Goal: Task Accomplishment & Management: Complete application form

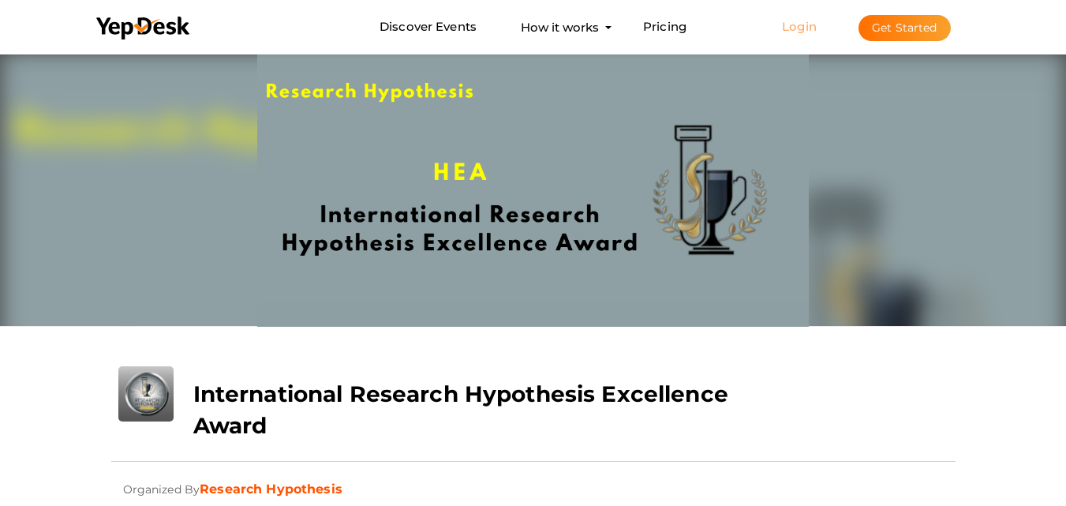
click at [813, 24] on link "Login" at bounding box center [799, 26] width 35 height 15
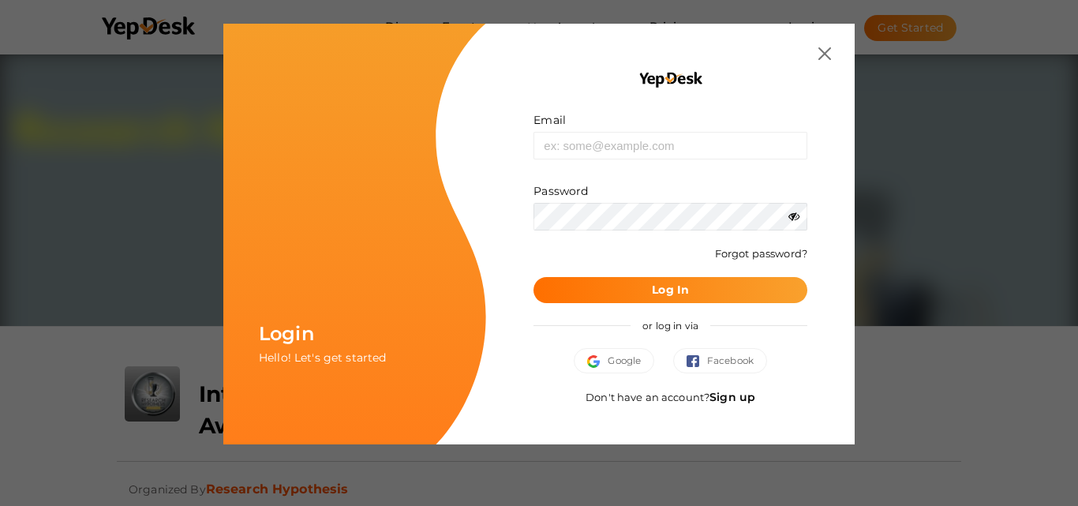
click at [833, 51] on div "Email Invalid email. Password Wrong Credentials Forgot password? Log In or log …" at bounding box center [670, 234] width 369 height 421
drag, startPoint x: 827, startPoint y: 54, endPoint x: 839, endPoint y: 56, distance: 11.9
click at [827, 55] on img at bounding box center [825, 53] width 13 height 13
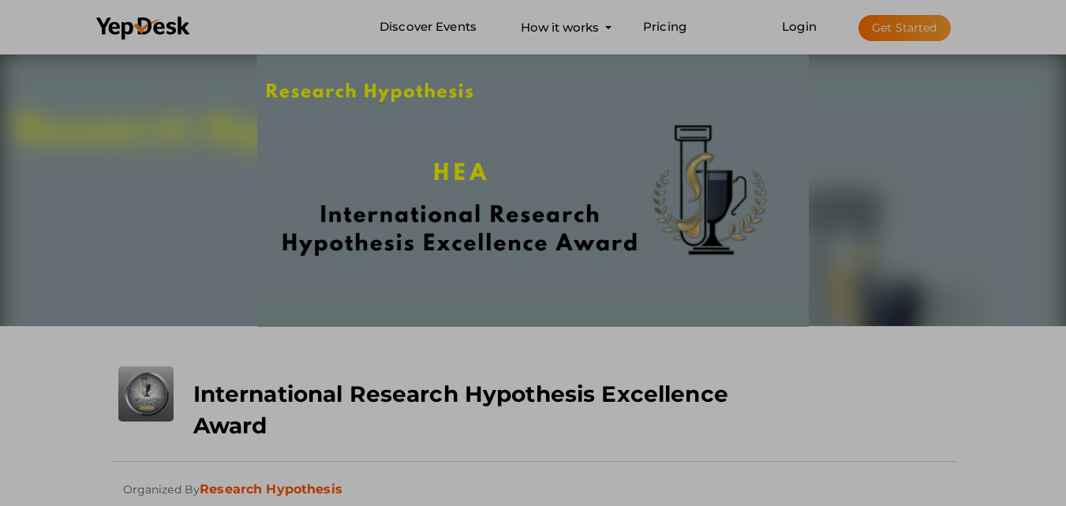
click at [878, 43] on li "Login Get Started Branded mobile event apps YepDesk Meet Powerful Registration …" at bounding box center [866, 27] width 231 height 52
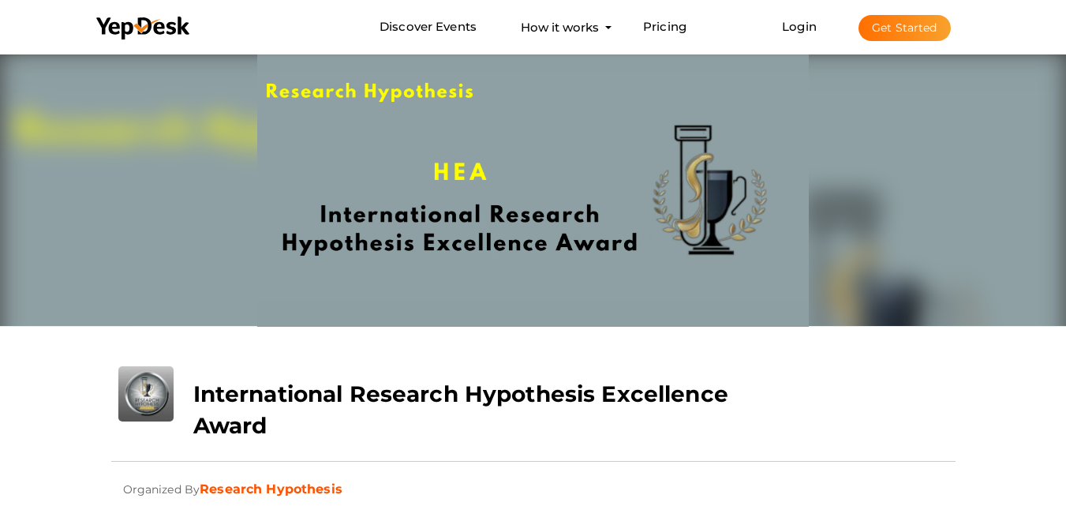
click at [886, 39] on button "Get Started" at bounding box center [905, 28] width 92 height 26
click at [800, 36] on li "Login Get Started Branded mobile event apps YepDesk Meet Powerful Registration …" at bounding box center [866, 27] width 231 height 52
click at [803, 34] on li "Login Get Started Branded mobile event apps YepDesk Meet Powerful Registration …" at bounding box center [866, 27] width 231 height 52
click at [806, 25] on link "Login" at bounding box center [799, 26] width 35 height 15
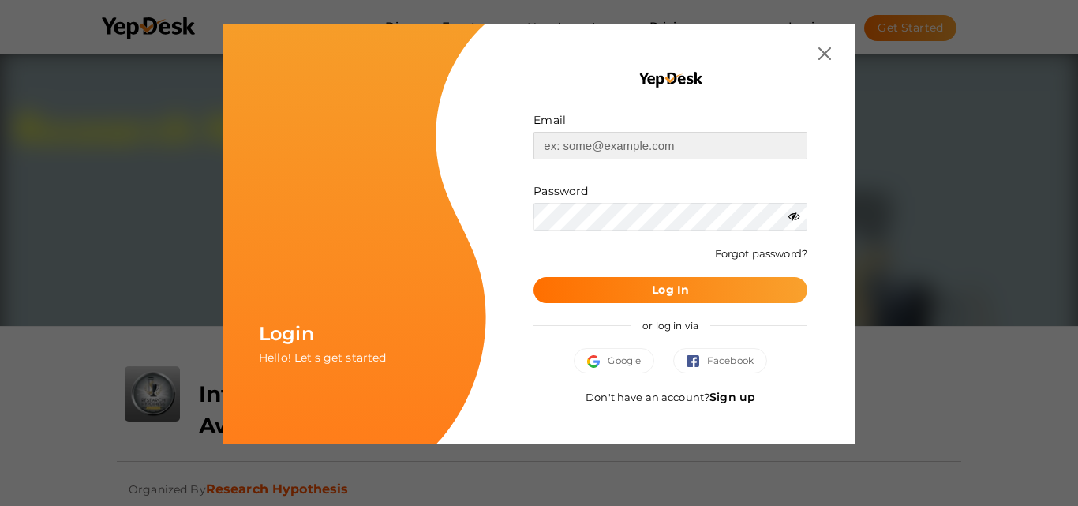
click at [616, 155] on input "text" at bounding box center [671, 146] width 274 height 28
type input "[EMAIL_ADDRESS][DOMAIN_NAME]"
click at [789, 216] on div "Password" at bounding box center [671, 206] width 274 height 47
click at [797, 217] on icon at bounding box center [794, 216] width 11 height 11
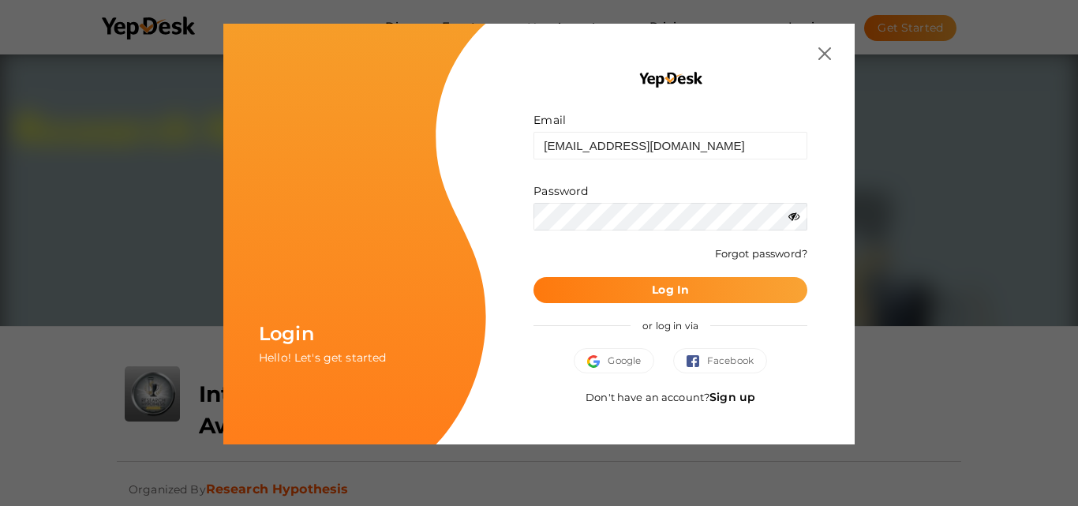
click at [742, 290] on button "Log In" at bounding box center [671, 290] width 274 height 26
click at [633, 373] on button "Google" at bounding box center [614, 360] width 81 height 25
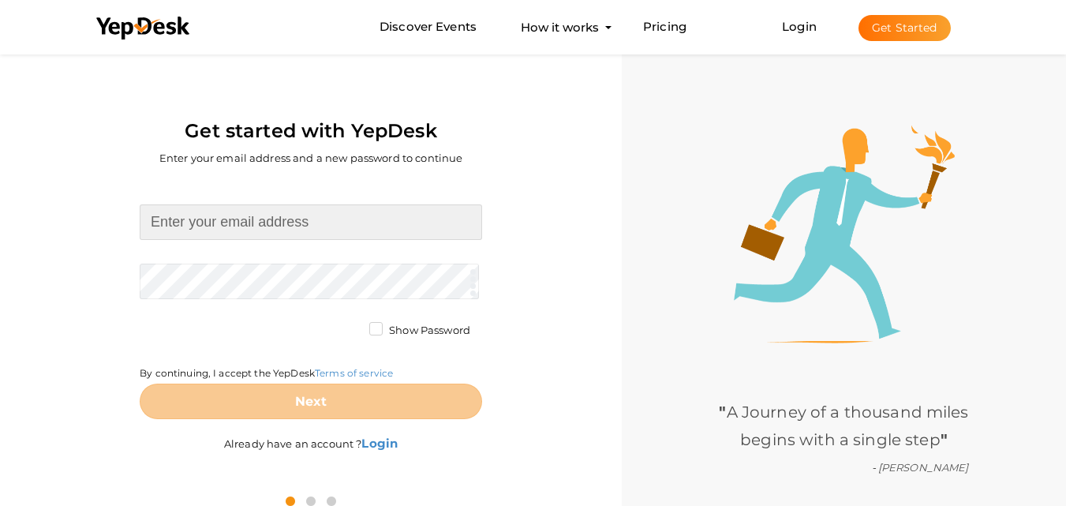
click at [388, 237] on input at bounding box center [311, 222] width 343 height 36
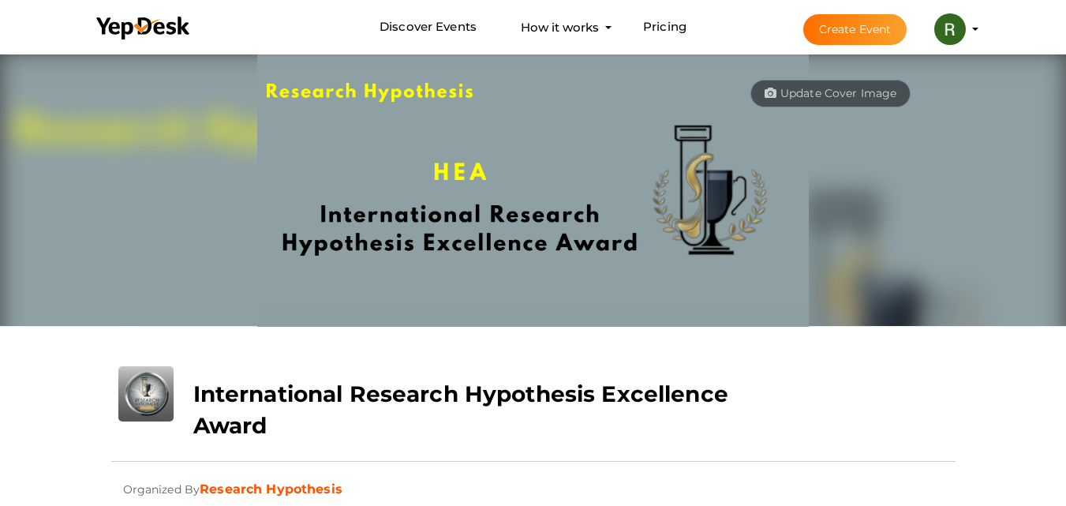
click at [852, 42] on button "Create Event" at bounding box center [856, 29] width 104 height 31
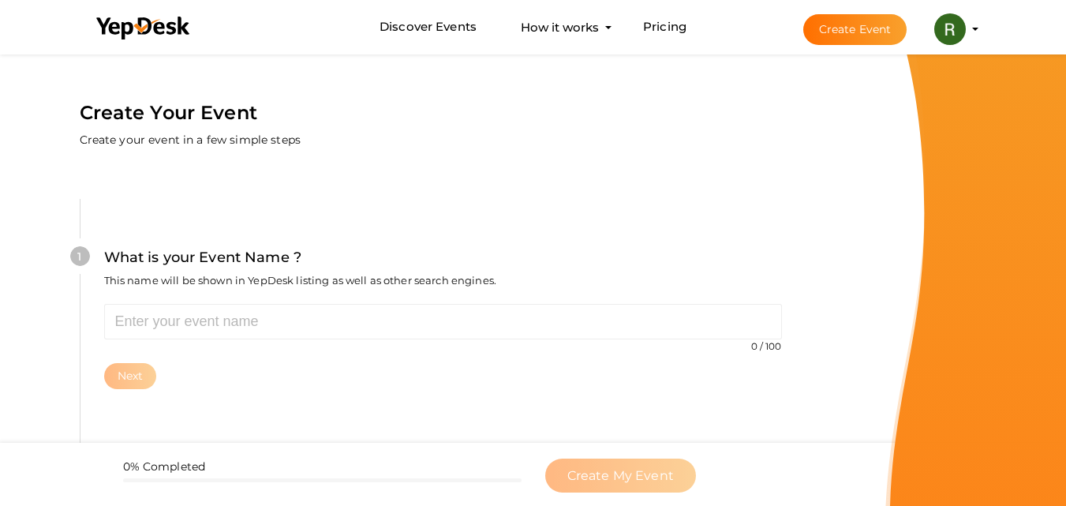
scroll to position [158, 0]
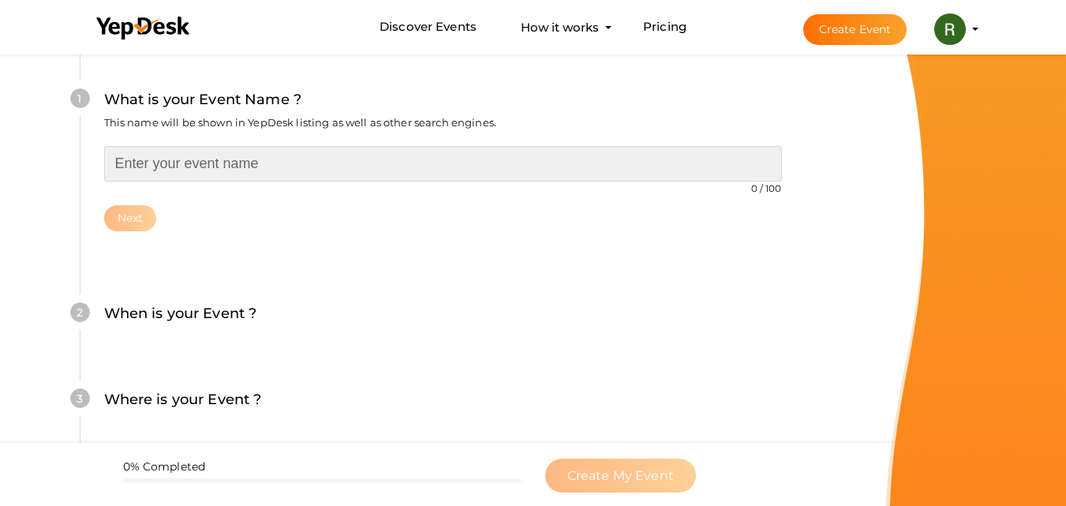
click at [287, 157] on input "text" at bounding box center [443, 164] width 678 height 36
click at [205, 175] on input "text" at bounding box center [443, 164] width 678 height 36
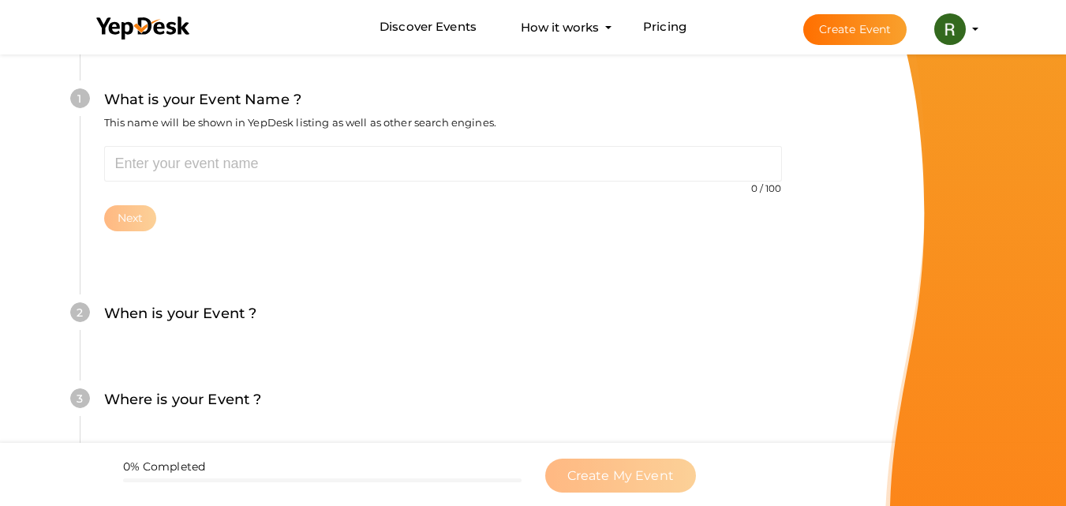
drag, startPoint x: 585, startPoint y: 103, endPoint x: 294, endPoint y: 161, distance: 296.3
click at [553, 108] on div "What is your Event Name ? This name will be shown in YepDesk listing as well as…" at bounding box center [443, 116] width 678 height 57
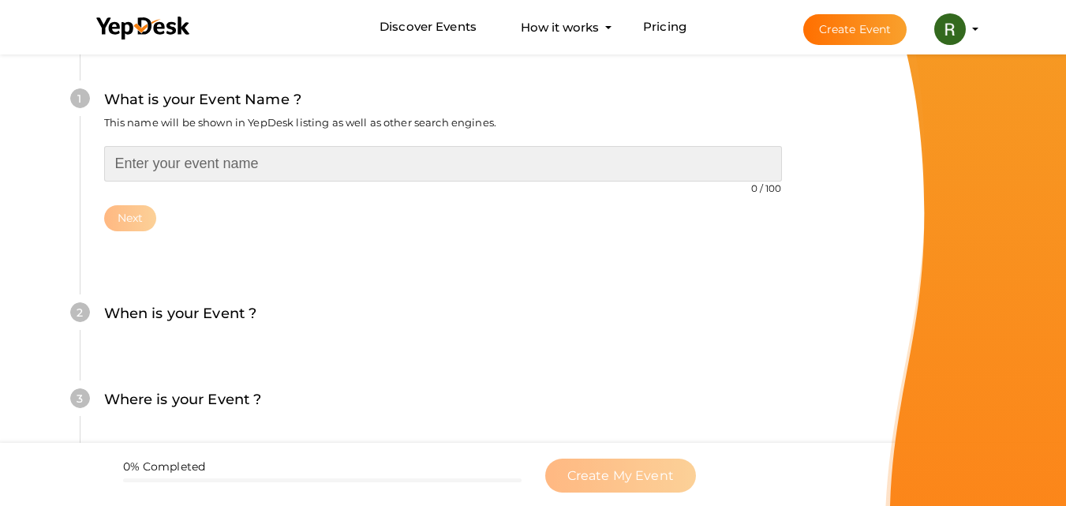
click at [268, 172] on input "text" at bounding box center [443, 164] width 678 height 36
paste input "International Research Hypothesis Excellence Award"
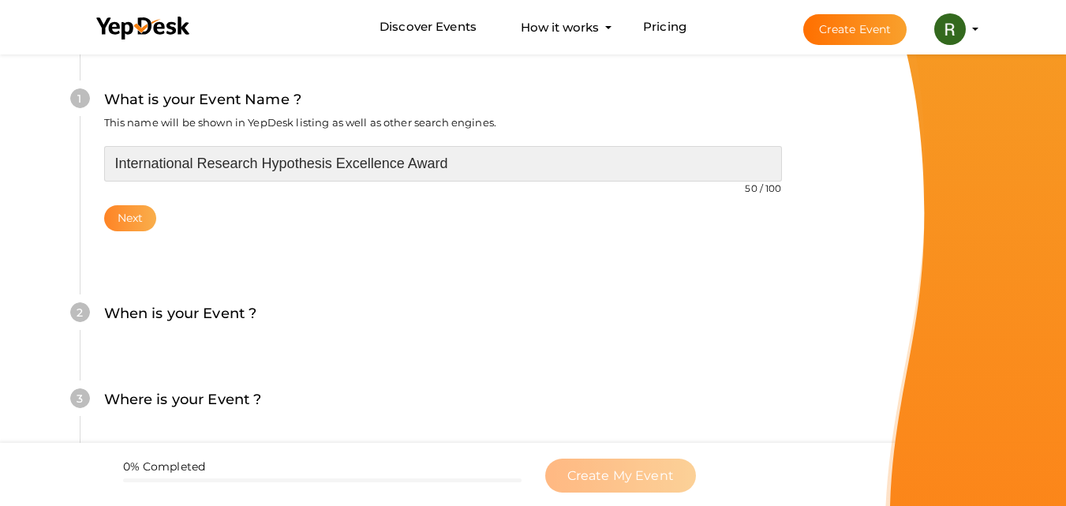
type input "International Research Hypothesis Excellence Award"
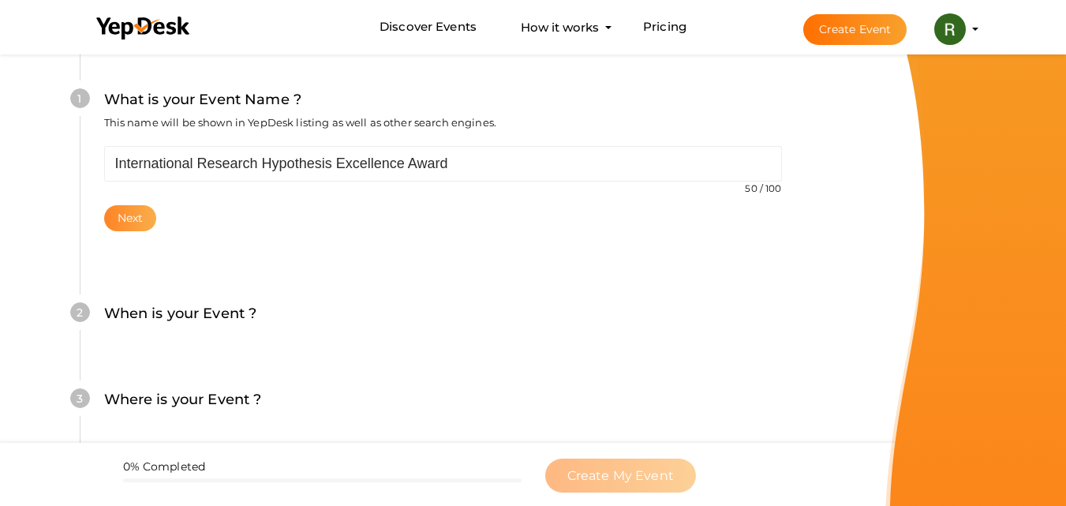
click at [153, 227] on button "Next" at bounding box center [130, 218] width 53 height 26
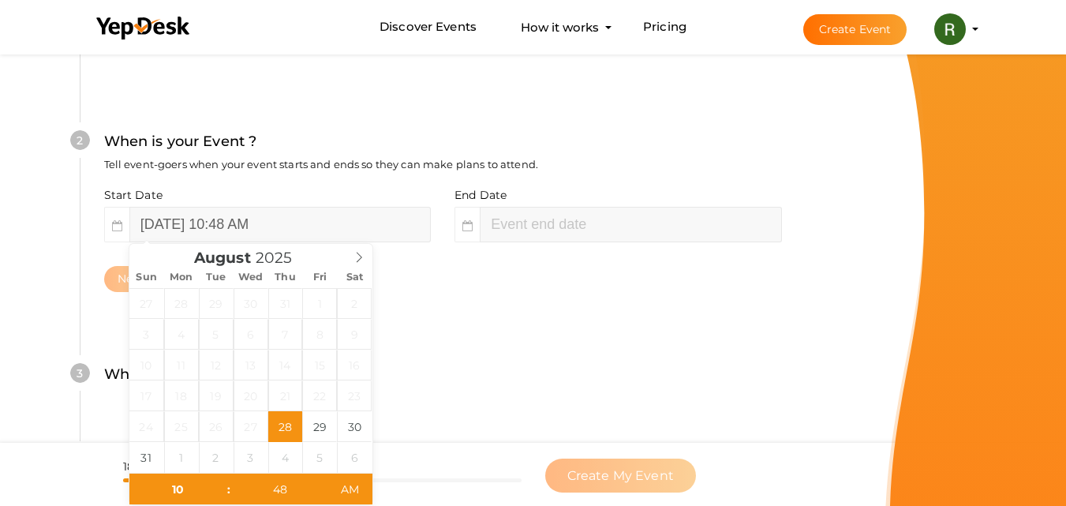
scroll to position [363, 0]
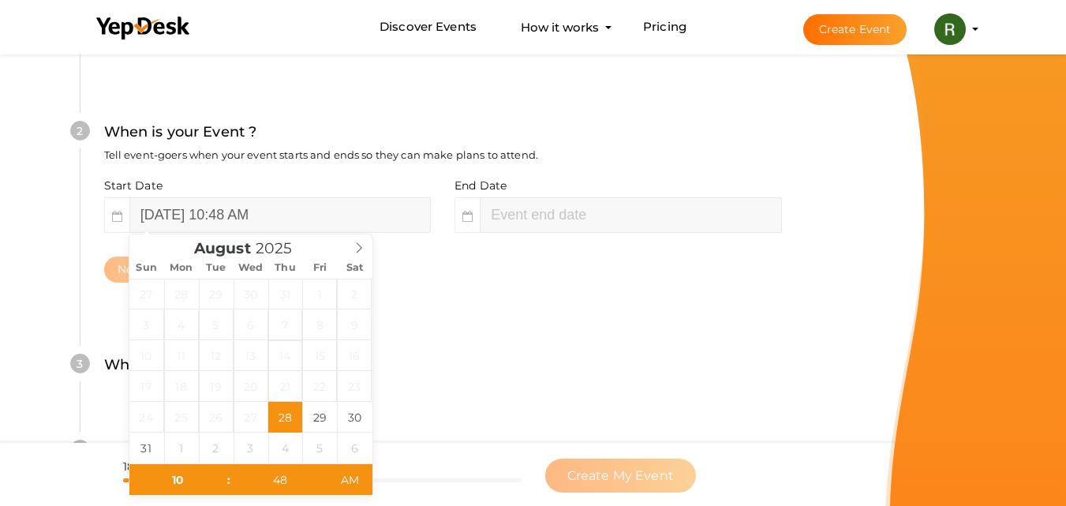
drag, startPoint x: 242, startPoint y: 302, endPoint x: 272, endPoint y: 356, distance: 62.2
click at [271, 360] on div "27 28 29 30 31 1 2 3 4 5 6 7 8 9 10 11 12 13 14 15 16 17 18 19 20 21 22 23 24 2…" at bounding box center [250, 371] width 243 height 185
drag, startPoint x: 283, startPoint y: 403, endPoint x: 275, endPoint y: 433, distance: 31.6
type input "September 4, 2025 10:48 AM"
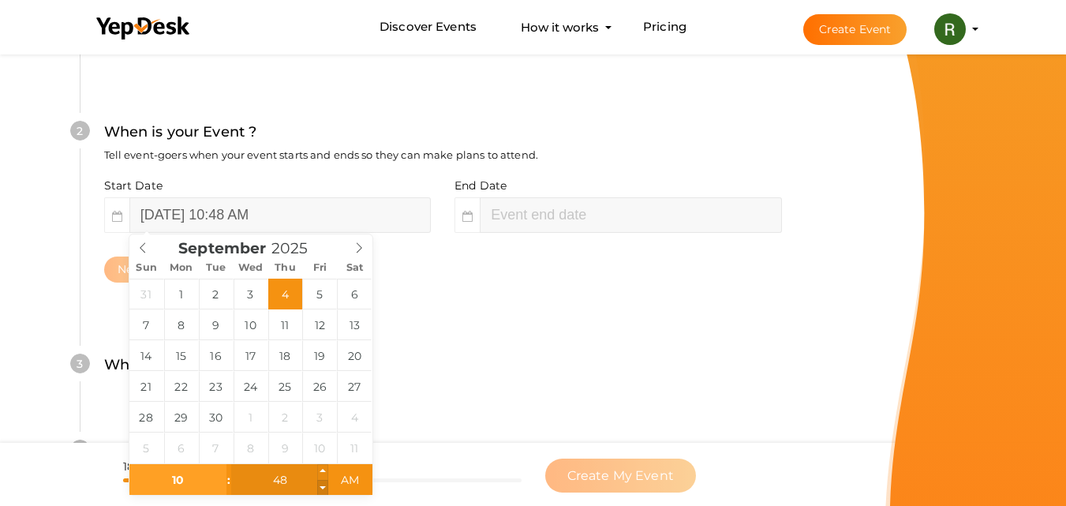
drag, startPoint x: 275, startPoint y: 433, endPoint x: 320, endPoint y: 486, distance: 69.4
type input "47"
type input "September 4, 2025 10:47 AM"
click at [320, 486] on span at bounding box center [322, 488] width 11 height 16
type input "48"
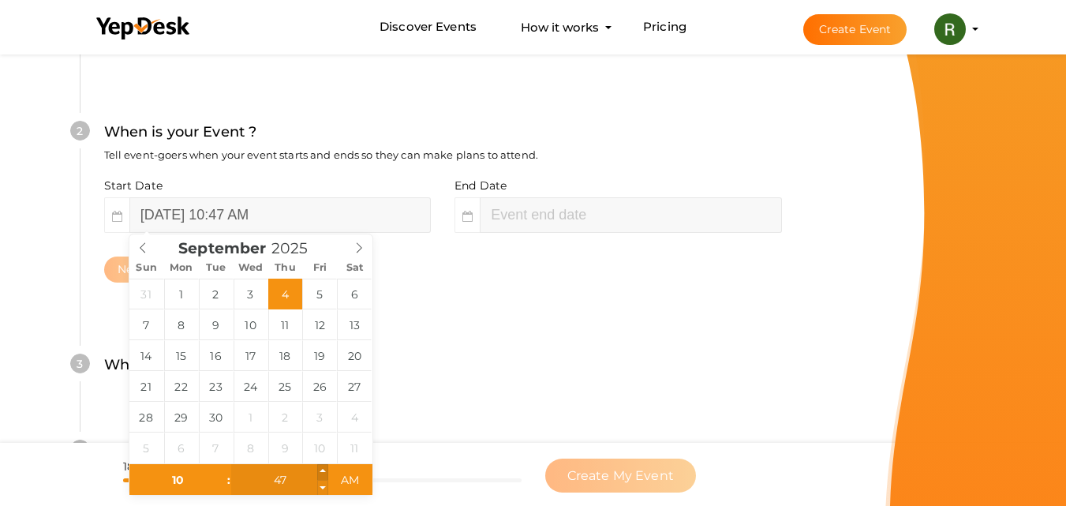
type input "September 4, 2025 10:48 AM"
click at [320, 471] on span at bounding box center [322, 472] width 11 height 16
type input "49"
type input "September 4, 2025 10:49 AM"
click at [320, 471] on span at bounding box center [322, 472] width 11 height 16
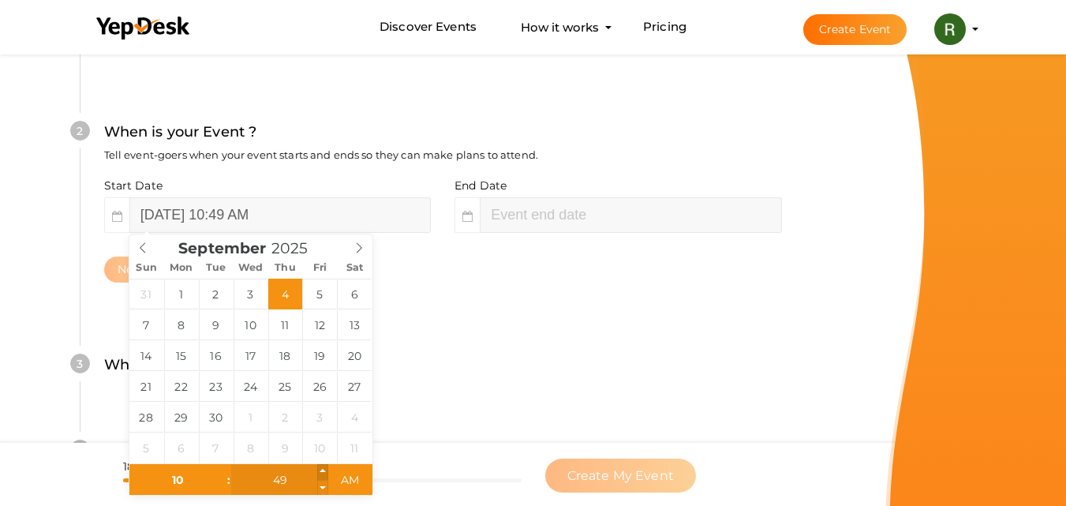
type input "50"
type input "September 4, 2025 10:50 AM"
click at [320, 472] on span at bounding box center [322, 472] width 11 height 16
type input "51"
type input "September 4, 2025 10:51 AM"
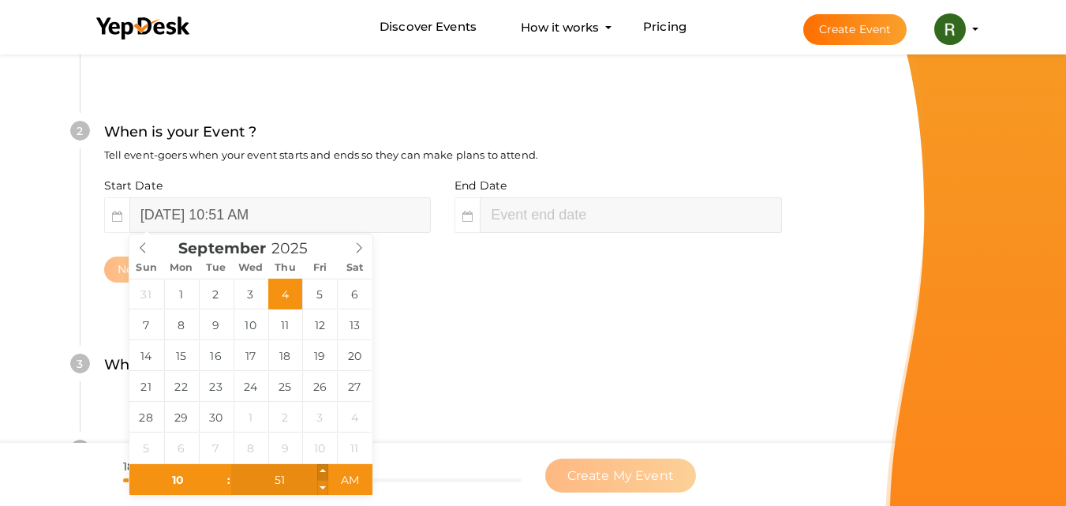
click at [326, 470] on span at bounding box center [322, 472] width 11 height 16
type input "52"
type input "September 4, 2025 10:52 AM"
click at [325, 470] on span at bounding box center [322, 472] width 11 height 16
type input "53"
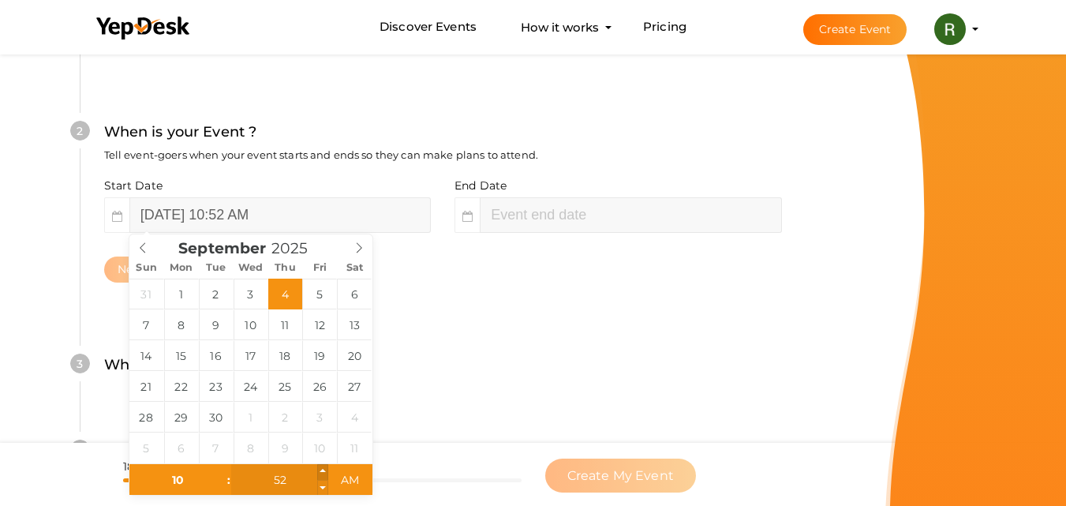
type input "September 4, 2025 10:53 AM"
click at [324, 470] on span at bounding box center [322, 472] width 11 height 16
type input "54"
type input "September 4, 2025 10:54 AM"
click at [324, 470] on span at bounding box center [322, 472] width 11 height 16
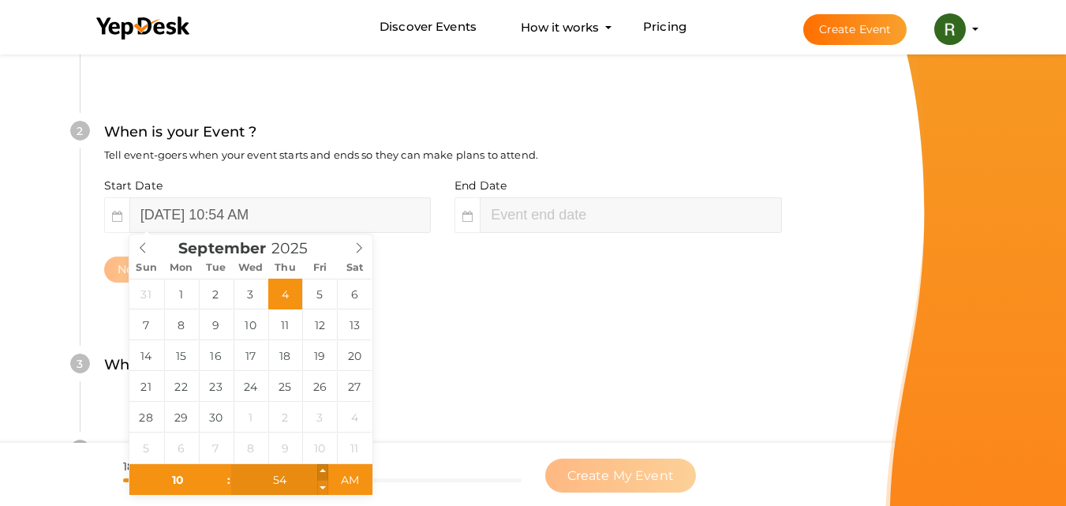
type input "55"
type input "September 4, 2025 10:55 AM"
click at [324, 470] on span at bounding box center [322, 472] width 11 height 16
type input "56"
type input "September 4, 2025 10:56 AM"
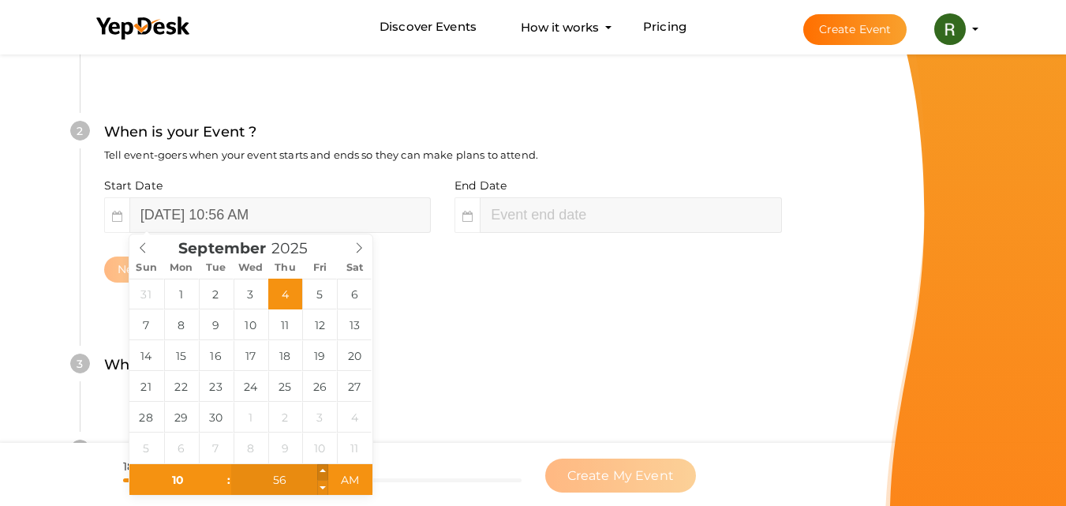
click at [324, 469] on span at bounding box center [322, 472] width 11 height 16
type input "57"
type input "September 4, 2025 10:57 AM"
click at [324, 469] on span at bounding box center [322, 472] width 11 height 16
type input "58"
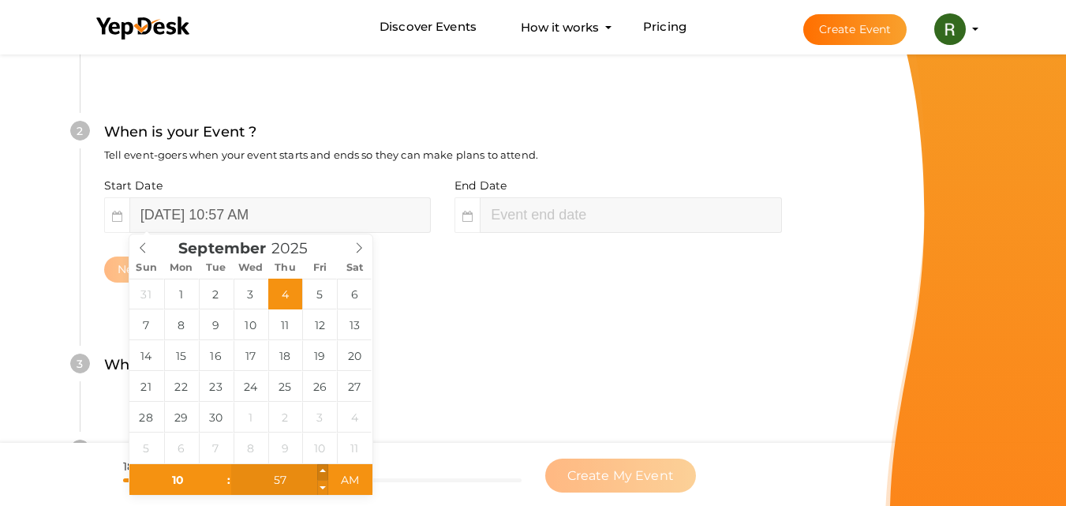
type input "September 4, 2025 10:58 AM"
click at [324, 469] on span at bounding box center [322, 472] width 11 height 16
type input "59"
type input "September 4, 2025 10:59 AM"
click at [324, 469] on span at bounding box center [322, 472] width 11 height 16
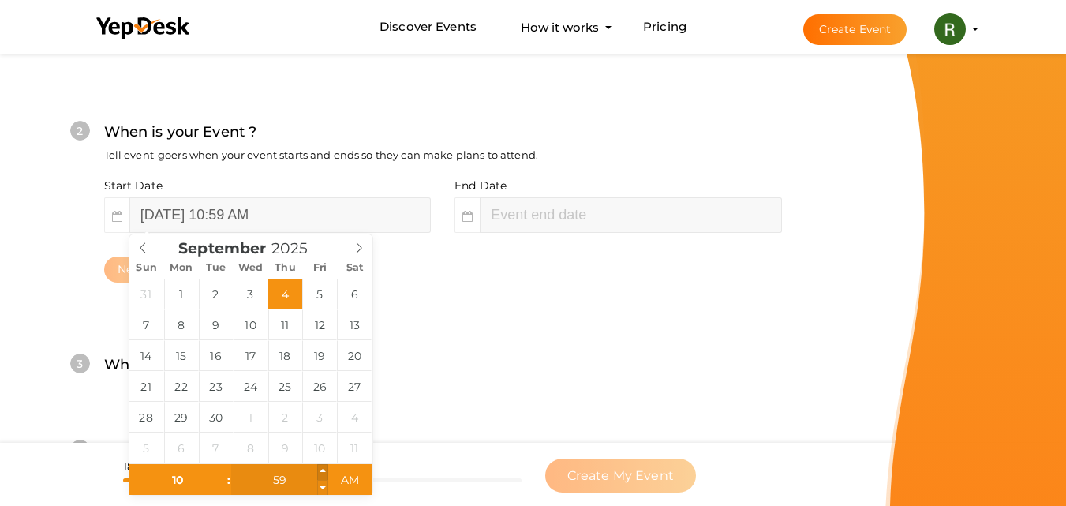
type input "11"
type input "00"
click at [324, 469] on span at bounding box center [322, 472] width 11 height 16
click at [348, 479] on span "PM" at bounding box center [349, 480] width 43 height 32
type input "September 4, 2025 11:00 AM"
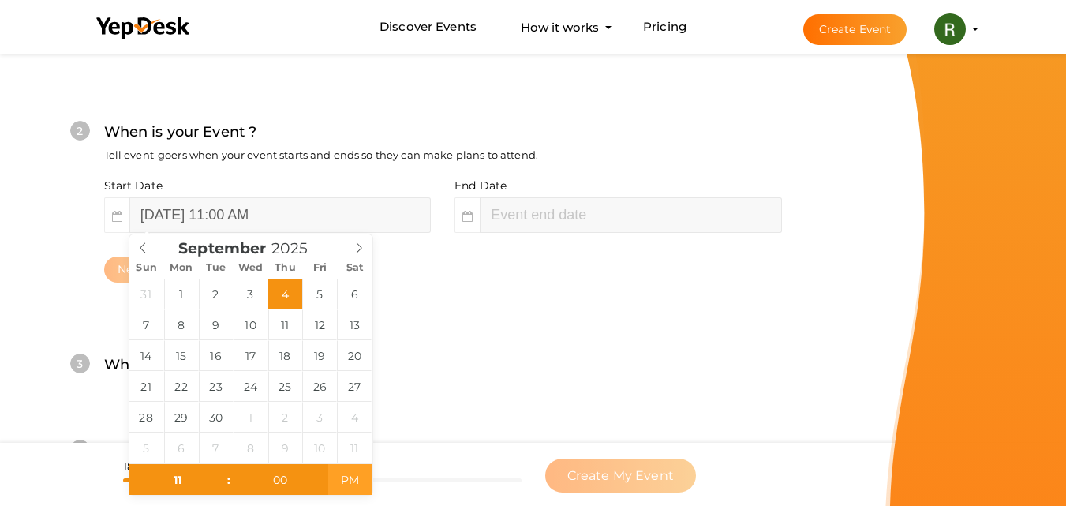
click at [350, 485] on span "PM" at bounding box center [349, 480] width 43 height 32
type input "00"
click at [223, 485] on span at bounding box center [220, 488] width 11 height 16
type input "12"
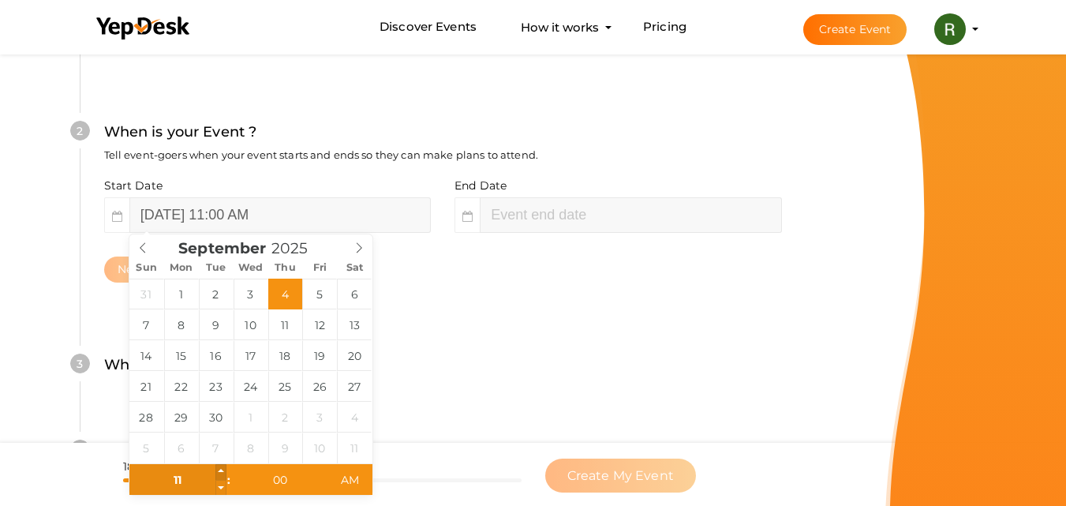
type input "September 4, 2025 12:00 PM"
click at [223, 466] on span at bounding box center [220, 472] width 11 height 16
type input "11"
type input "September 4, 2025 11:00 AM"
click at [219, 489] on span at bounding box center [220, 488] width 11 height 16
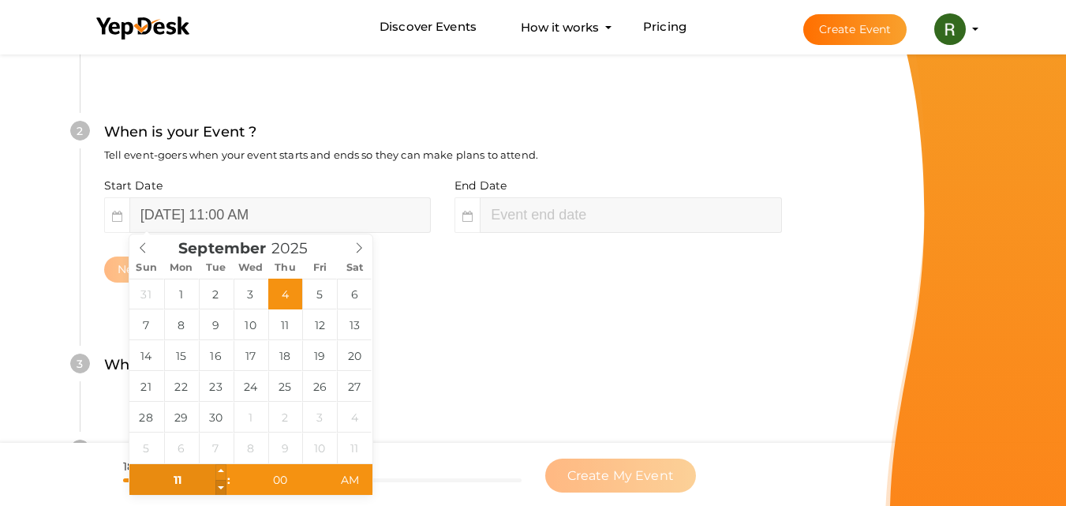
type input "10"
type input "September 4, 2025 10:00 AM"
click at [219, 489] on span at bounding box center [220, 488] width 11 height 16
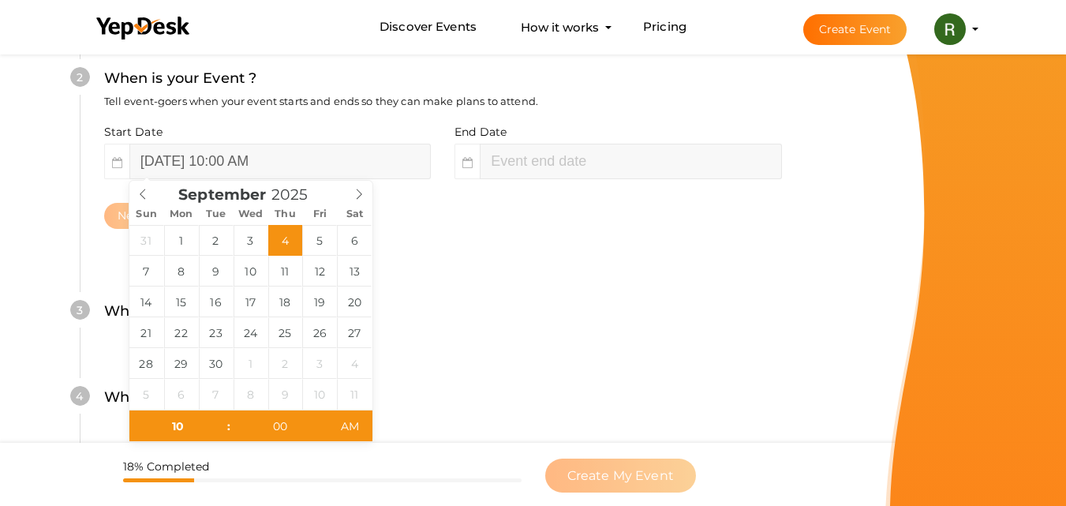
scroll to position [521, 0]
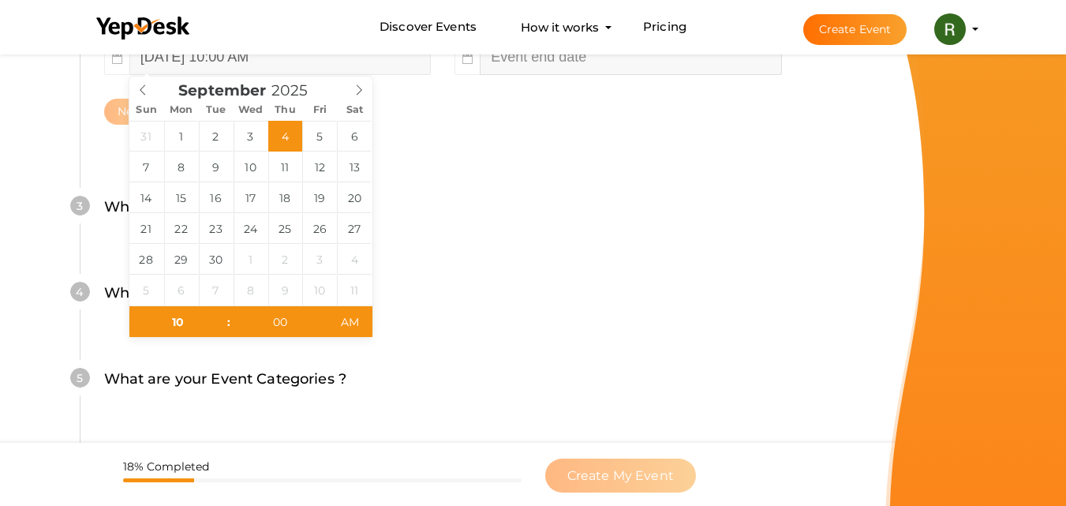
type input "September 4, 2025 12:00 PM"
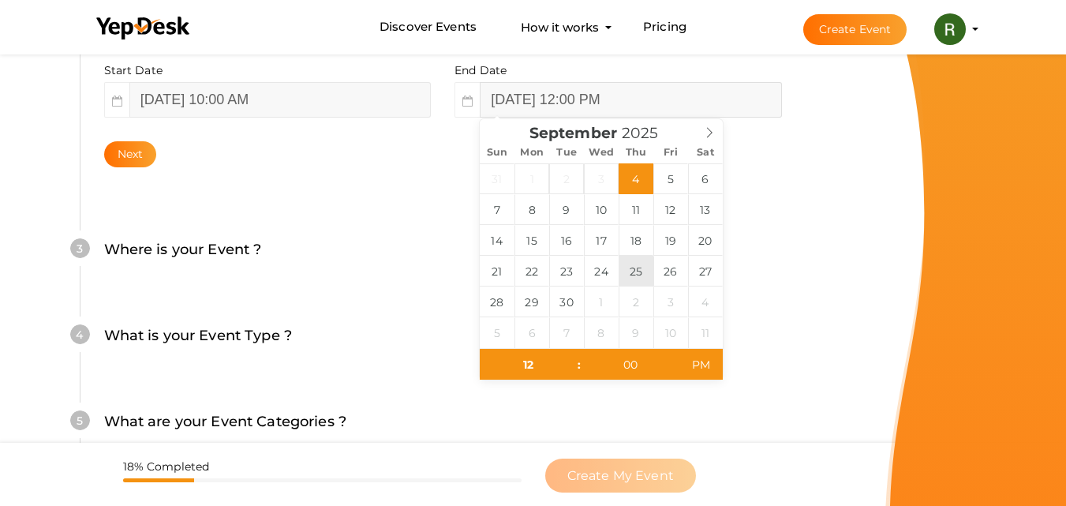
scroll to position [442, 0]
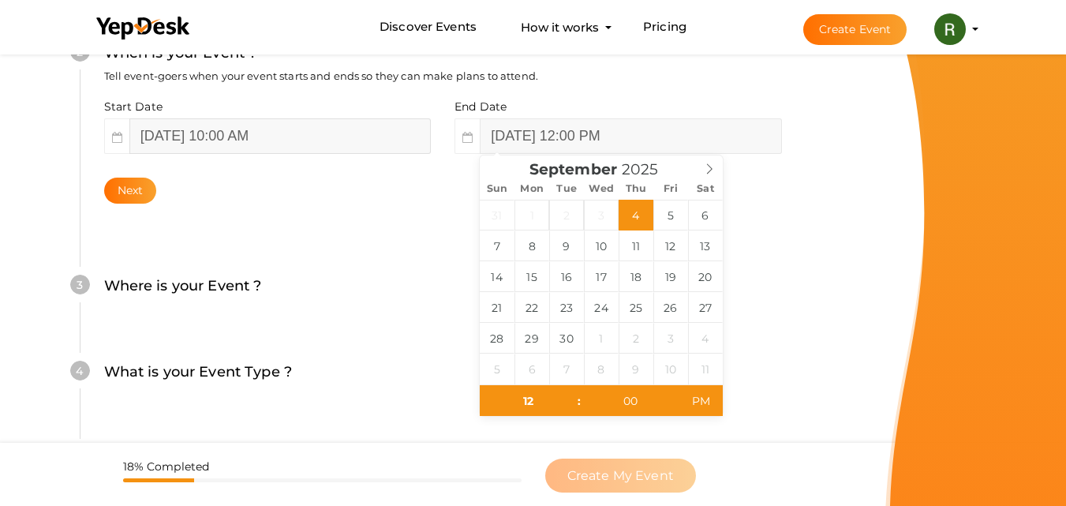
click at [179, 144] on input "September 4, 2025 10:00 AM" at bounding box center [280, 136] width 302 height 36
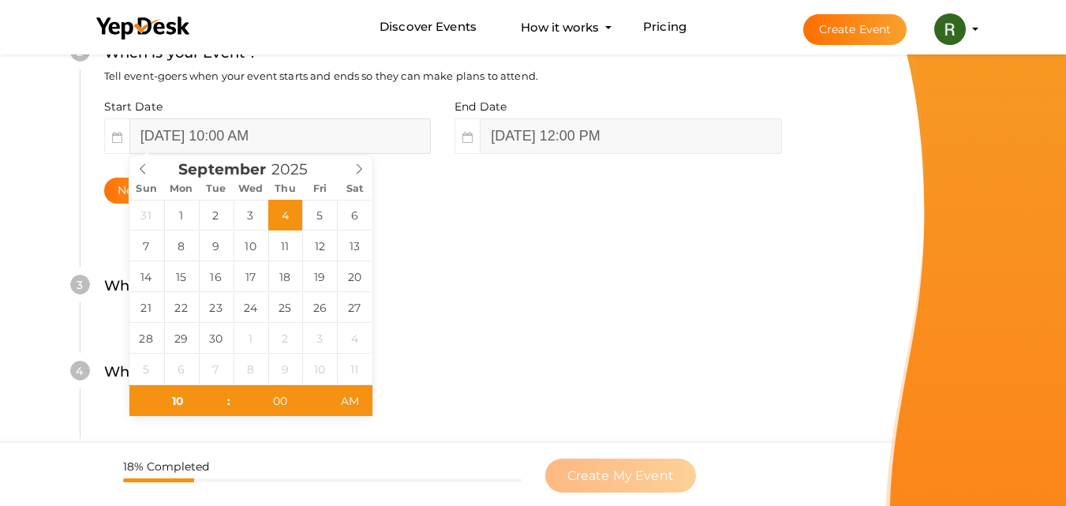
click at [144, 168] on div "September 2025" at bounding box center [250, 166] width 243 height 22
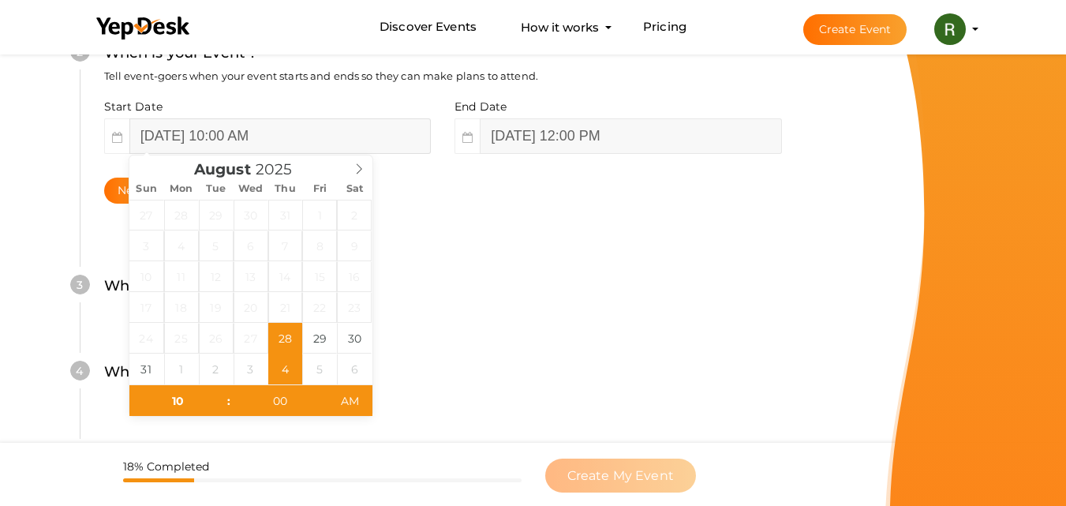
type input "August 28, 2025 10:00 AM"
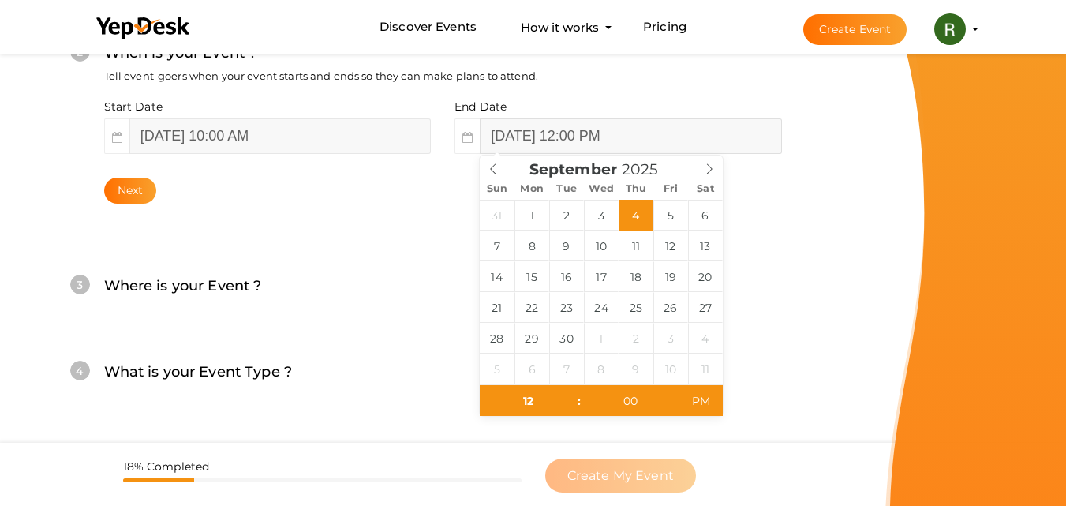
click at [587, 135] on input "September 4, 2025 12:00 PM" at bounding box center [631, 136] width 302 height 36
click at [497, 180] on div "Sun Mon Tue Wed Thu Fri Sat" at bounding box center [601, 189] width 243 height 22
click at [494, 176] on div "September 2025" at bounding box center [601, 166] width 243 height 22
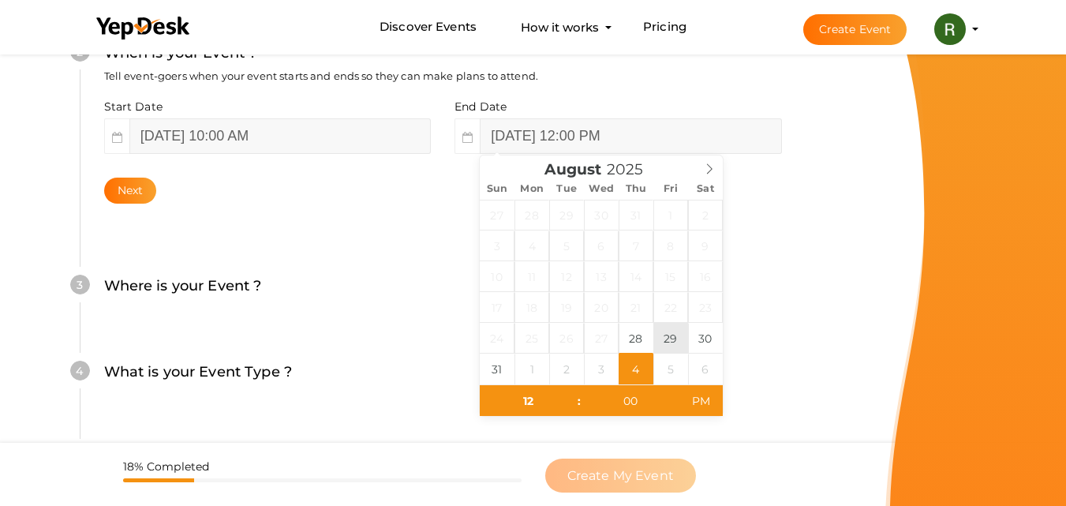
drag, startPoint x: 639, startPoint y: 324, endPoint x: 658, endPoint y: 347, distance: 29.7
click at [654, 347] on div "27 28 29 30 31 1 2 3 4 5 6 7 8 9 10 11 12 13 14 15 16 17 18 19 20 21 22 23 24 2…" at bounding box center [601, 292] width 243 height 185
type input "September 5, 2025 12:00 PM"
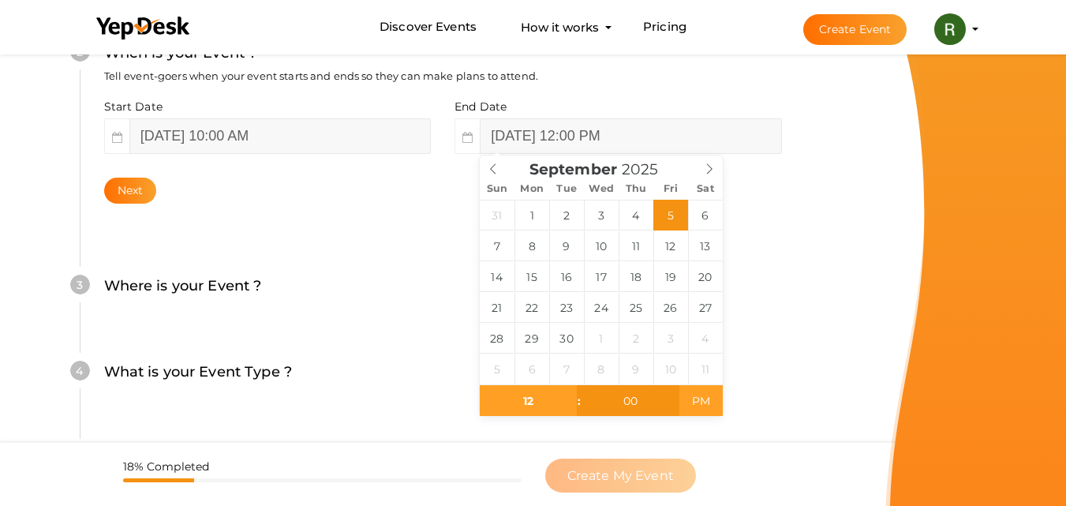
drag, startPoint x: 675, startPoint y: 370, endPoint x: 680, endPoint y: 405, distance: 35.2
click at [568, 401] on span at bounding box center [571, 409] width 11 height 16
type input "11"
type input "September 5, 2025 11:00 AM"
type input "10"
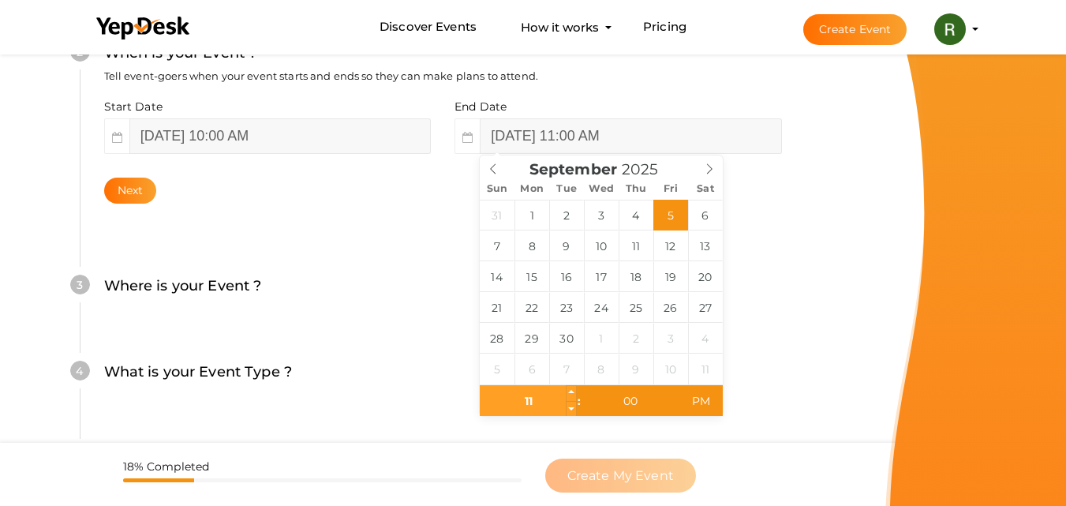
type input "September 5, 2025 10:00 AM"
drag, startPoint x: 565, startPoint y: 401, endPoint x: 555, endPoint y: 401, distance: 10.3
click at [555, 401] on div "10" at bounding box center [528, 401] width 97 height 32
type input "11"
type input "September 5, 2025 11:00 AM"
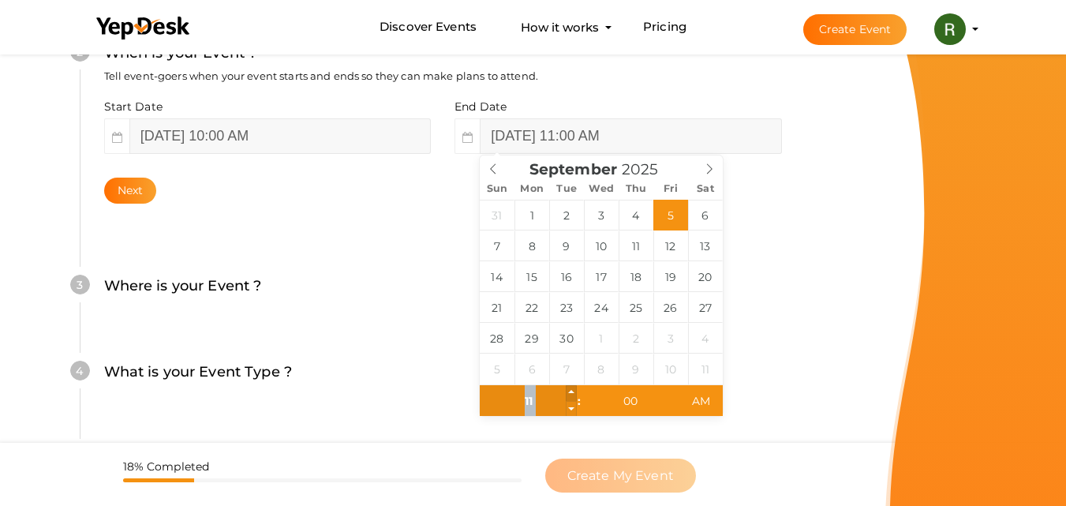
type input "12"
type input "September 5, 2025 12:00 PM"
click at [569, 392] on span at bounding box center [571, 393] width 11 height 16
type input "01"
type input "September 5, 2025 1:00 PM"
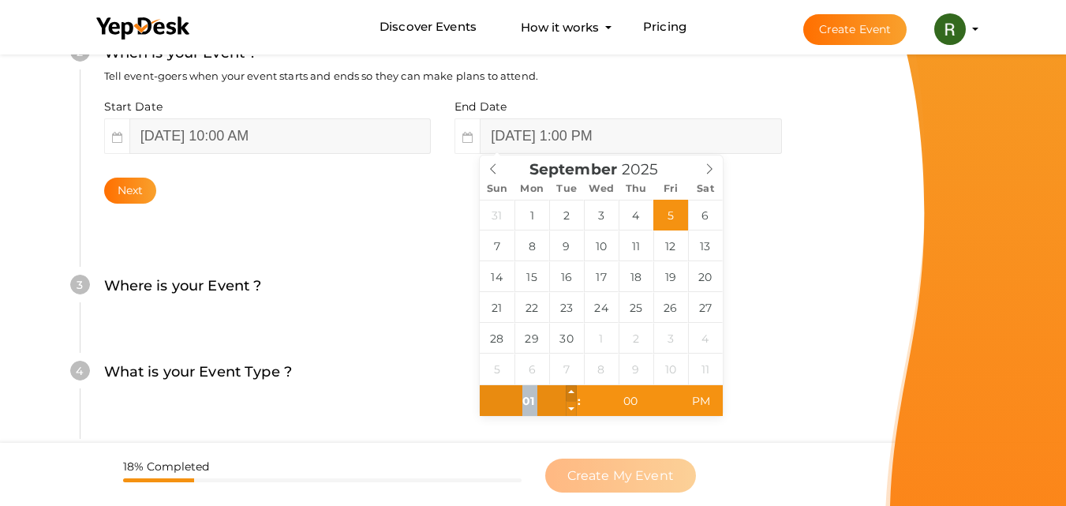
click at [569, 390] on span at bounding box center [571, 393] width 11 height 16
type input "02"
type input "September 5, 2025 2:00 PM"
click at [570, 390] on span at bounding box center [571, 393] width 11 height 16
type input "03"
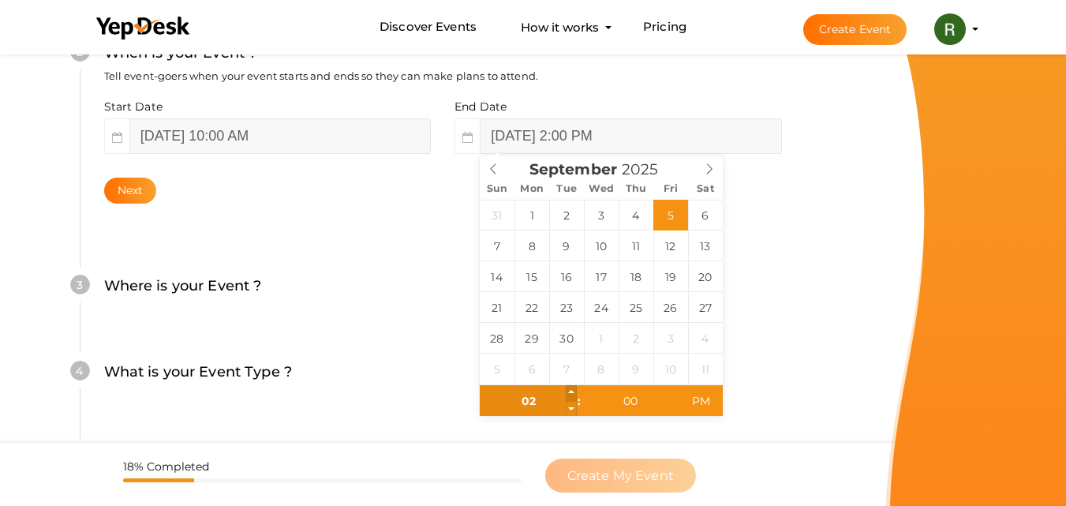
type input "September 5, 2025 3:00 PM"
click at [570, 390] on span at bounding box center [571, 393] width 11 height 16
type input "04"
type input "September 5, 2025 4:00 PM"
click at [570, 390] on span at bounding box center [571, 393] width 11 height 16
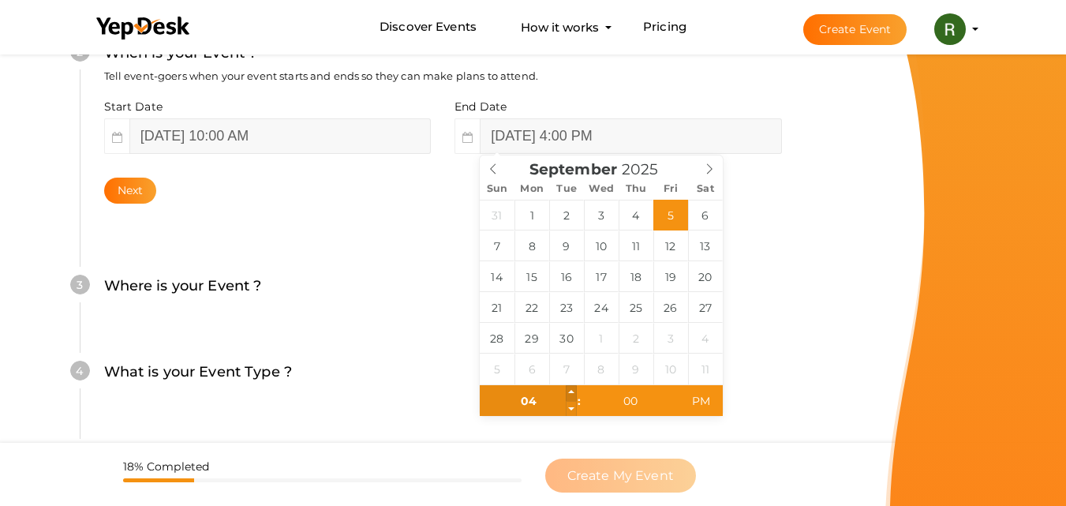
type input "05"
click at [570, 390] on span at bounding box center [571, 393] width 11 height 16
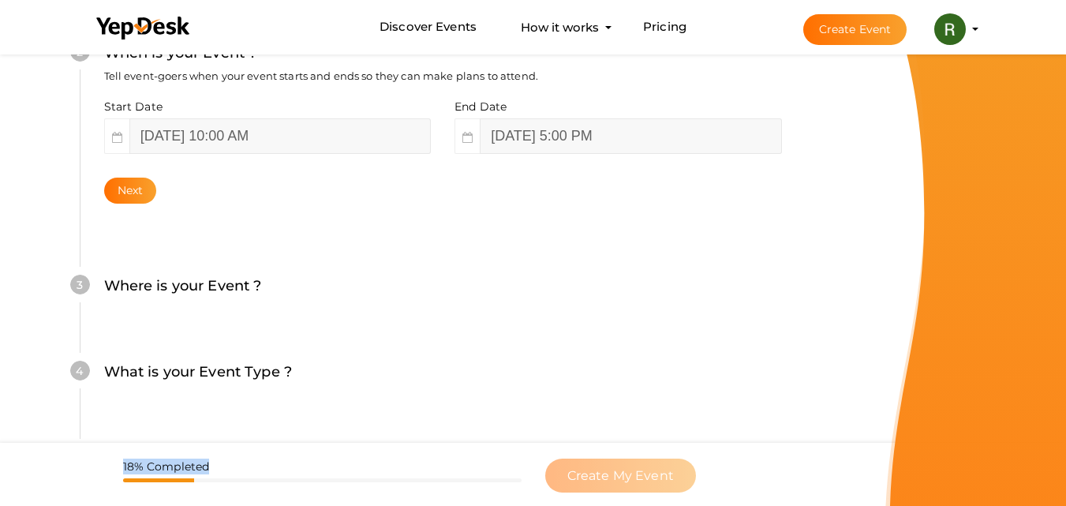
click at [645, 457] on div "Create Your Event Create your event in a few simple steps What is your Event Na…" at bounding box center [533, 175] width 1066 height 1134
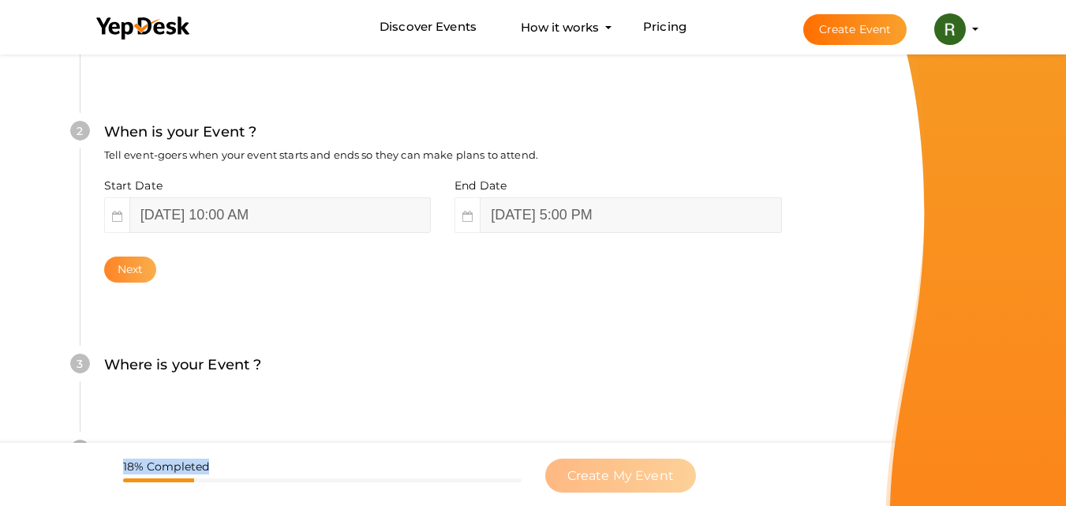
click at [137, 274] on button "Next" at bounding box center [130, 270] width 53 height 26
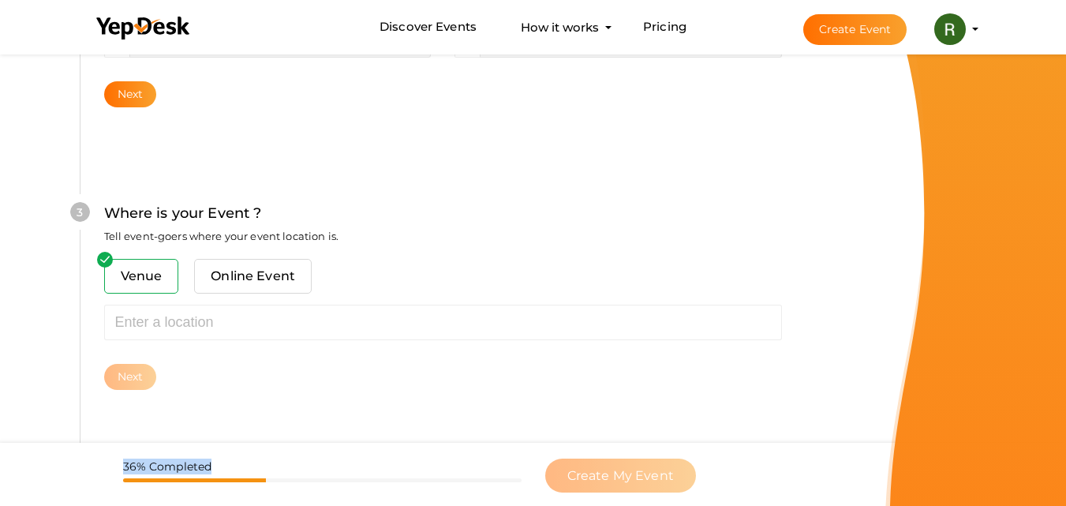
scroll to position [462, 0]
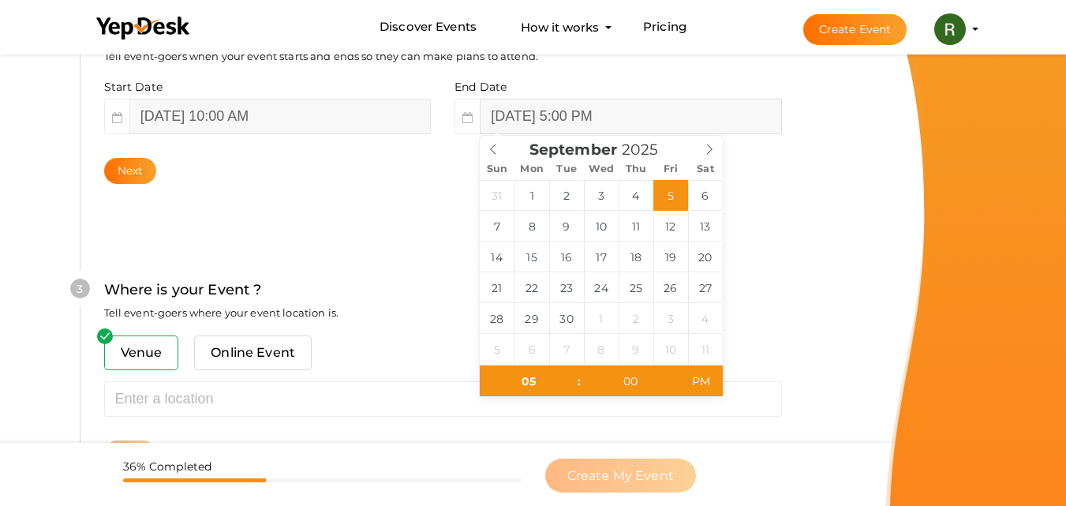
click at [564, 111] on input "September 5, 2025 5:00 PM" at bounding box center [631, 117] width 302 height 36
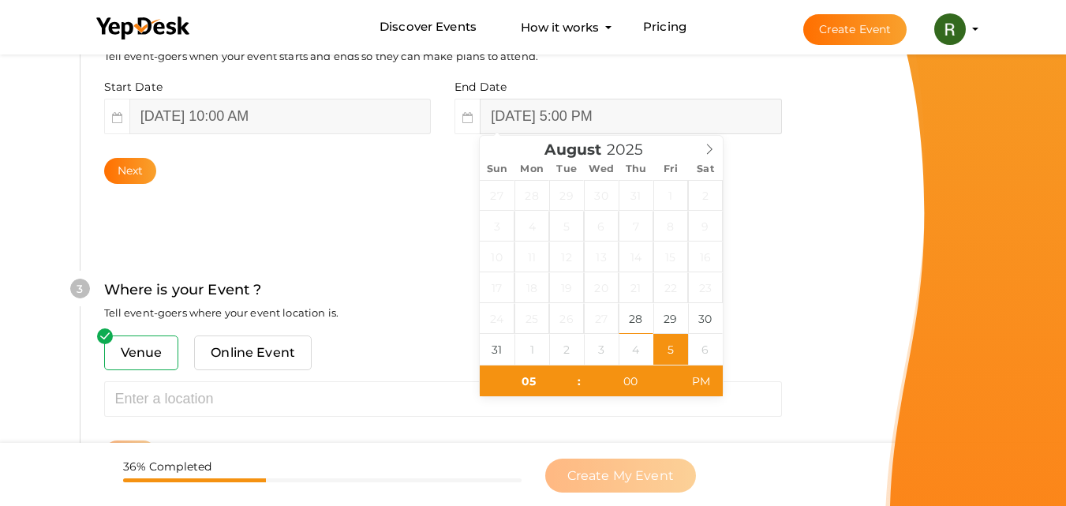
click at [490, 143] on div "August 2025" at bounding box center [601, 147] width 243 height 22
click at [677, 341] on div "27 28 29 30 31 1 2 3 4 5 6 7 8 9 10 11 12 13 14 15 16 17 18 19 20 21 22 23 24 2…" at bounding box center [601, 272] width 243 height 185
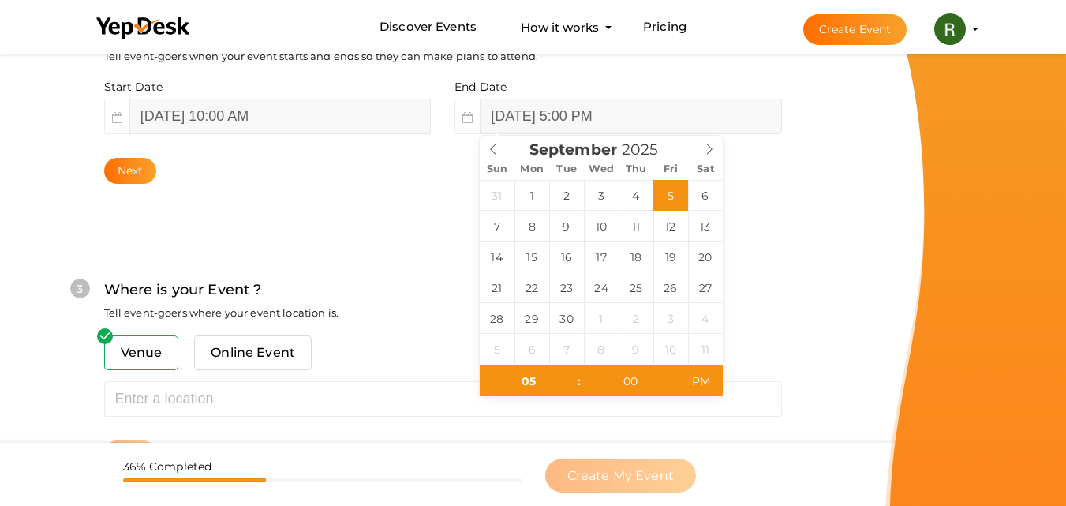
click at [488, 159] on div "Sun Mon Tue Wed Thu Fri Sat" at bounding box center [601, 169] width 243 height 22
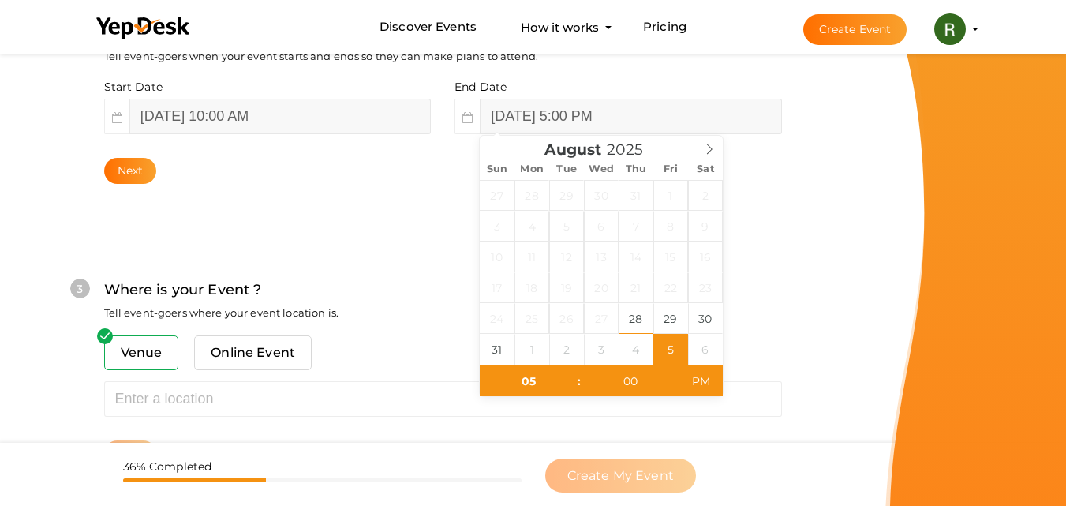
click at [486, 144] on div "August 2025" at bounding box center [601, 147] width 243 height 22
type input "[DATE] 5:00 PM"
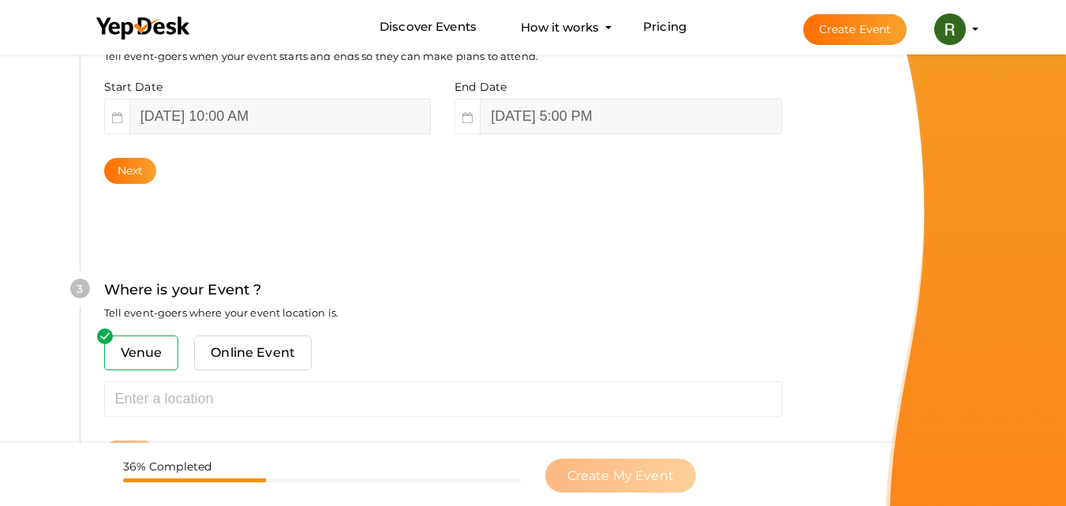
click at [643, 419] on div "Venue Online Event Sorry! Couldn't find location. Please choose one from sugges…" at bounding box center [443, 400] width 678 height 131
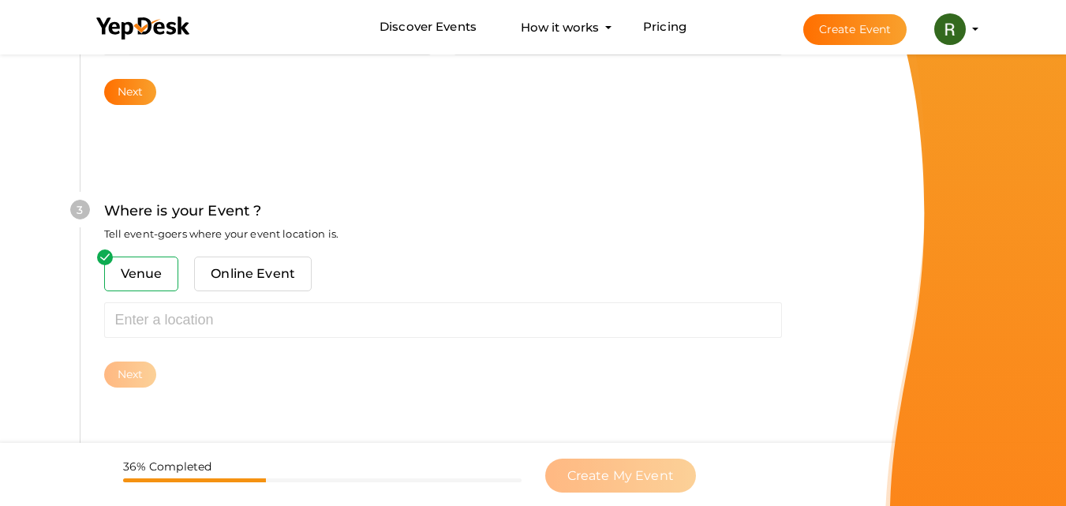
click at [155, 272] on span "Venue" at bounding box center [141, 274] width 75 height 35
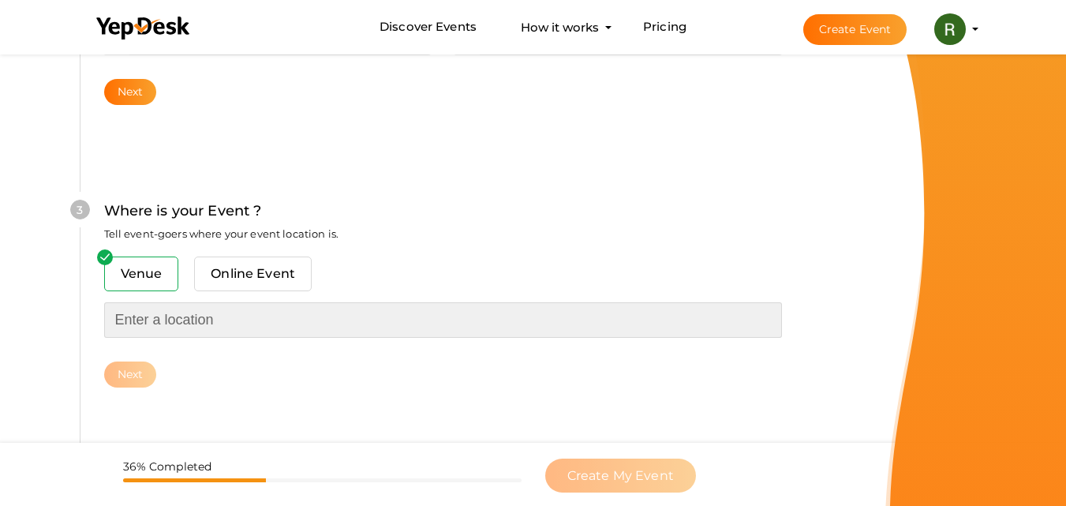
click at [194, 319] on input "text" at bounding box center [443, 320] width 678 height 36
paste input "[GEOGRAPHIC_DATA], [GEOGRAPHIC_DATA]"
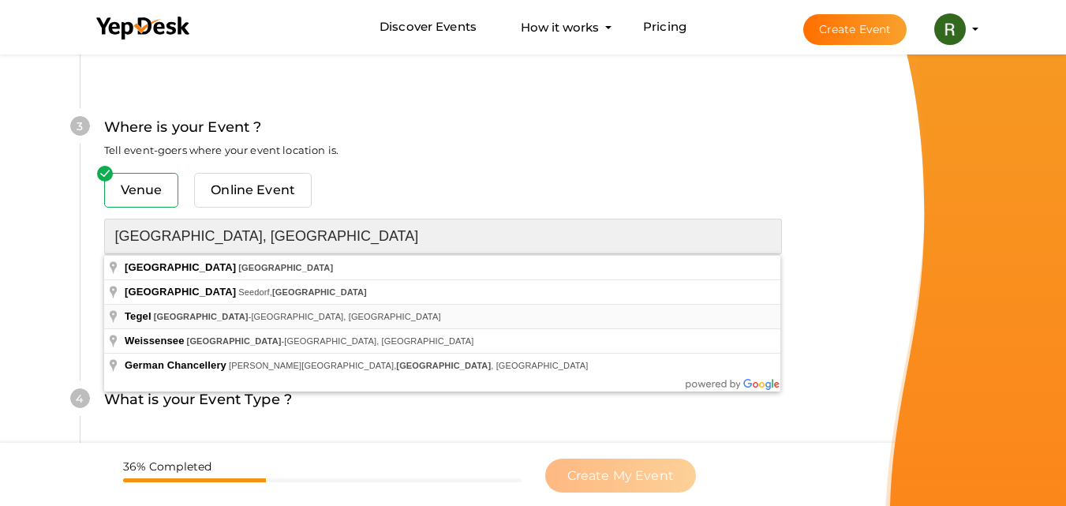
scroll to position [699, 0]
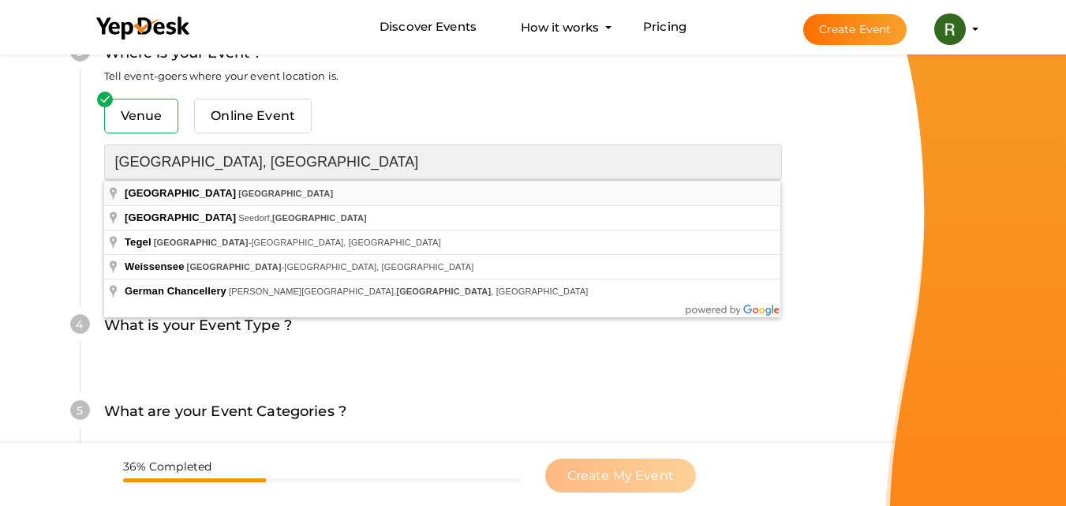
type input "[GEOGRAPHIC_DATA], [GEOGRAPHIC_DATA]"
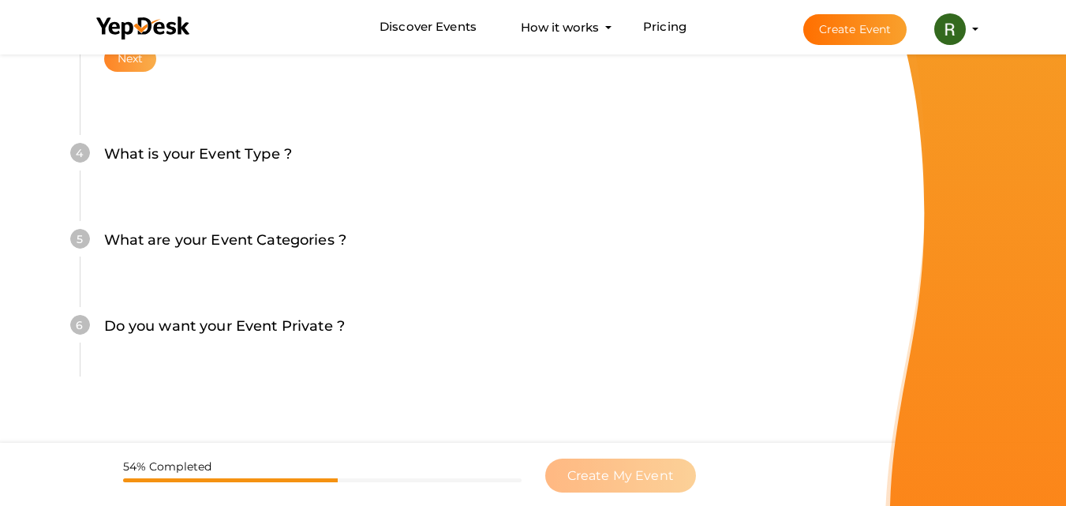
click at [136, 69] on button "Next" at bounding box center [130, 59] width 53 height 26
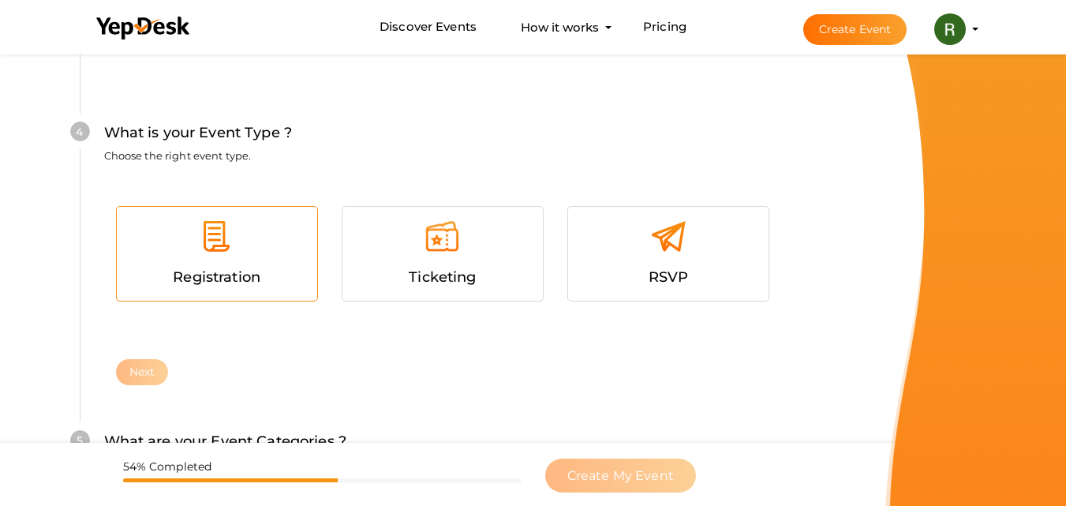
scroll to position [902, 0]
click at [212, 236] on img at bounding box center [217, 236] width 36 height 36
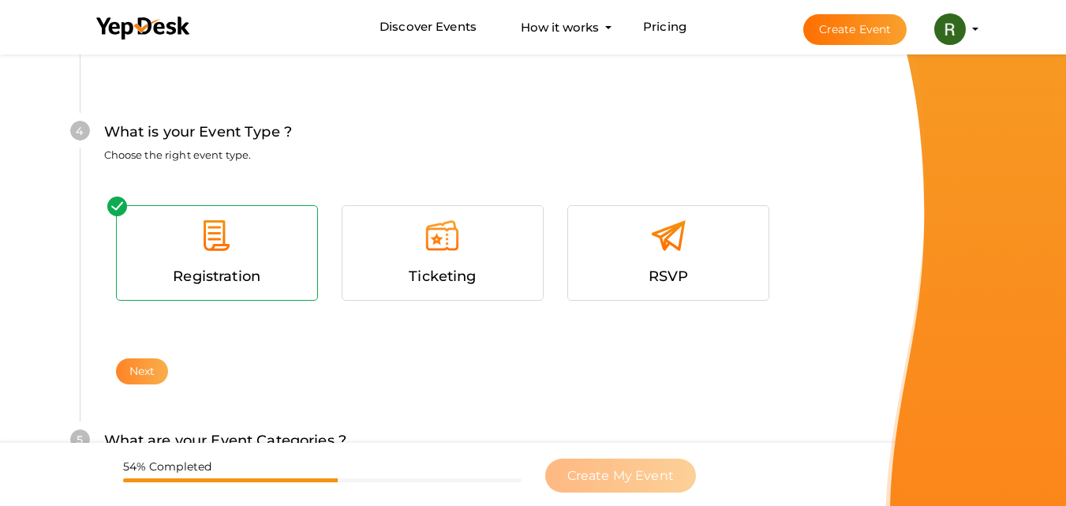
click at [149, 361] on button "Next" at bounding box center [142, 371] width 53 height 26
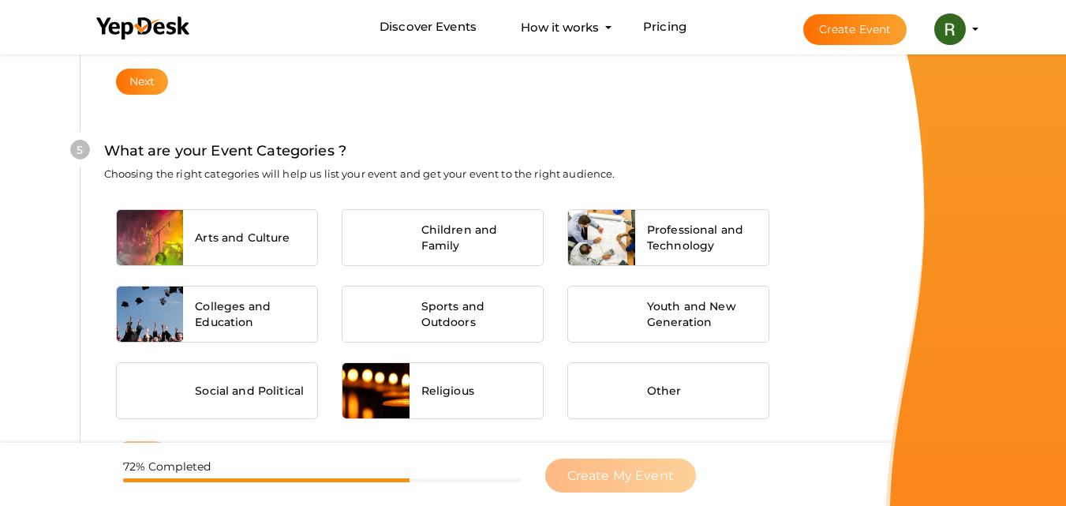
scroll to position [1234, 0]
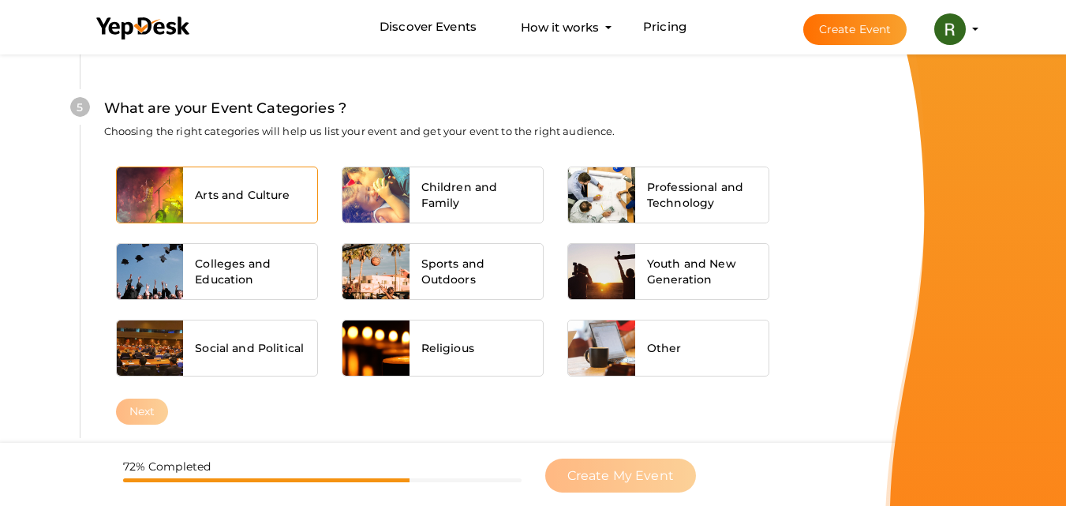
click at [206, 210] on div "Arts and Culture" at bounding box center [250, 194] width 134 height 55
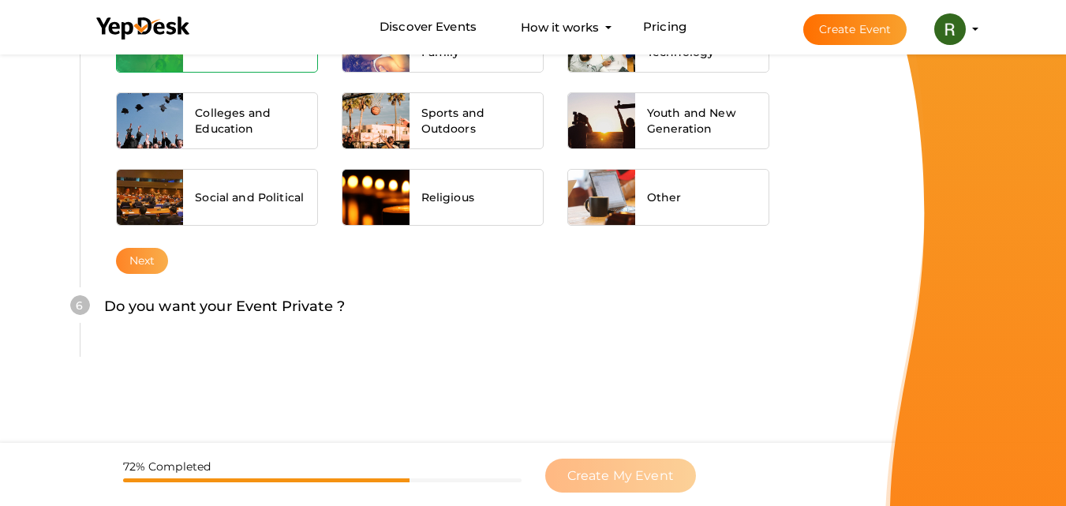
click at [154, 268] on button "Next" at bounding box center [142, 261] width 53 height 26
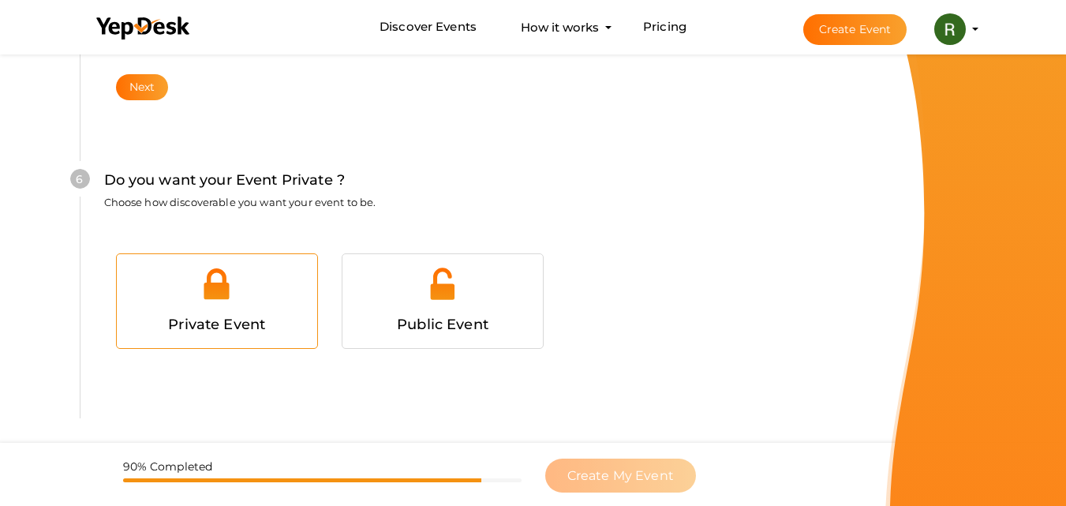
scroll to position [1583, 0]
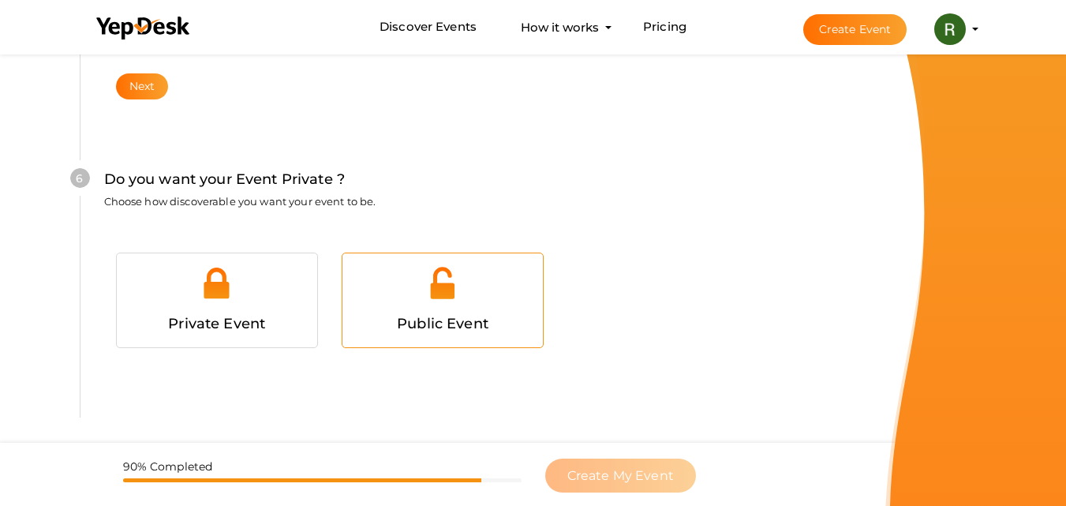
click at [403, 309] on div at bounding box center [442, 288] width 177 height 47
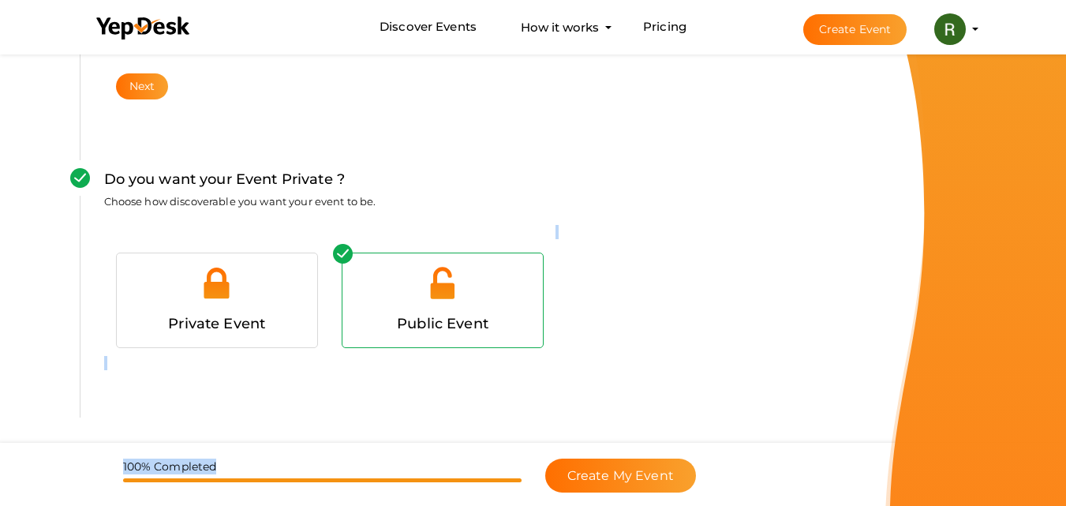
click at [612, 482] on span "Create My Event" at bounding box center [621, 475] width 107 height 15
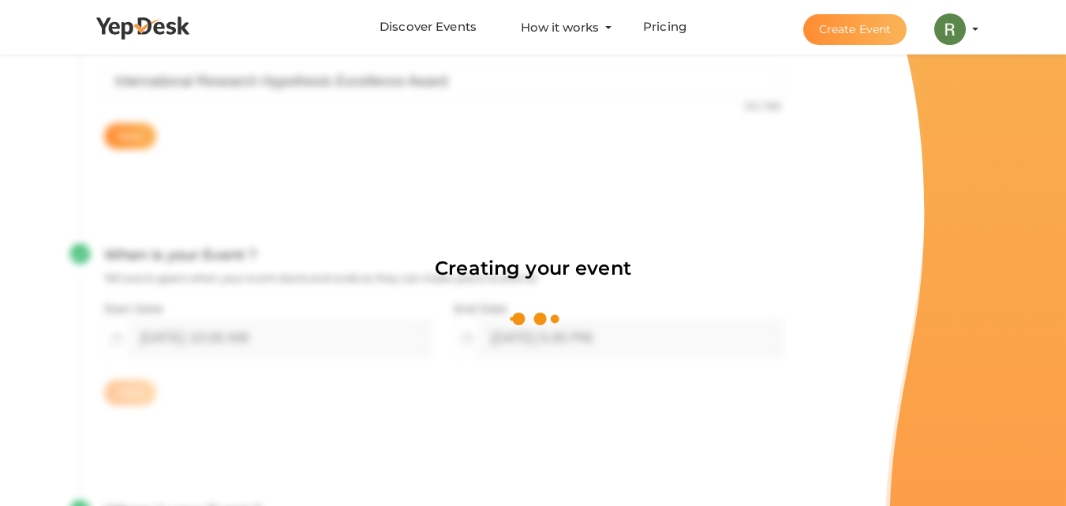
scroll to position [237, 0]
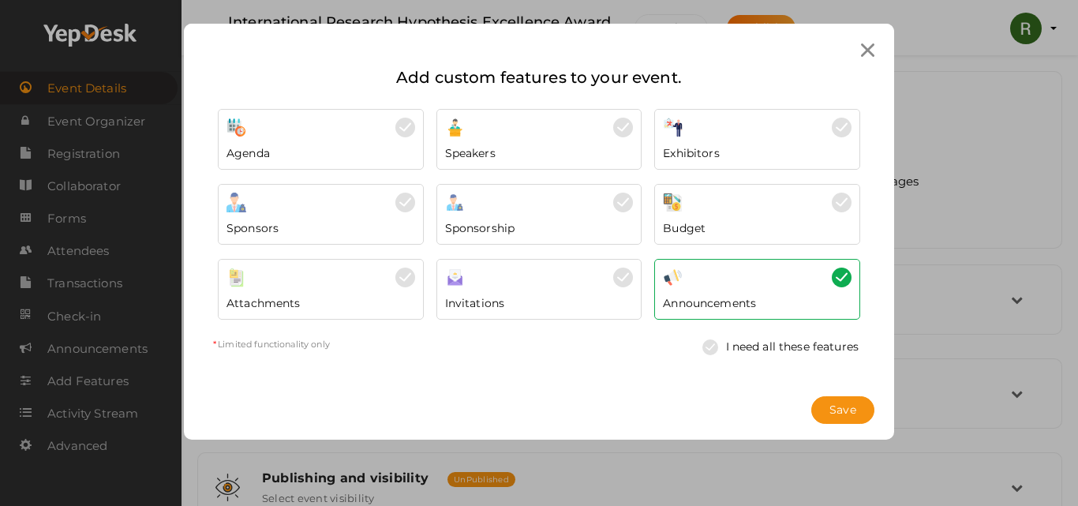
click at [777, 142] on div "Exhibitors" at bounding box center [757, 149] width 189 height 24
drag, startPoint x: 803, startPoint y: 133, endPoint x: 858, endPoint y: 328, distance: 202.6
click at [805, 137] on div "Exhibitors" at bounding box center [757, 139] width 206 height 61
click at [841, 400] on button "Save" at bounding box center [842, 410] width 63 height 28
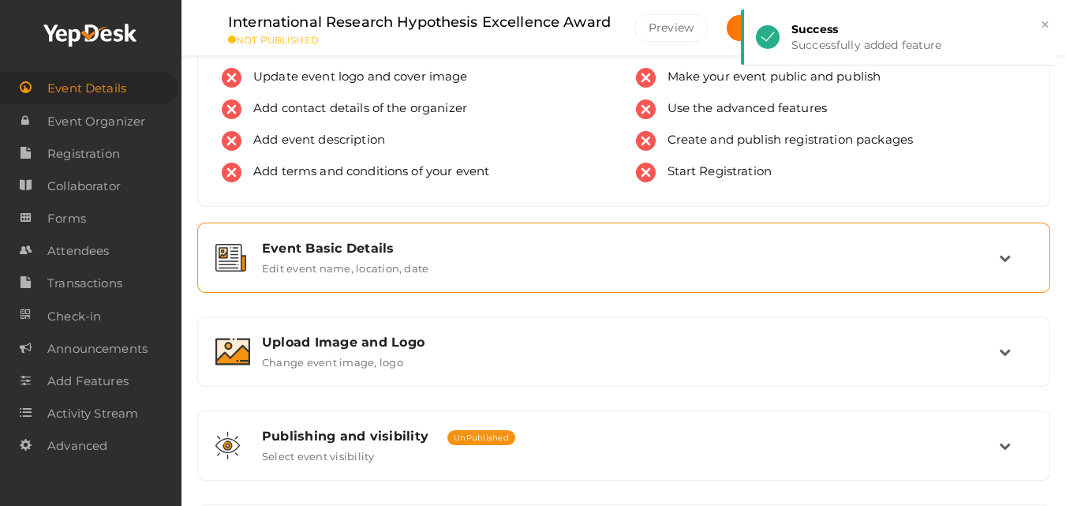
scroll to position [79, 0]
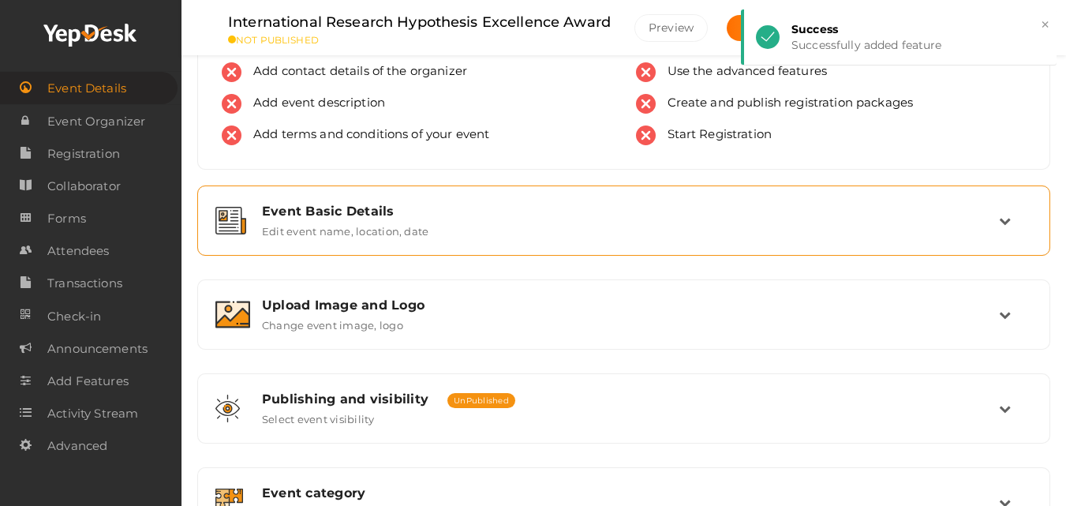
click at [261, 232] on div "Event Basic Details Edit event name, location, date" at bounding box center [624, 221] width 749 height 34
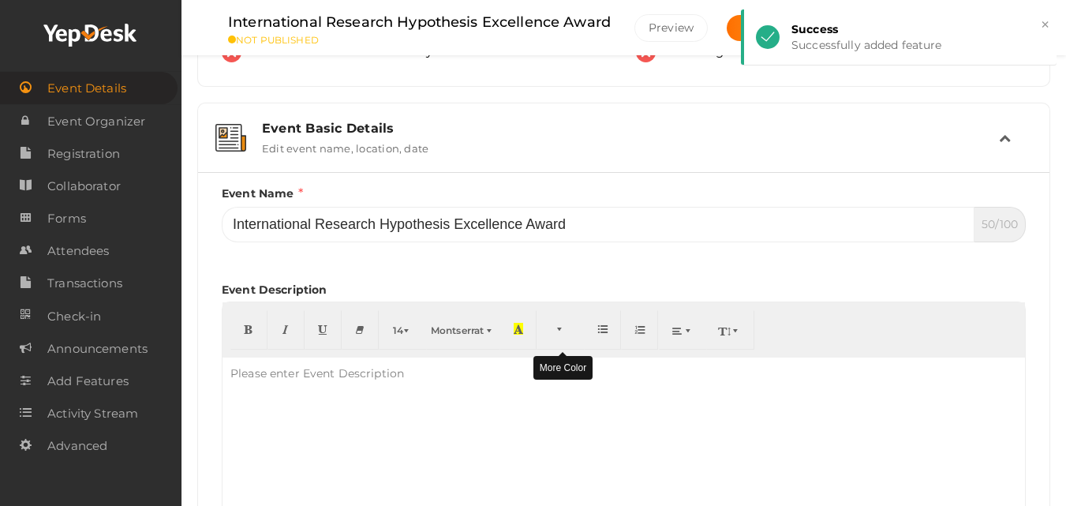
scroll to position [316, 0]
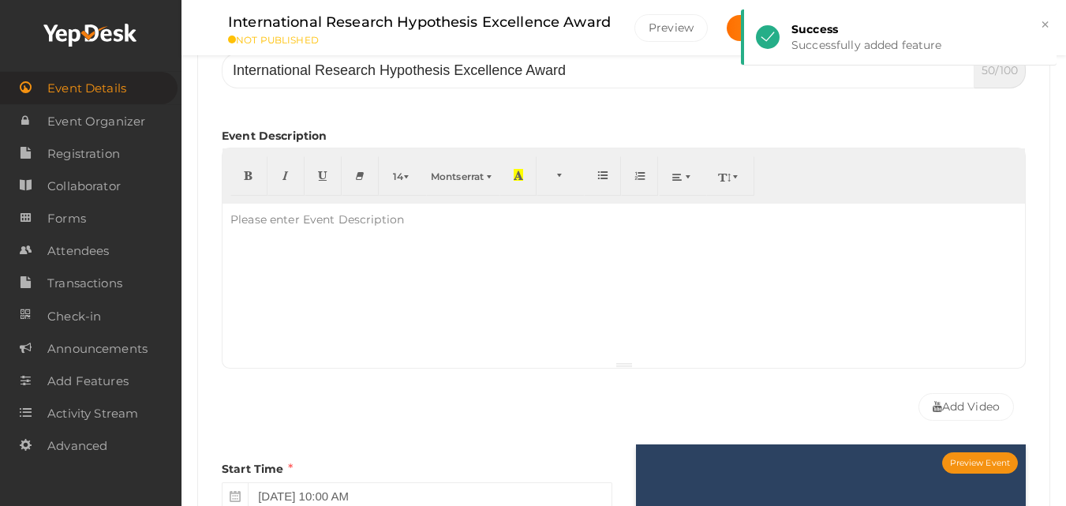
click at [364, 265] on div at bounding box center [624, 283] width 803 height 158
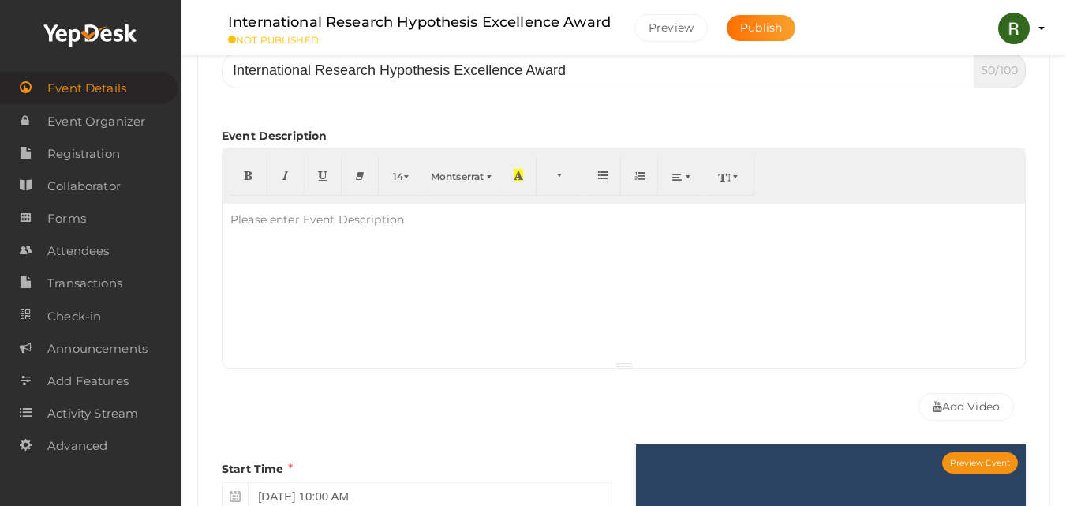
click at [406, 275] on div at bounding box center [624, 283] width 803 height 158
paste div
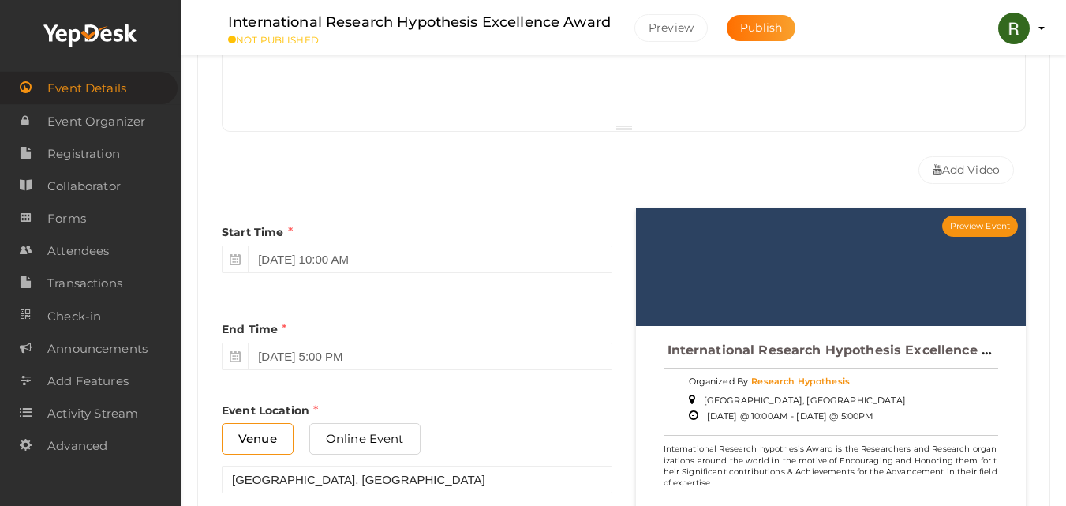
scroll to position [631, 0]
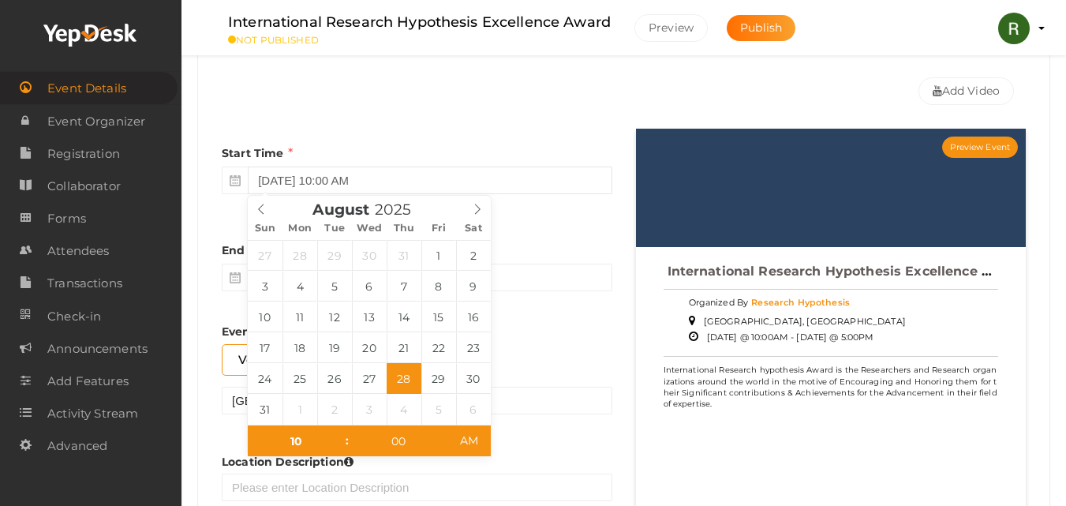
click at [379, 185] on input "August 28, 2025 10:00 AM" at bounding box center [430, 181] width 364 height 28
drag, startPoint x: 380, startPoint y: 281, endPoint x: 395, endPoint y: 359, distance: 79.4
click at [541, 249] on div "End Time August 29, 2025 5:00 PM" at bounding box center [417, 262] width 391 height 73
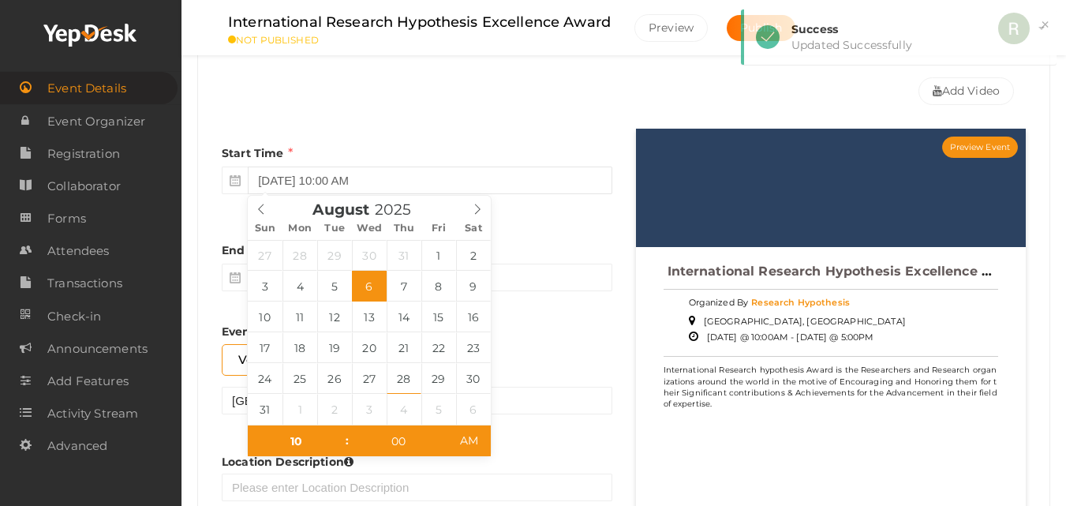
click at [306, 185] on input "August 6, 2025 10:00 AM" at bounding box center [430, 181] width 364 height 28
type input "August 28, 2025 10:00 AM"
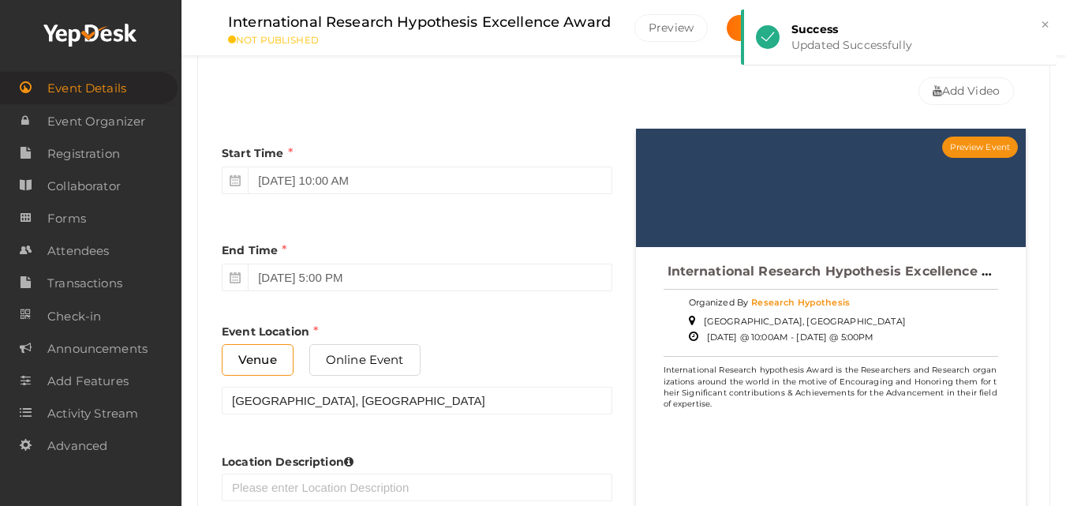
click at [533, 316] on div "Start Time August 28, 2025 10:00 AM End Time August 29, 2025 5:00 PM End Time m…" at bounding box center [417, 331] width 414 height 404
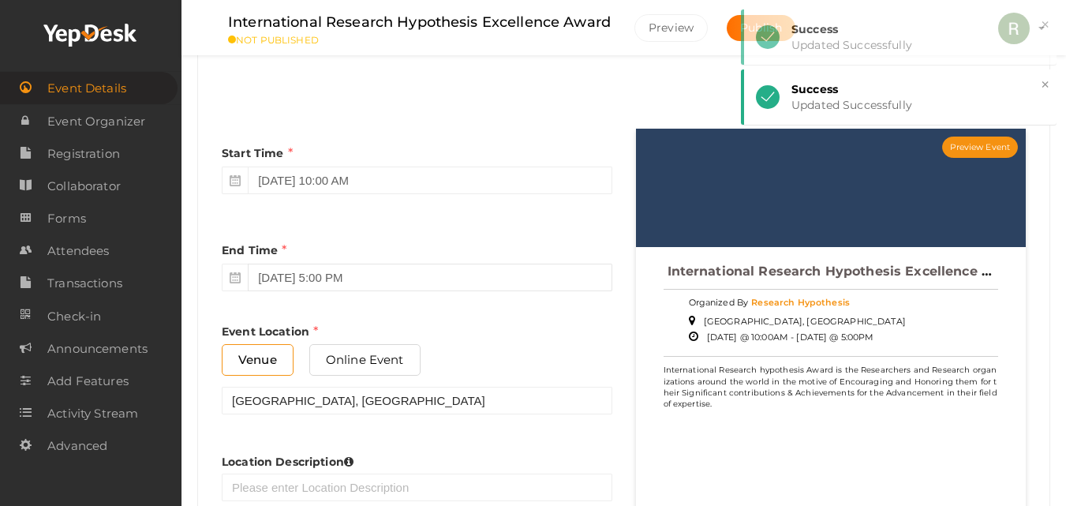
click at [353, 273] on input "[DATE] 5:00 PM" at bounding box center [430, 278] width 364 height 28
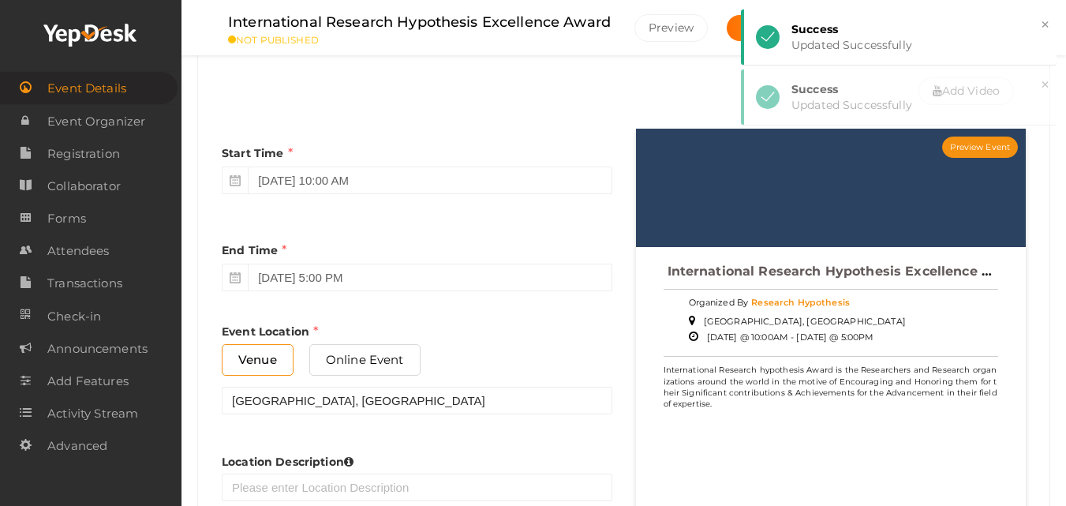
click at [492, 292] on div "End Time August 29, 2025 5:00 PM" at bounding box center [417, 262] width 391 height 73
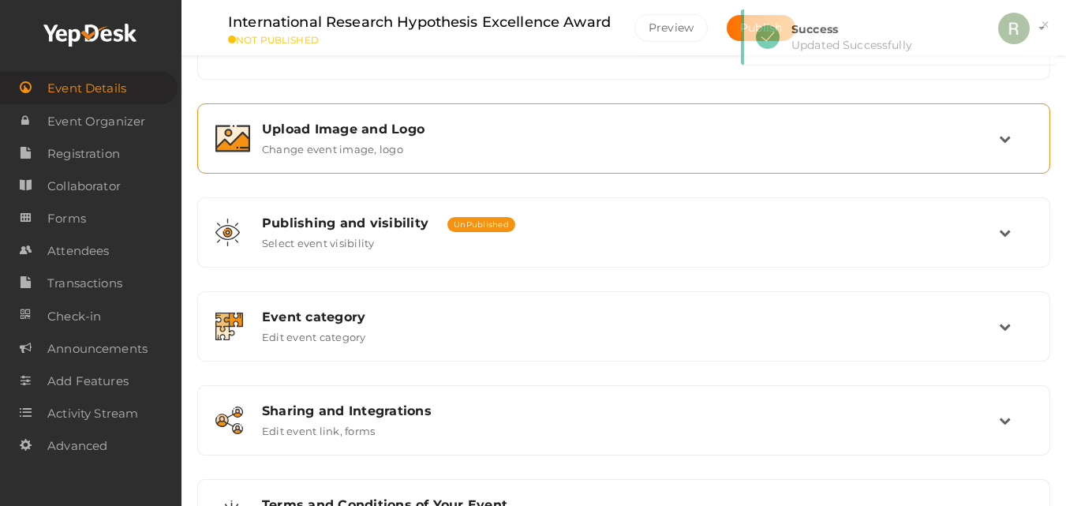
click at [395, 152] on label "Change event image, logo" at bounding box center [332, 146] width 141 height 19
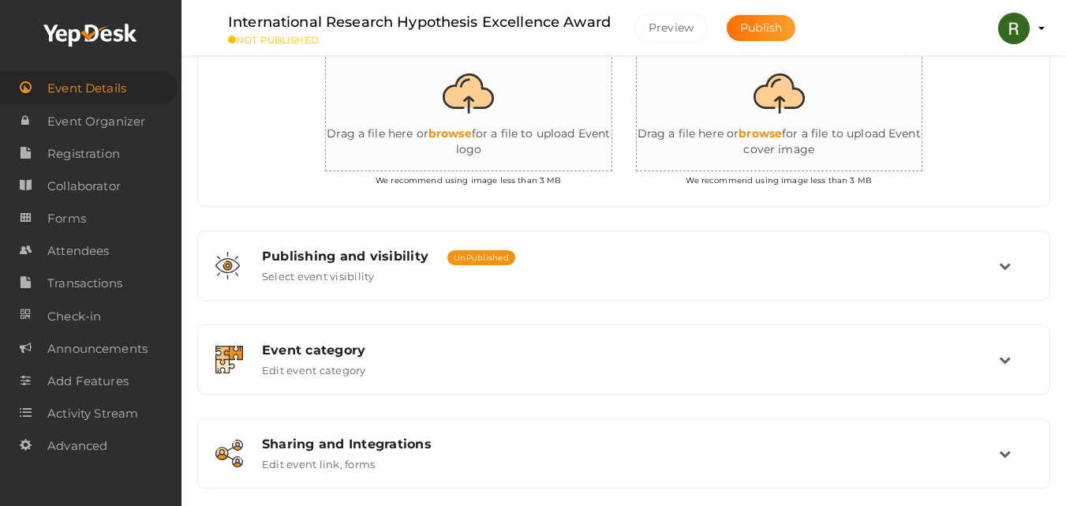
scroll to position [380, 0]
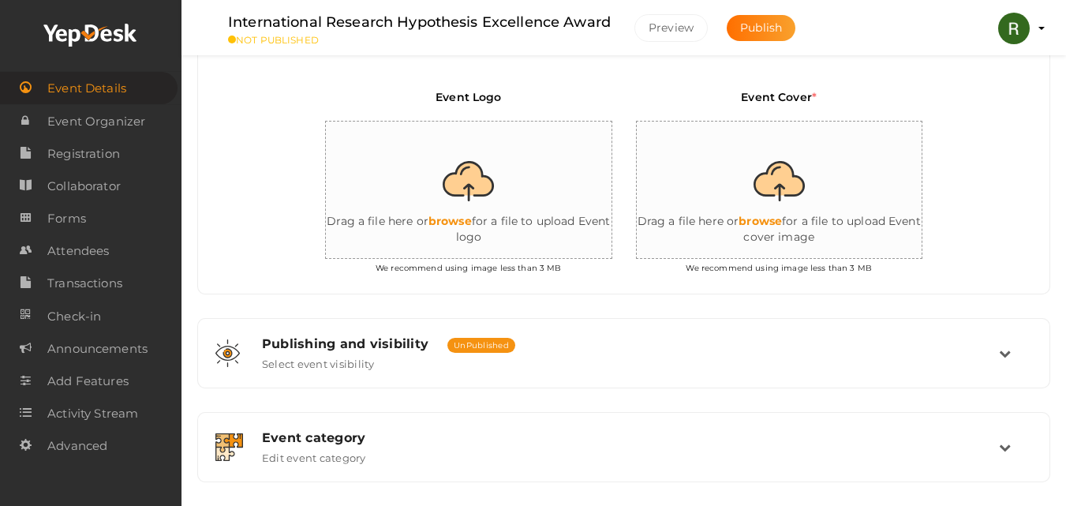
click at [487, 187] on input "file" at bounding box center [484, 191] width 316 height 138
click at [459, 179] on input "file" at bounding box center [484, 191] width 316 height 138
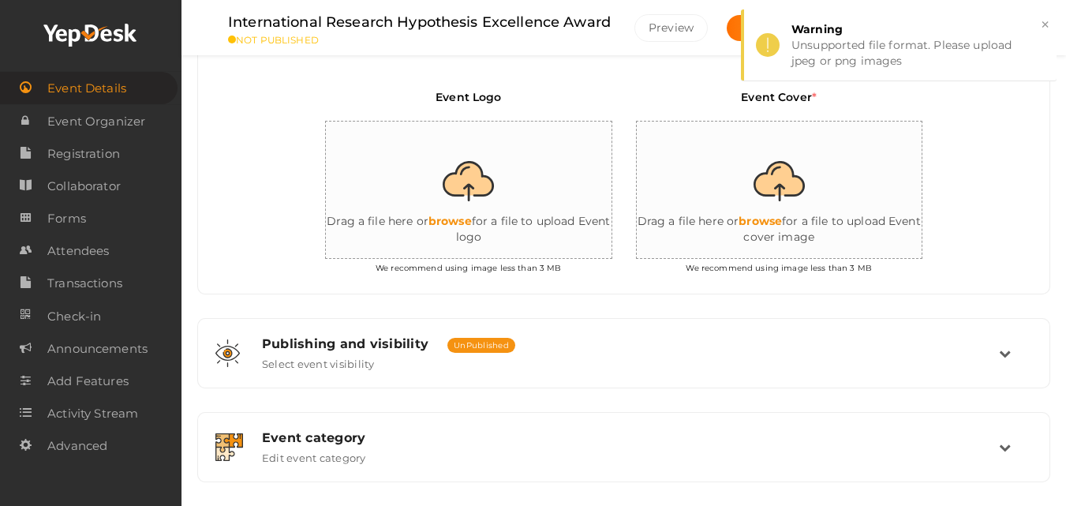
click at [475, 185] on input "file" at bounding box center [484, 191] width 316 height 138
click at [477, 179] on input "file" at bounding box center [484, 191] width 316 height 138
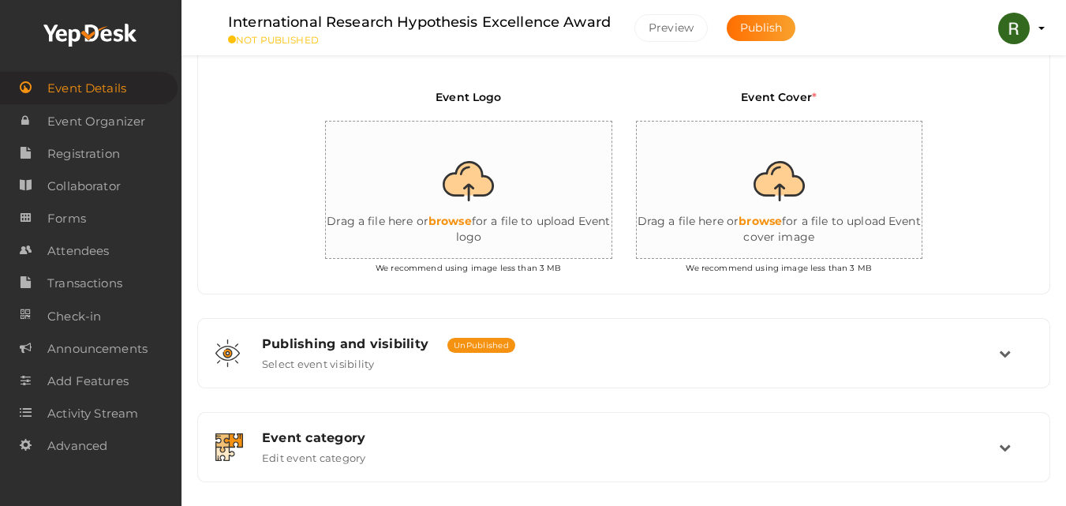
type input "C:\fakepath\Research-Hypothesis-logo.jpg"
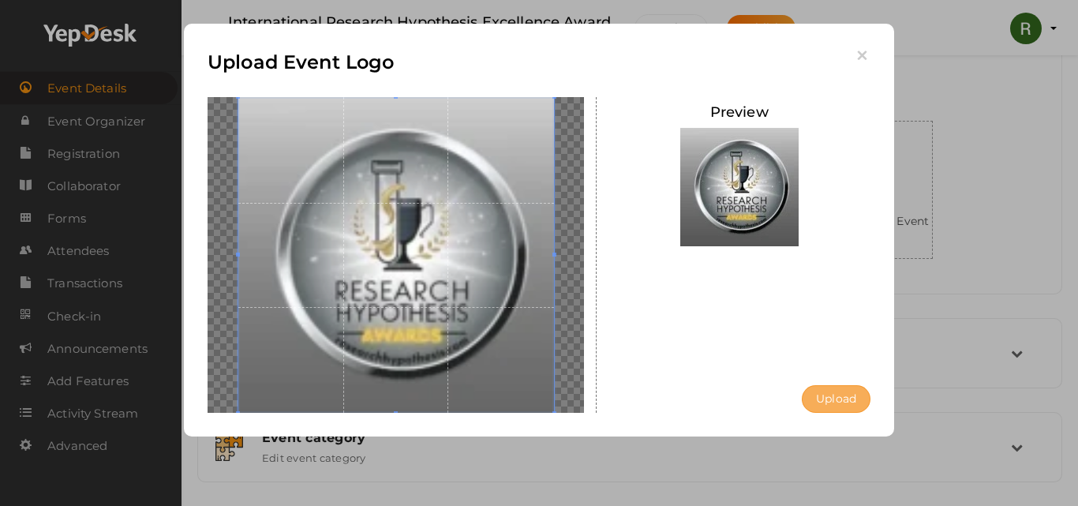
click at [841, 406] on button "Upload" at bounding box center [836, 399] width 69 height 28
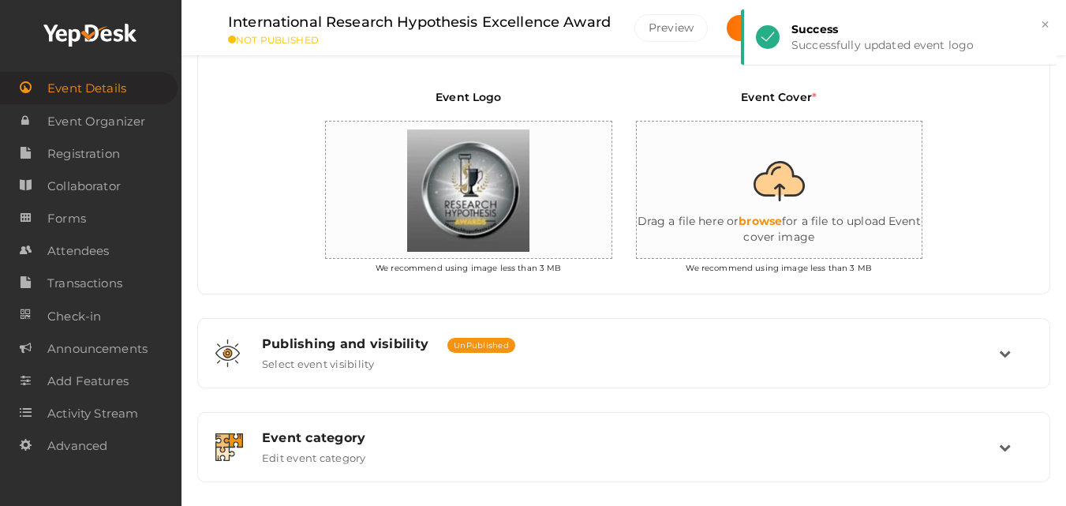
click at [794, 189] on input "file" at bounding box center [795, 191] width 316 height 138
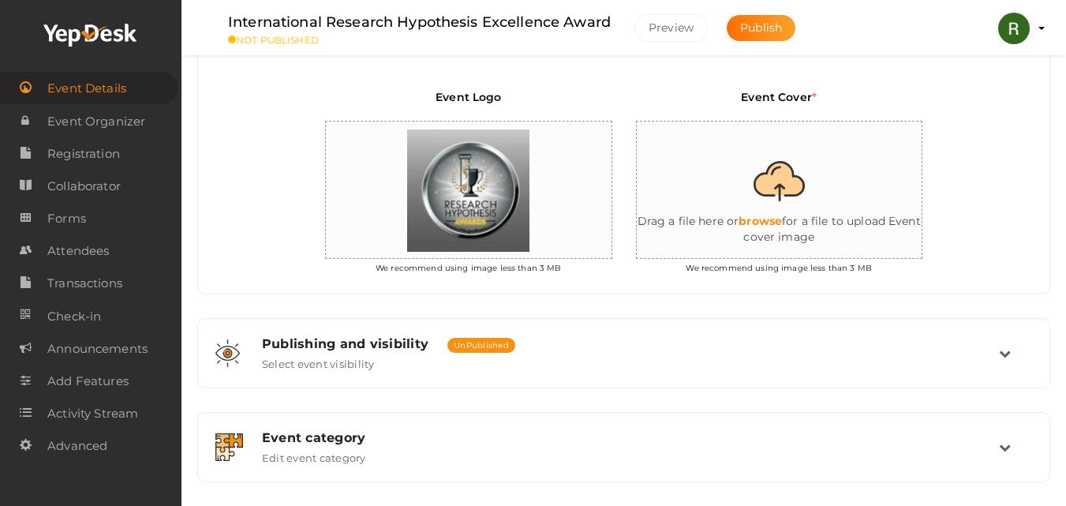
click at [777, 197] on input "file" at bounding box center [795, 191] width 316 height 138
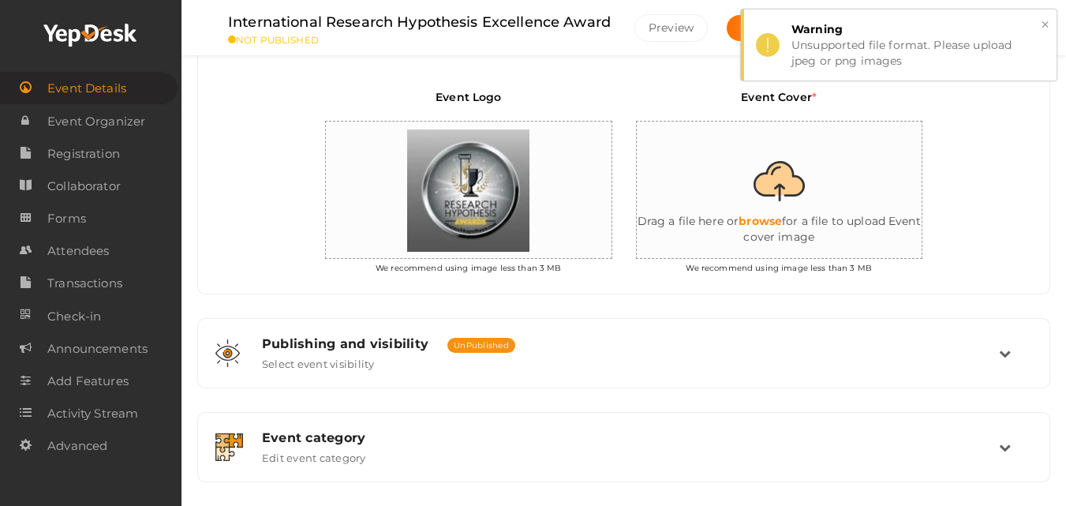
click at [1041, 28] on button "×" at bounding box center [1045, 25] width 10 height 18
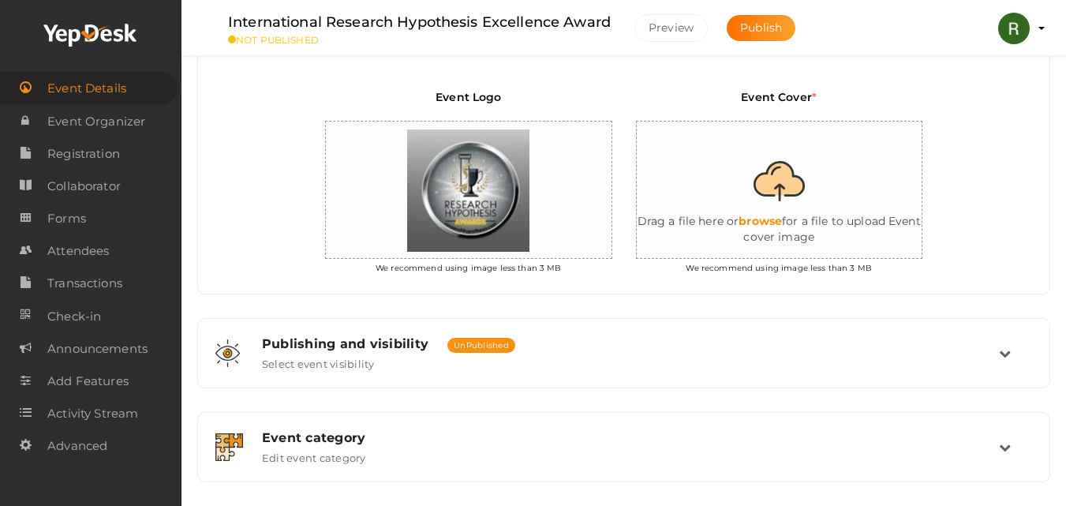
click at [779, 179] on input "file" at bounding box center [795, 191] width 316 height 138
type input "C:\fakepath\Research-Hypothesis-logo.webp"
click at [790, 184] on input "file" at bounding box center [795, 191] width 316 height 138
click at [771, 186] on input "file" at bounding box center [795, 191] width 316 height 138
type input "C:\fakepath\Research Hypothesis - 1.png"
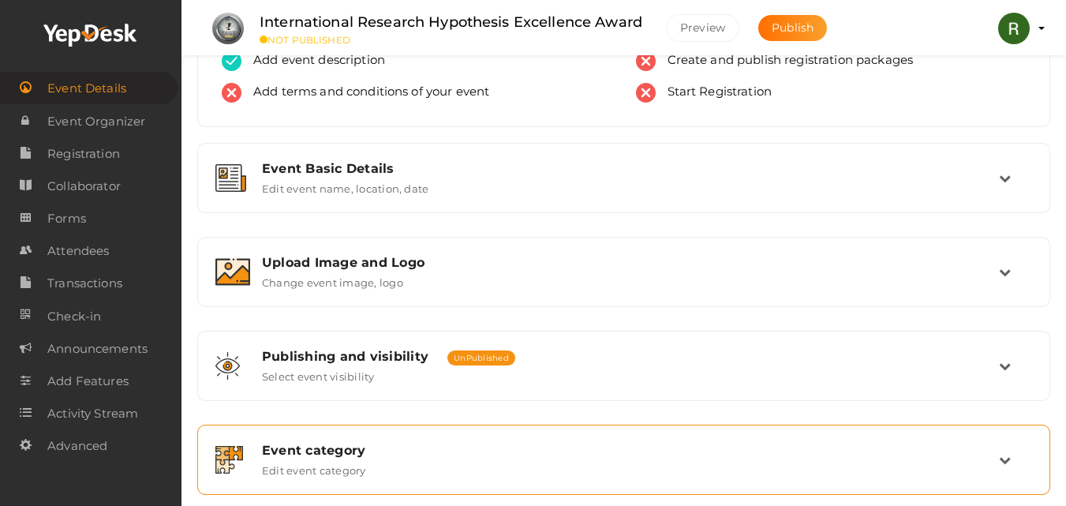
scroll to position [338, 0]
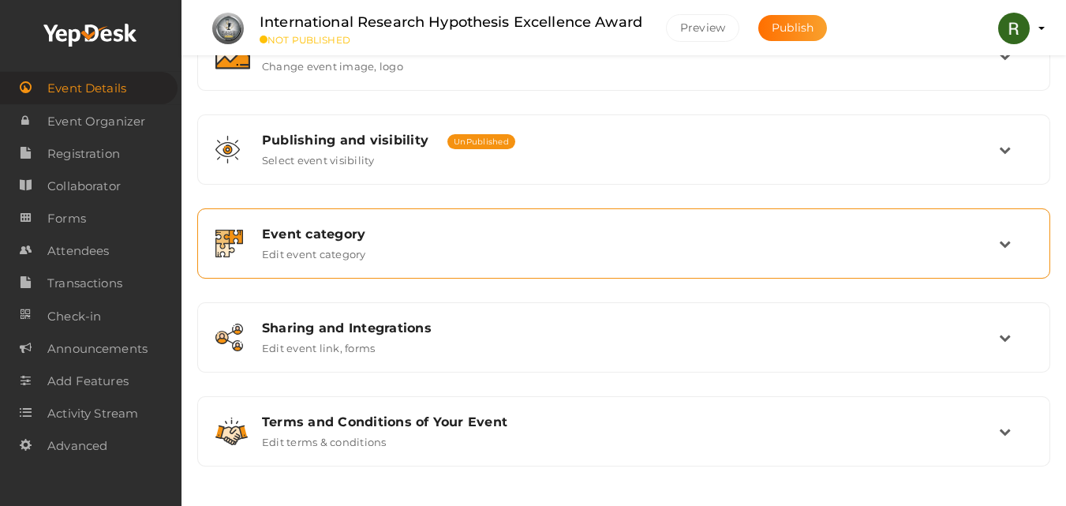
click at [508, 255] on div "Event category Edit event category" at bounding box center [624, 244] width 749 height 34
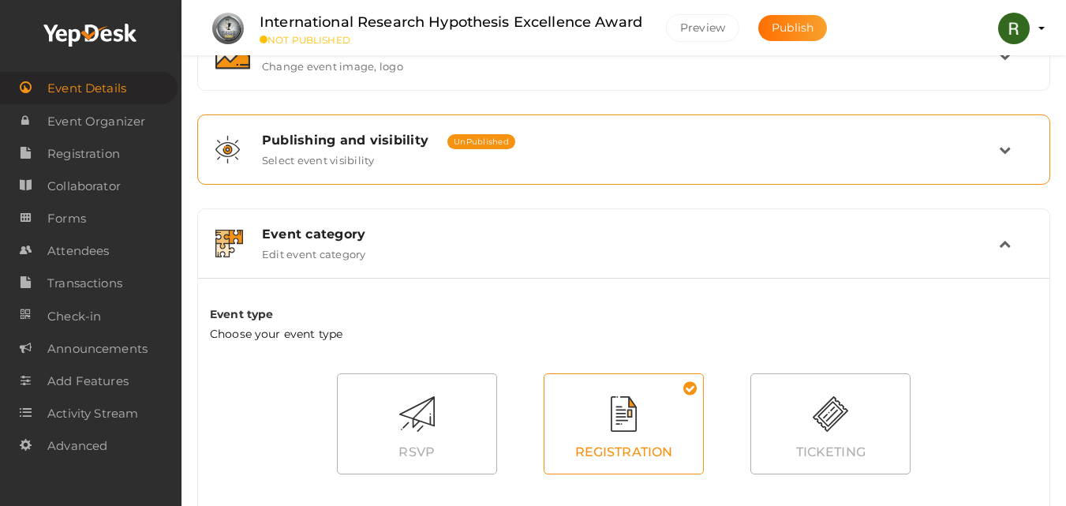
click at [425, 167] on div "Publishing and visibility Published UnPublished Select event visibility" at bounding box center [624, 149] width 836 height 53
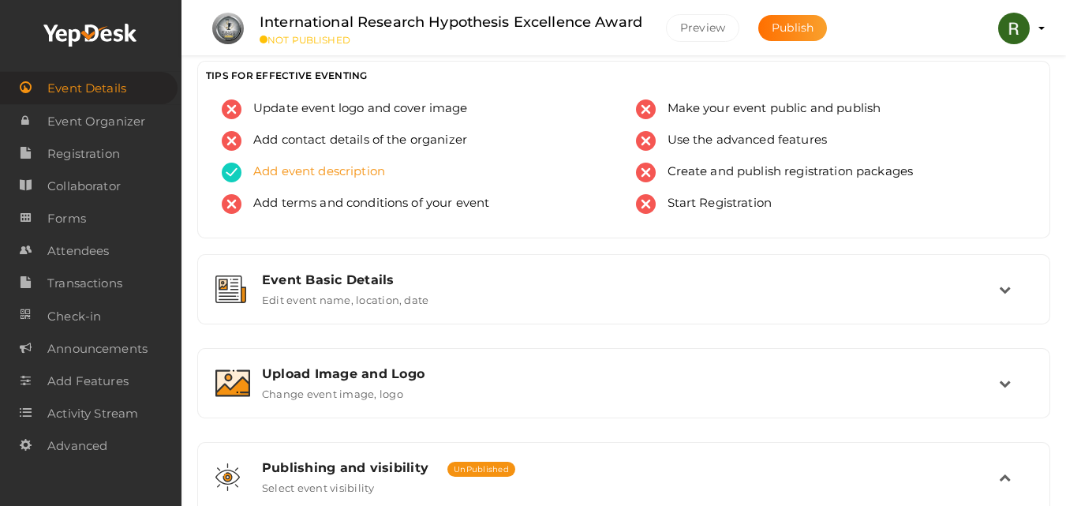
scroll to position [0, 0]
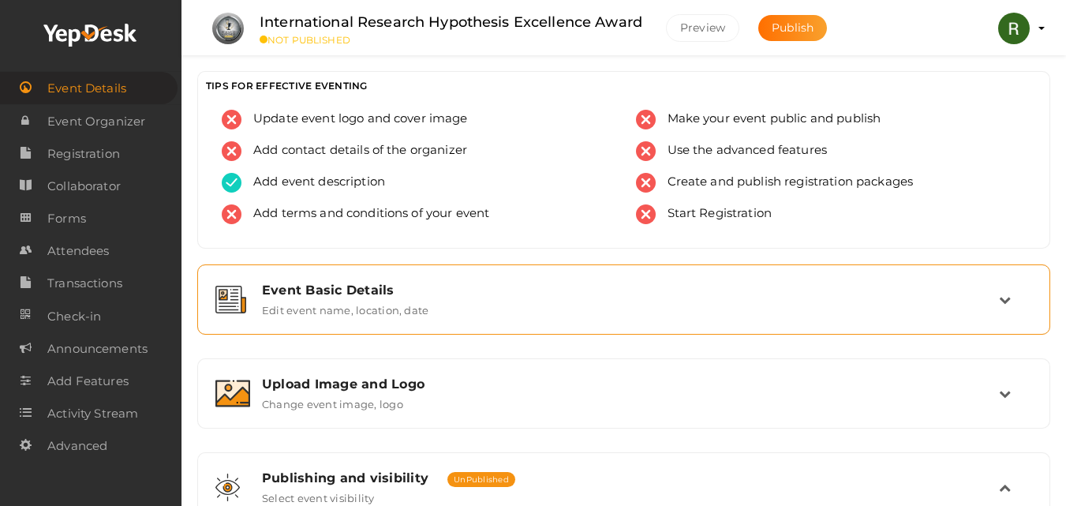
click at [427, 296] on div "Event Basic Details" at bounding box center [630, 290] width 737 height 15
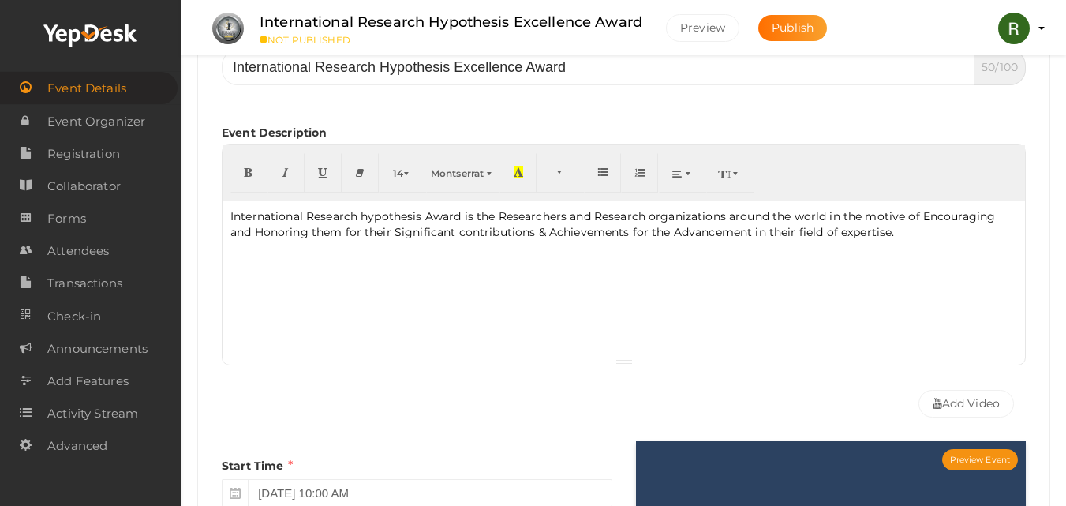
scroll to position [237, 0]
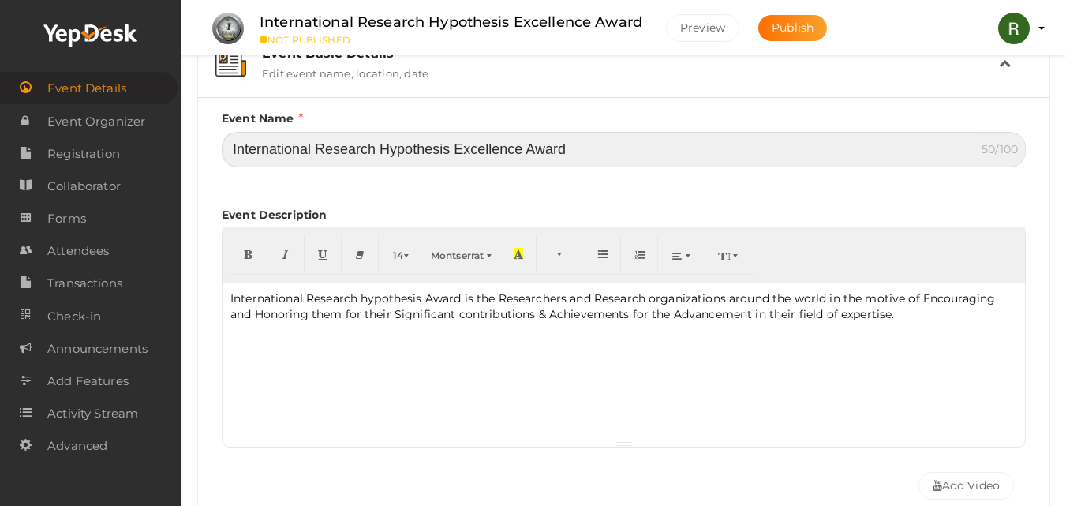
click at [476, 156] on input "International Research Hypothesis Excellence Award" at bounding box center [598, 150] width 753 height 36
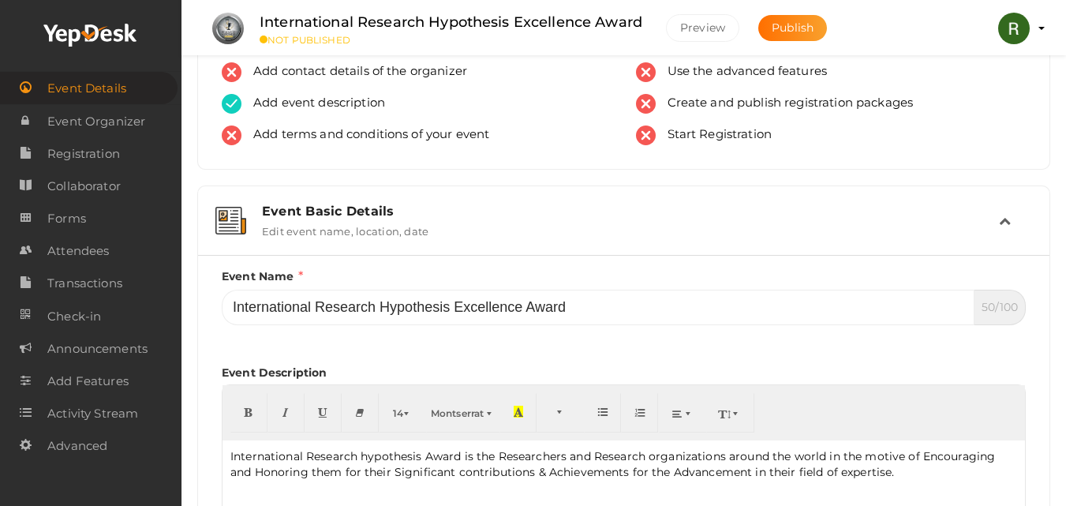
drag, startPoint x: 429, startPoint y: 182, endPoint x: 433, endPoint y: 196, distance: 14.0
click at [429, 184] on div "TIPS FOR EFFECTIVE EVENTING Update event logo and cover image Add contact detai…" at bounding box center [623, 88] width 877 height 193
click at [440, 205] on div "Event Basic Details" at bounding box center [630, 211] width 737 height 15
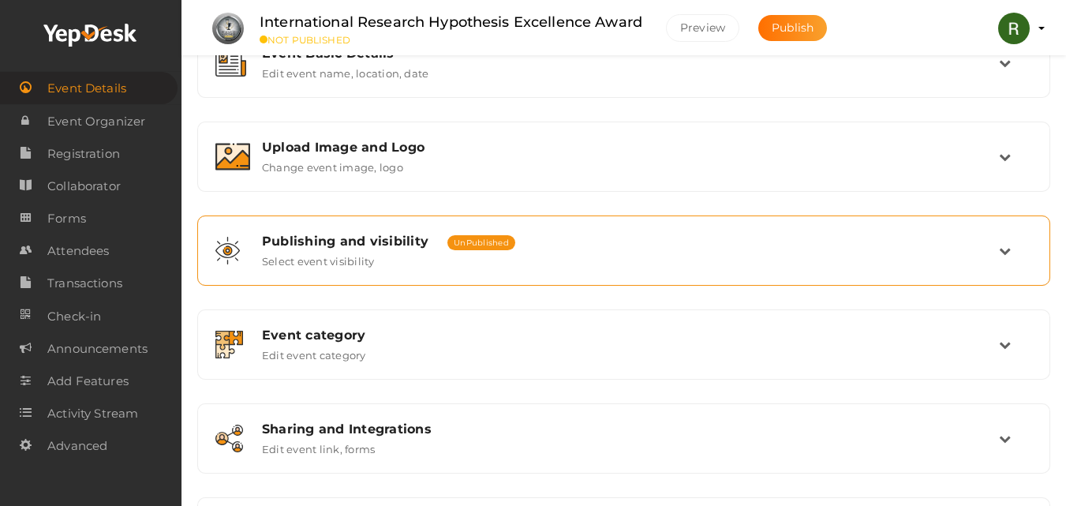
click at [423, 218] on div "Publishing and visibility Published UnPublished Select event visibility" at bounding box center [623, 250] width 853 height 70
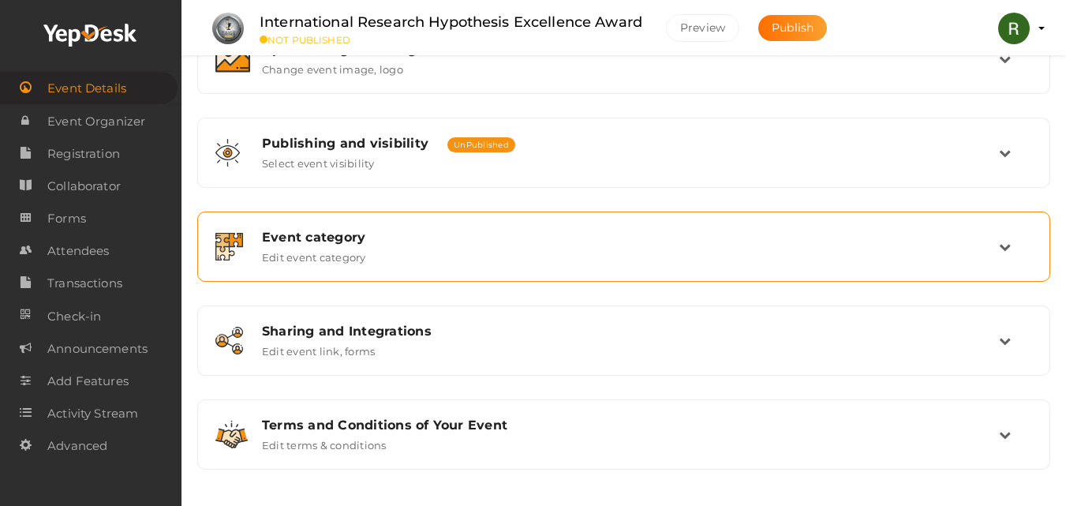
scroll to position [338, 0]
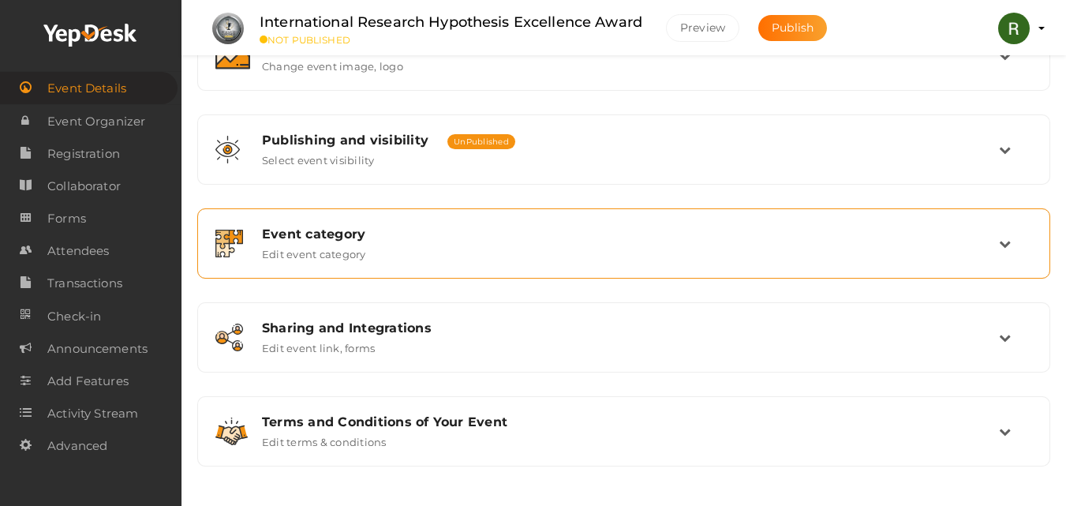
click at [427, 226] on div "Event category Edit event category" at bounding box center [624, 243] width 836 height 53
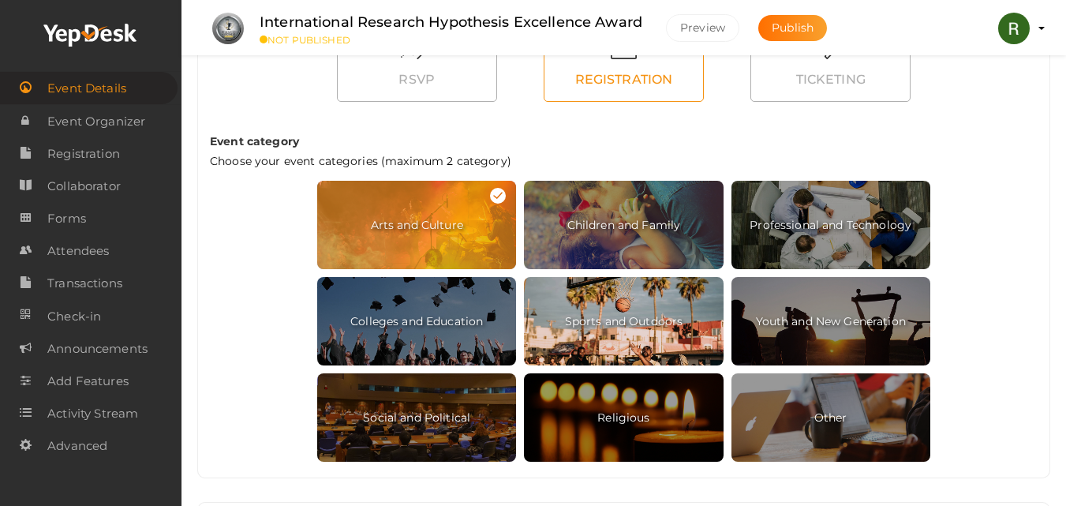
scroll to position [732, 0]
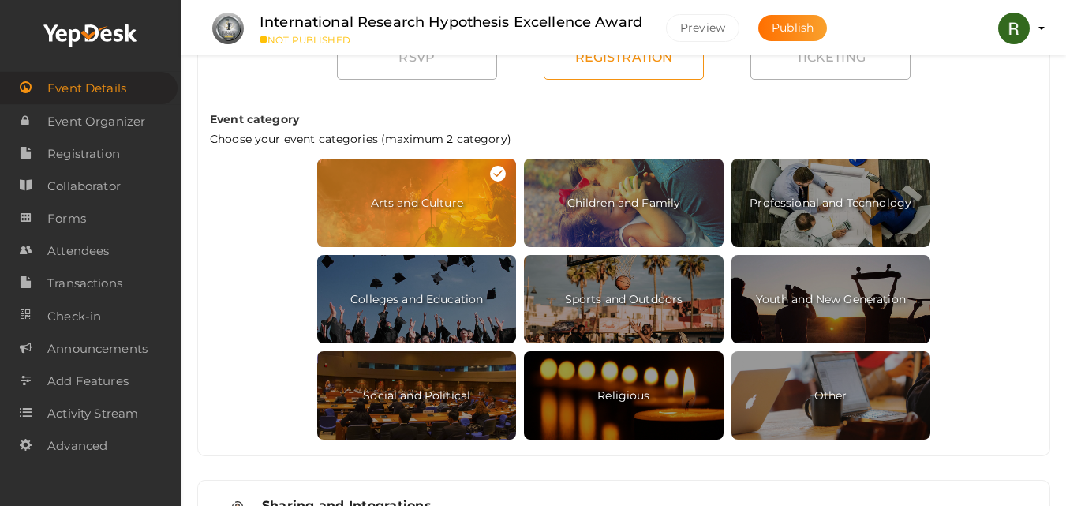
click at [470, 223] on span "Arts and Culture" at bounding box center [416, 203] width 199 height 88
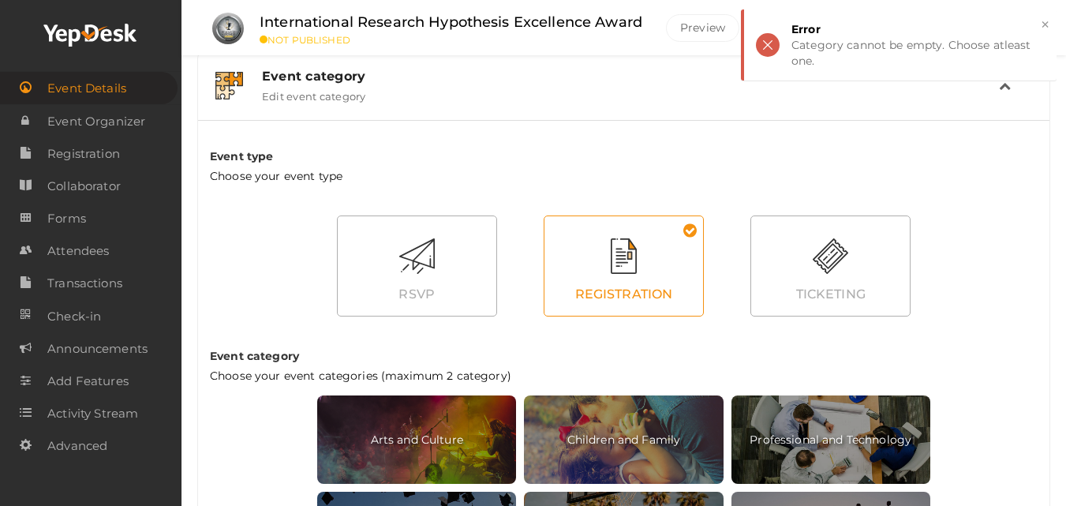
click at [447, 92] on div "Event category Edit event category" at bounding box center [624, 86] width 749 height 34
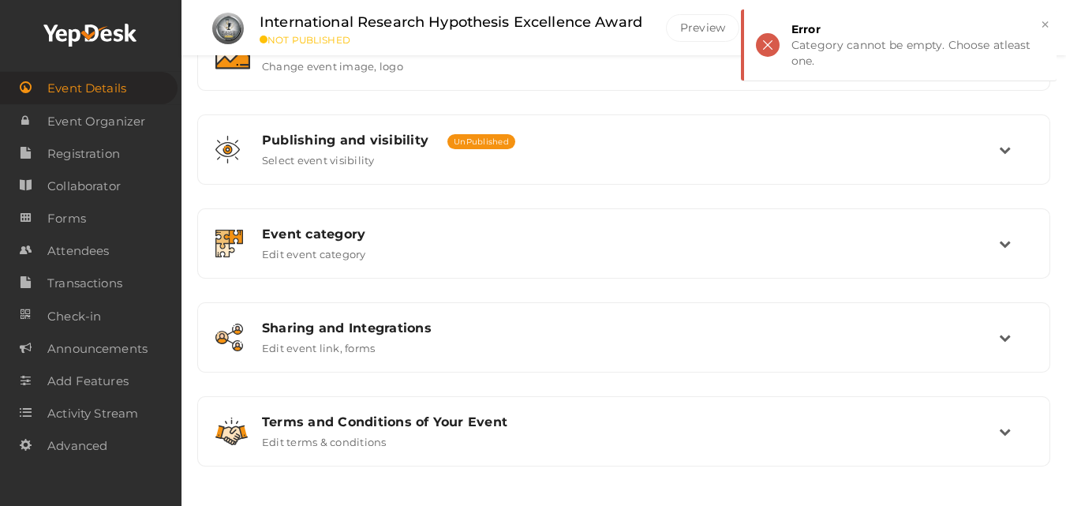
scroll to position [338, 0]
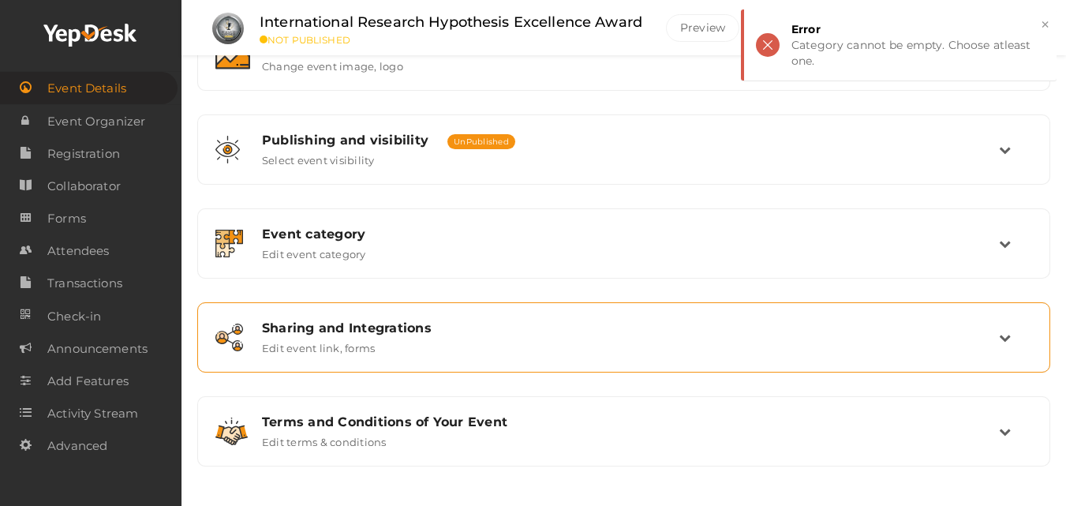
click at [424, 326] on div "Sharing and Integrations" at bounding box center [630, 327] width 737 height 15
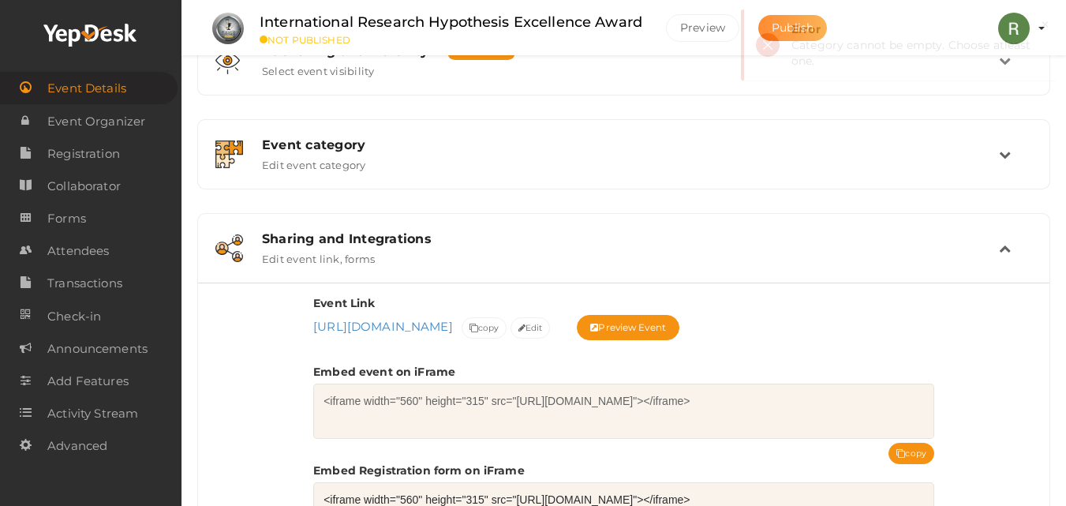
scroll to position [575, 0]
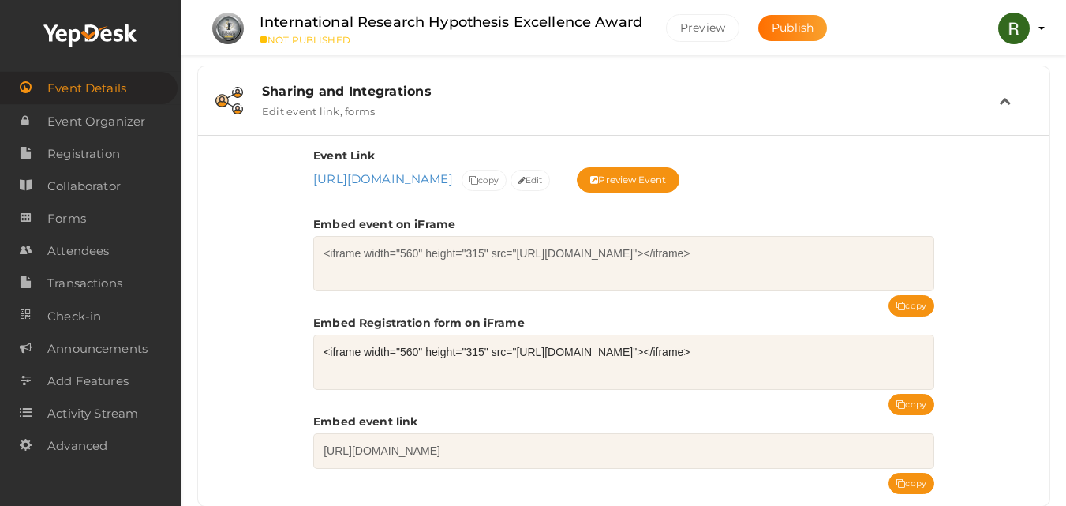
click at [491, 103] on div "Sharing and Integrations Edit event link, forms" at bounding box center [624, 101] width 749 height 34
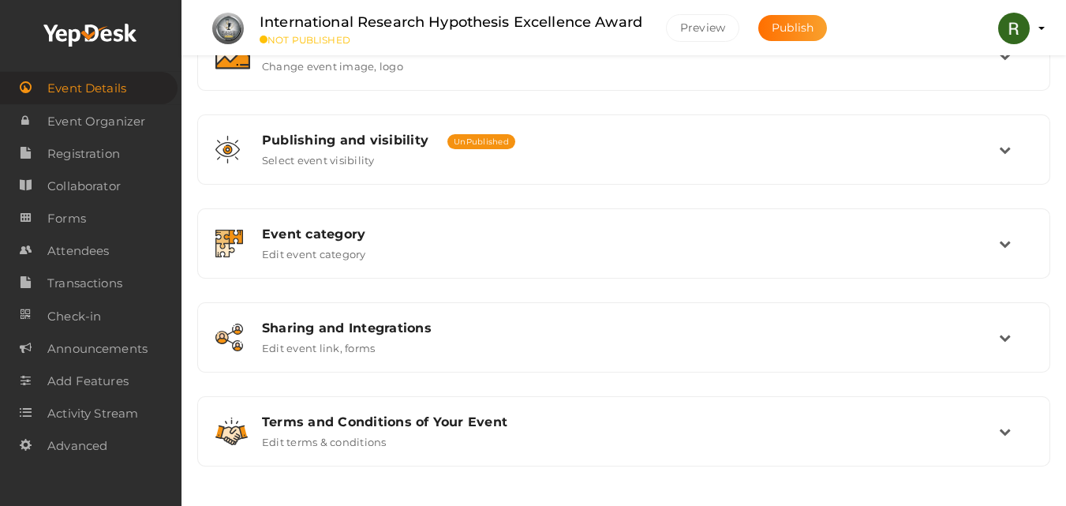
scroll to position [338, 0]
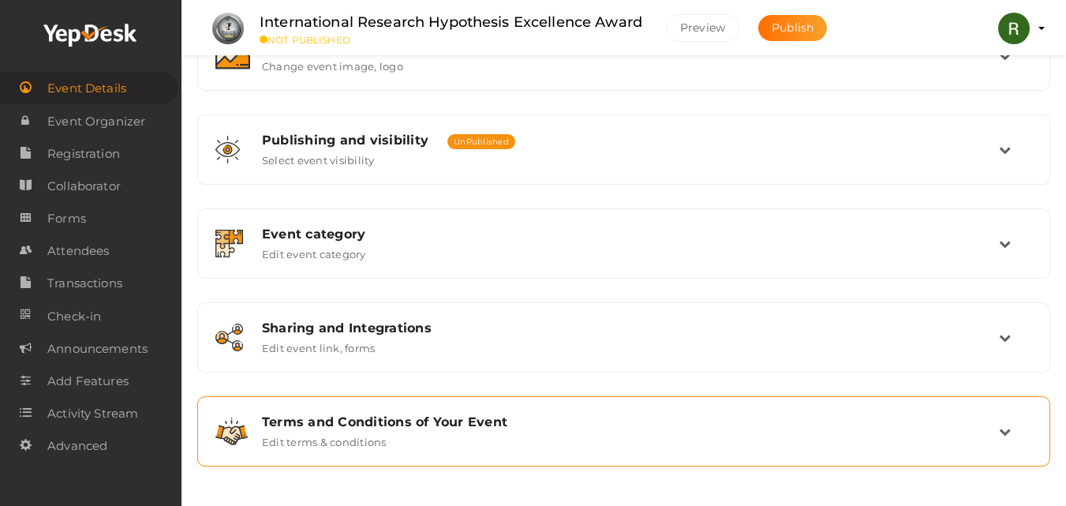
click at [444, 420] on div "Terms and Conditions of Your Event" at bounding box center [630, 421] width 737 height 15
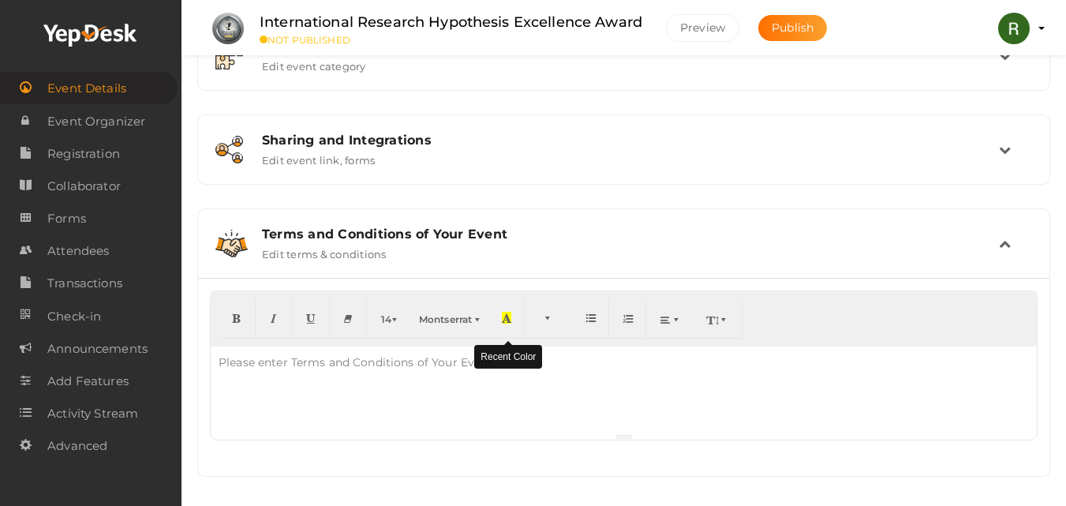
scroll to position [536, 0]
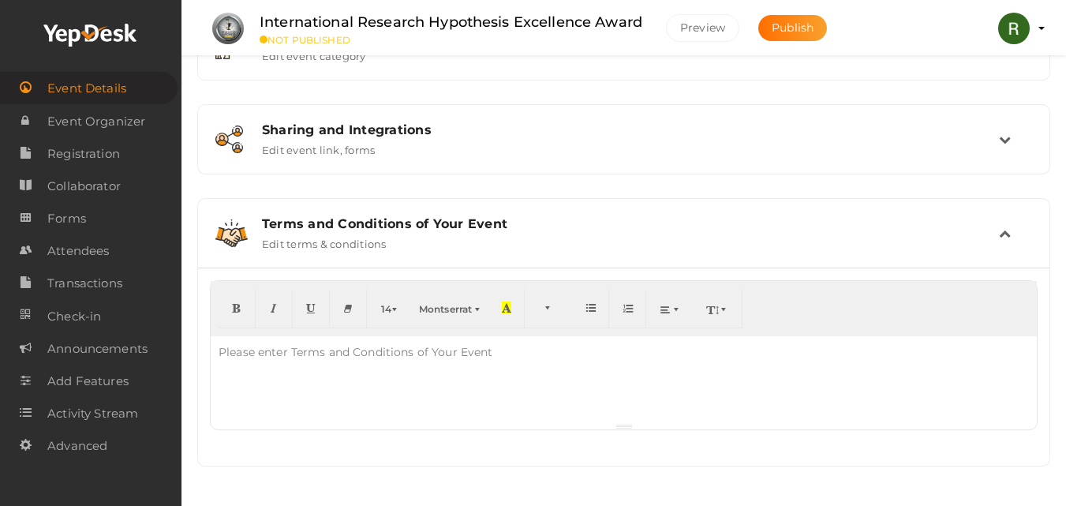
click at [510, 215] on div "Terms and Conditions of Your Event Edit terms & conditions" at bounding box center [624, 233] width 836 height 53
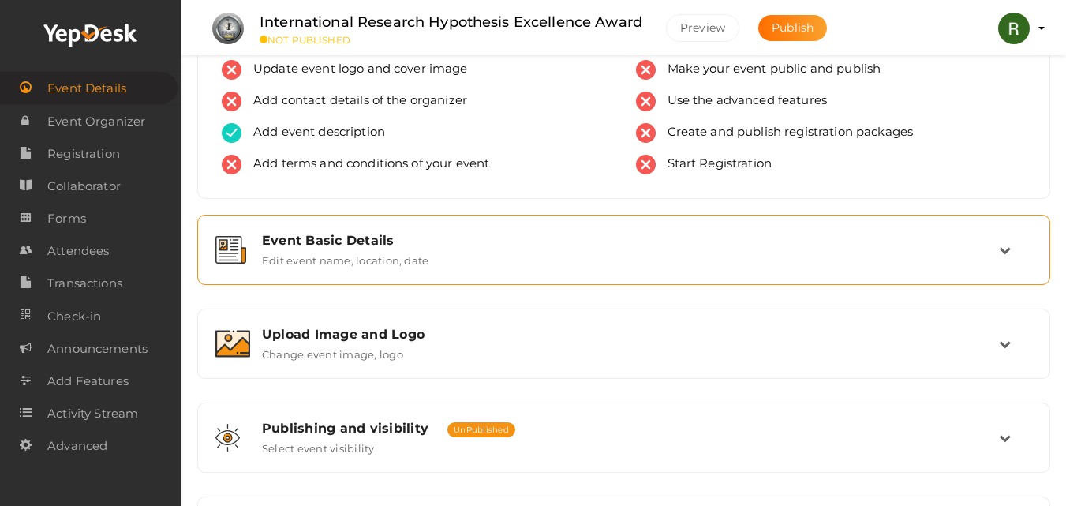
scroll to position [22, 0]
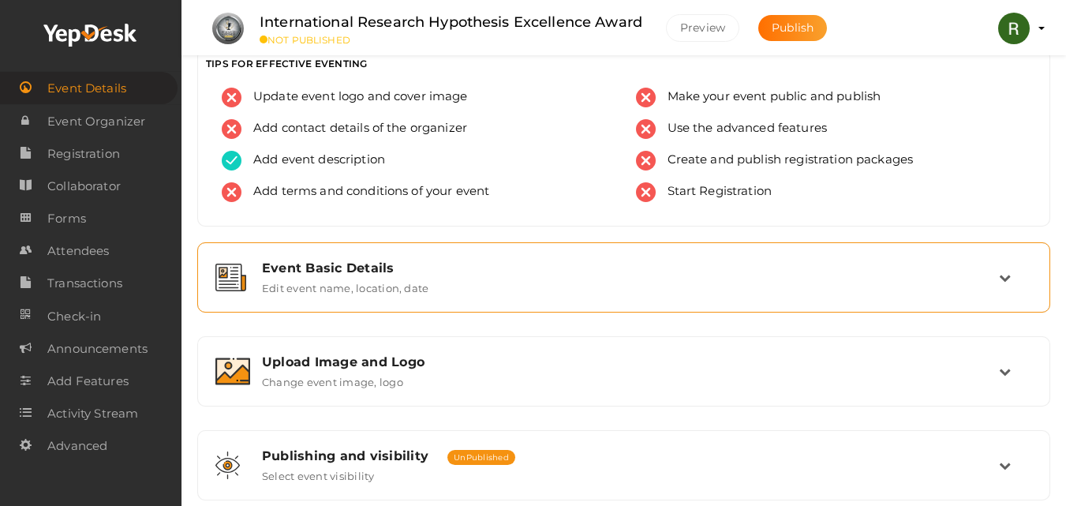
click at [499, 267] on div "Event Basic Details" at bounding box center [630, 267] width 737 height 15
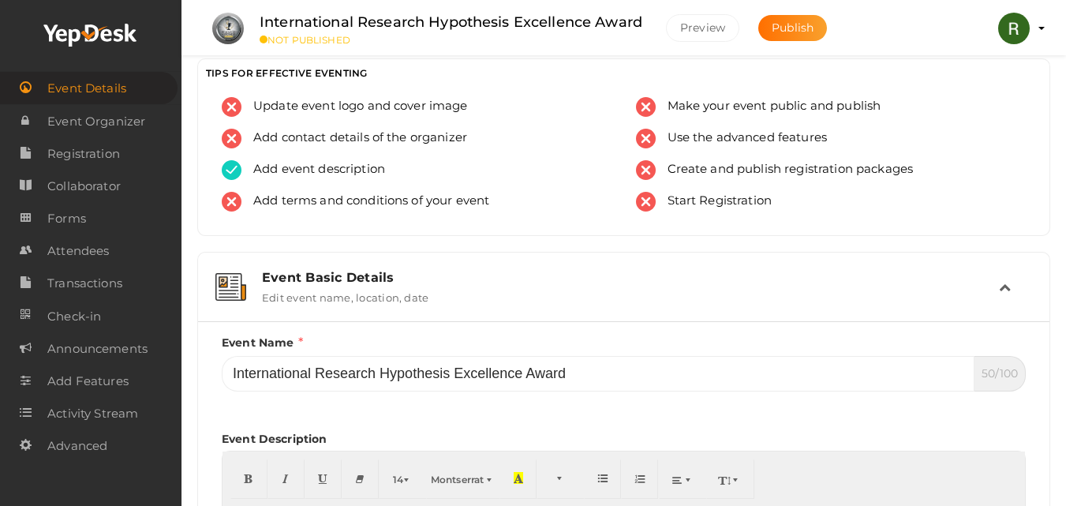
scroll to position [0, 0]
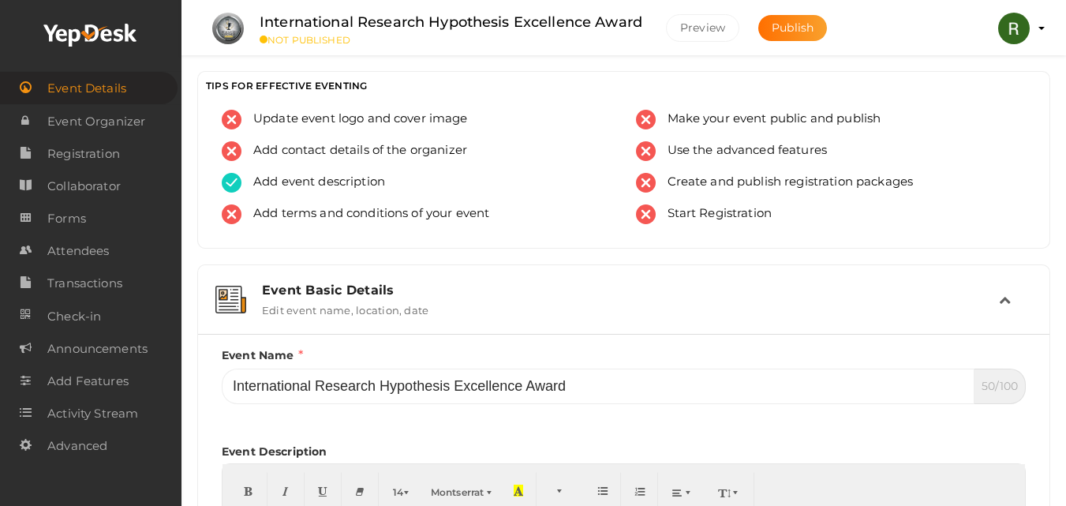
click at [497, 293] on div "Event Basic Details" at bounding box center [630, 290] width 737 height 15
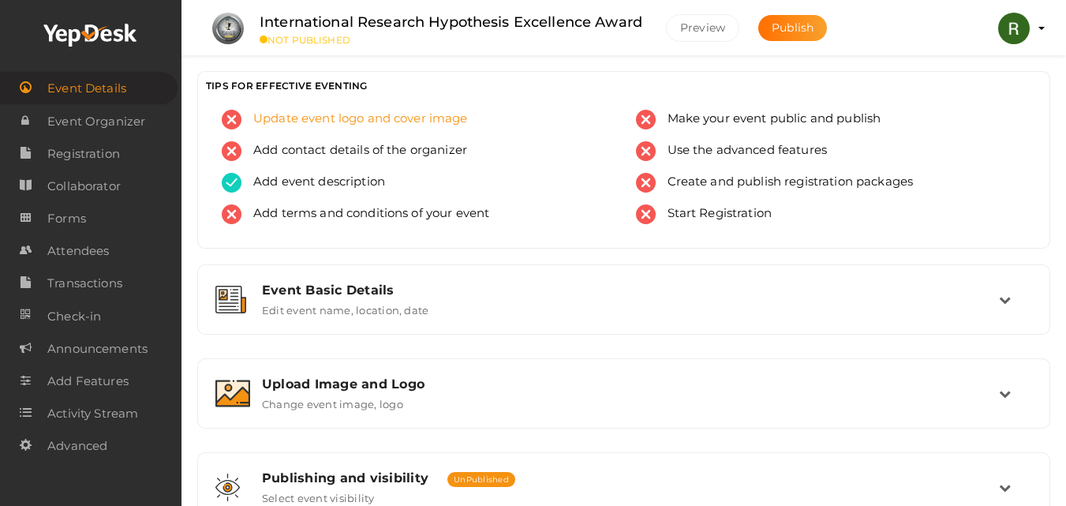
click at [429, 129] on div "Update event logo and cover image" at bounding box center [417, 126] width 391 height 32
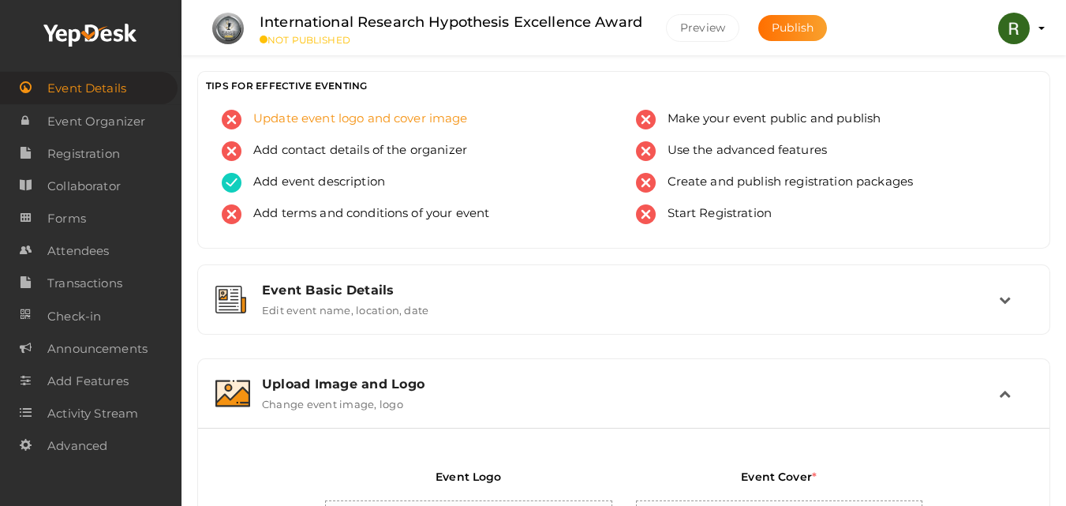
scroll to position [338, 0]
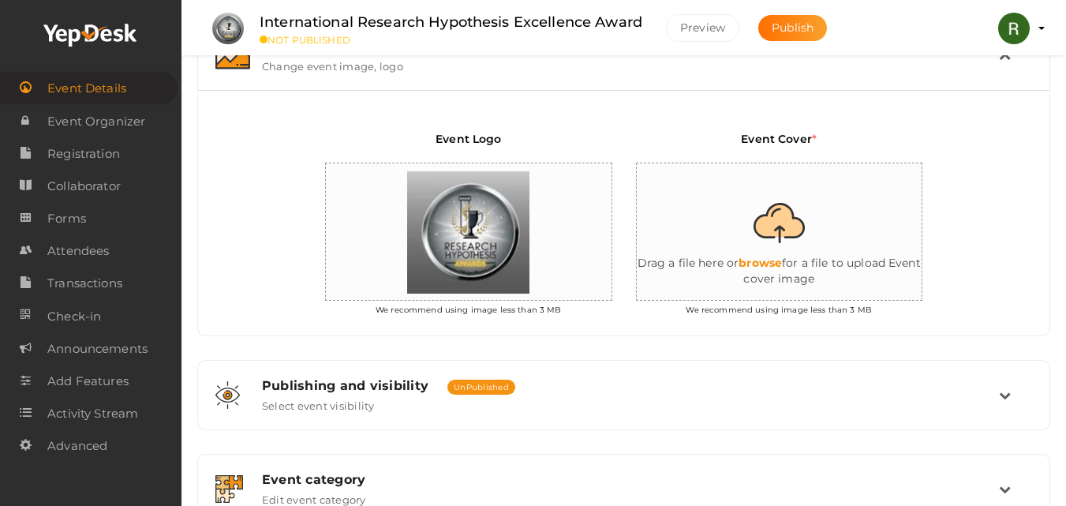
click at [793, 218] on input "file" at bounding box center [795, 232] width 316 height 138
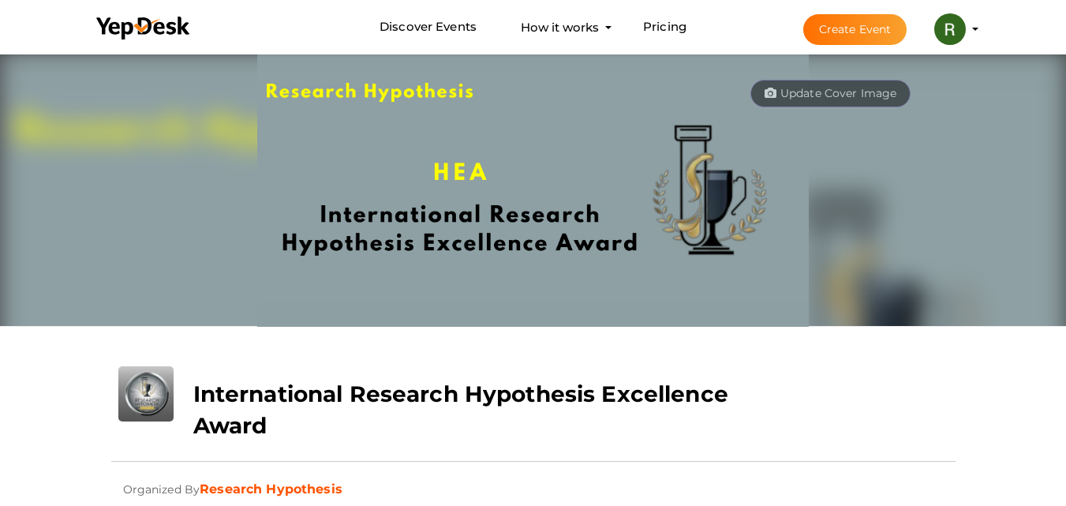
click at [852, 42] on button "Create Event" at bounding box center [856, 29] width 104 height 31
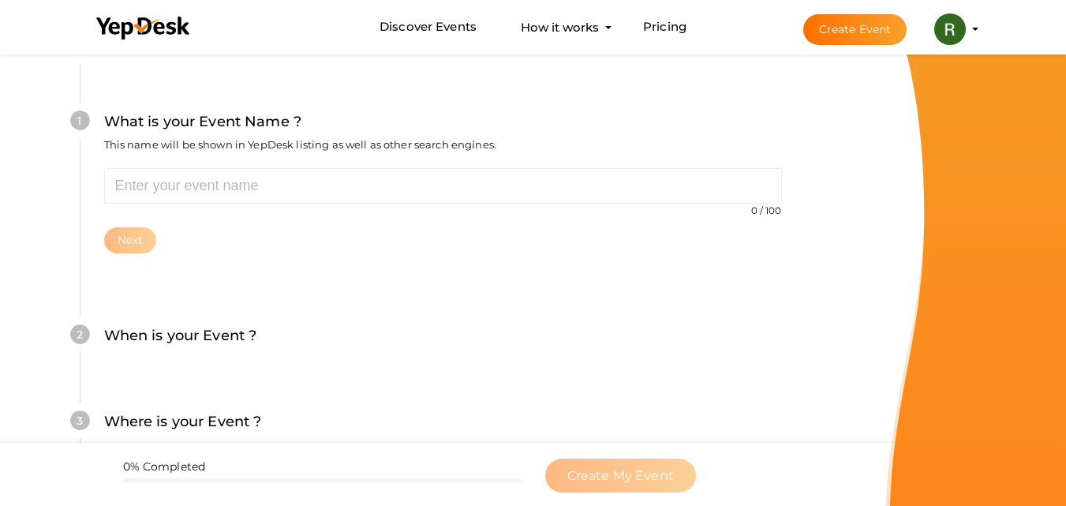
scroll to position [316, 0]
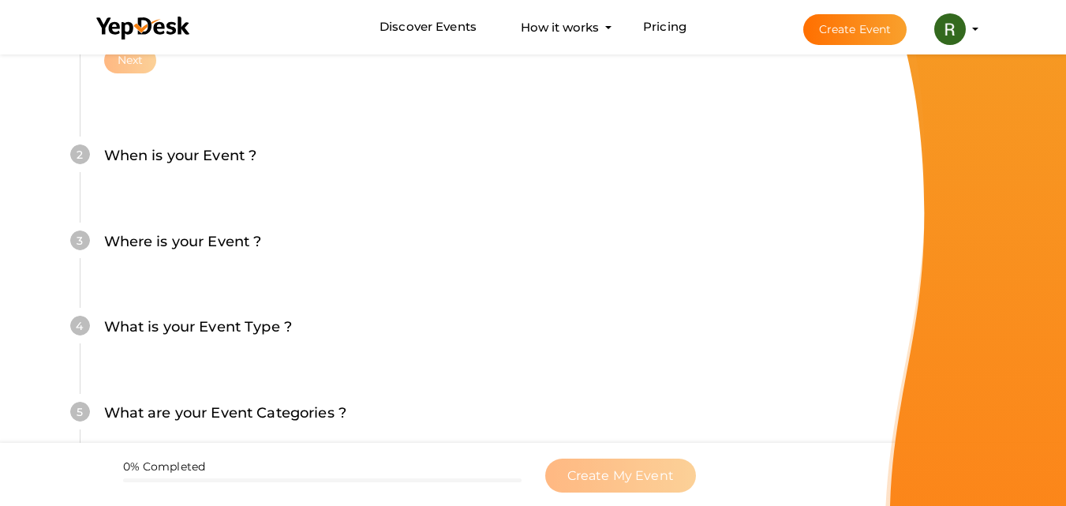
click at [127, 73] on div "1 What is your Event Name ? This name will be shown in YepDesk listing as well …" at bounding box center [443, 1] width 726 height 237
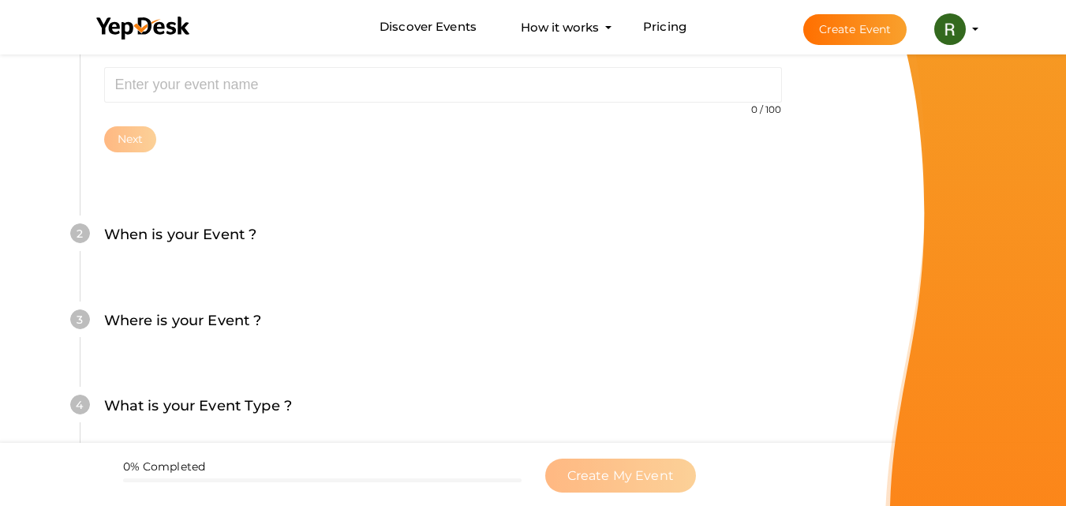
click at [104, 140] on div "Next" at bounding box center [443, 139] width 678 height 26
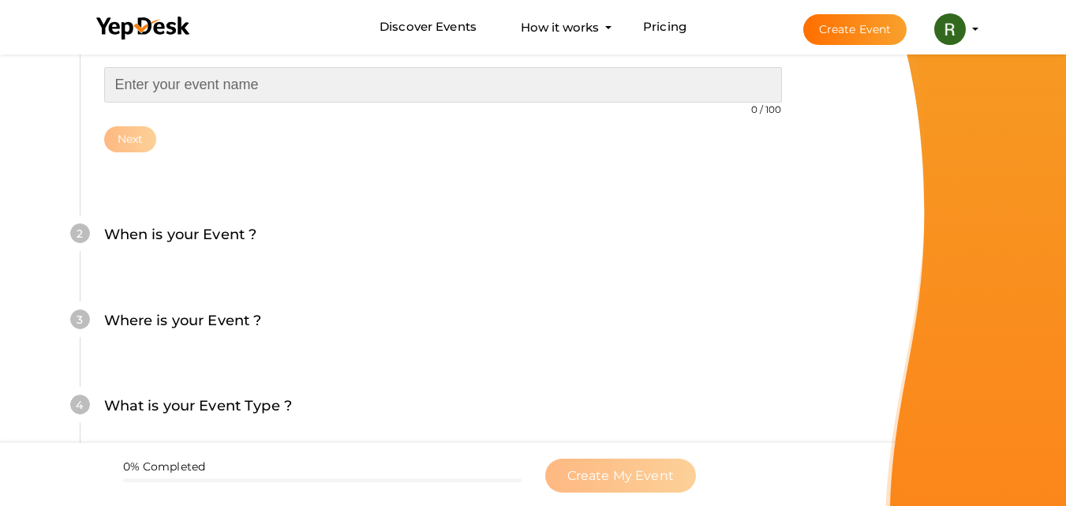
click at [169, 81] on input "text" at bounding box center [443, 85] width 678 height 36
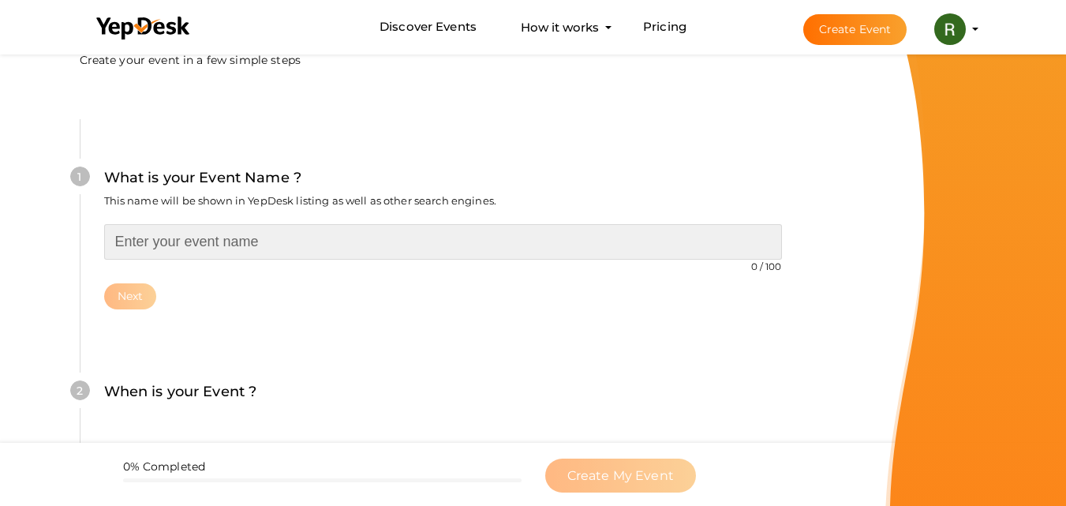
scroll to position [79, 0]
click at [392, 239] on input "text" at bounding box center [443, 243] width 678 height 36
click at [275, 246] on input "text" at bounding box center [443, 243] width 678 height 36
paste input "International Research Hypothesis Excellence Award"
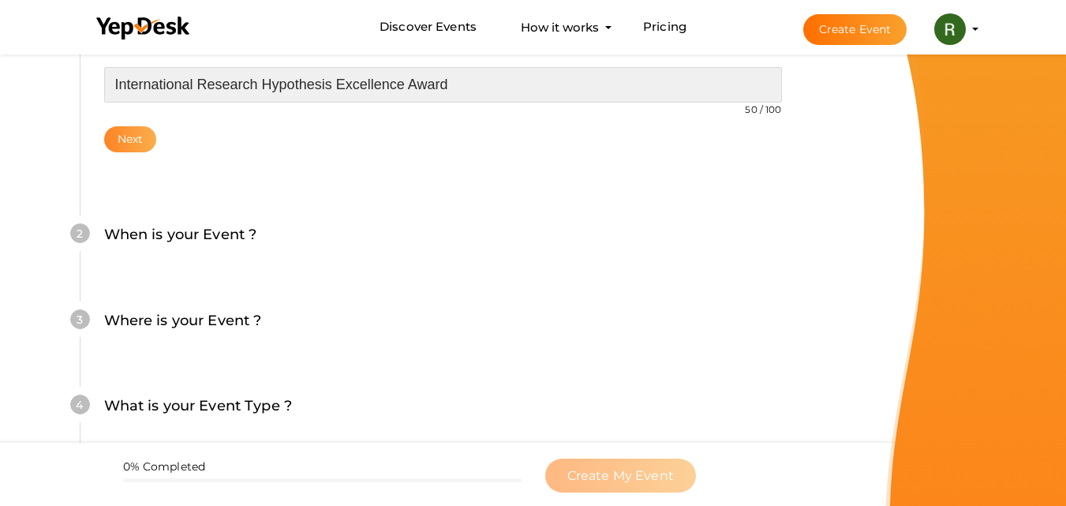
type input "International Research Hypothesis Excellence Award"
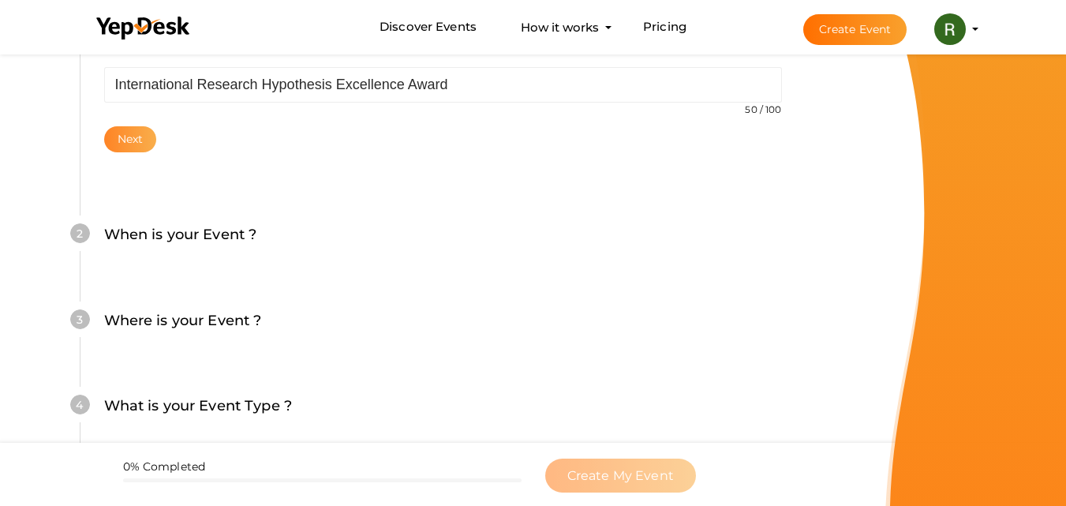
click at [133, 152] on button "Next" at bounding box center [130, 139] width 53 height 26
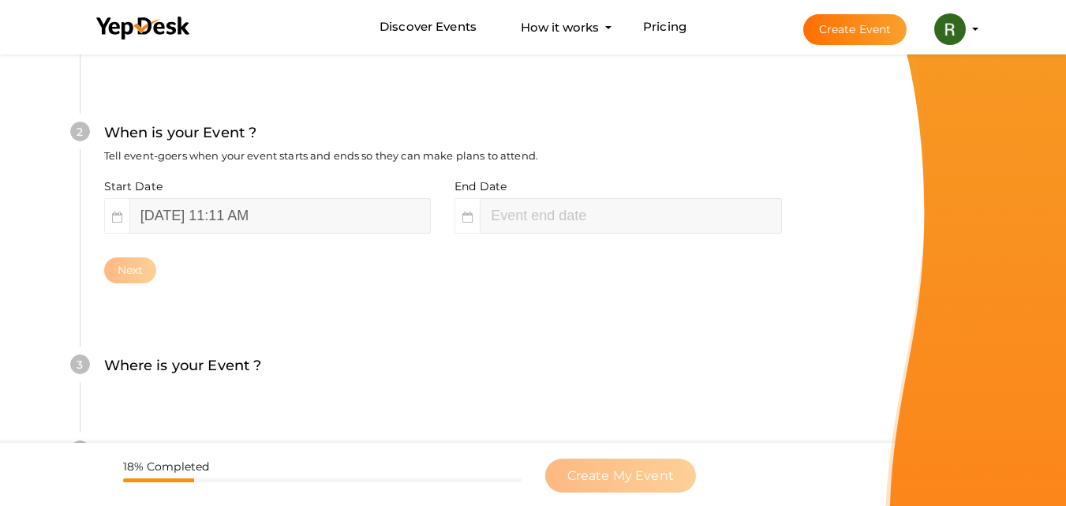
scroll to position [363, 0]
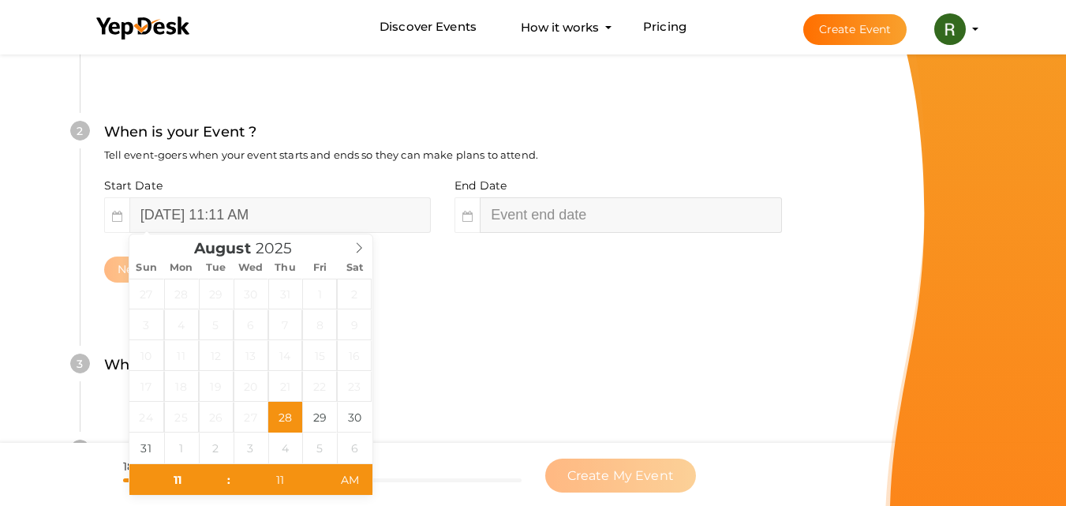
type input "01"
type input "11"
click at [537, 217] on input "[DATE] 1:11 PM" at bounding box center [631, 215] width 302 height 36
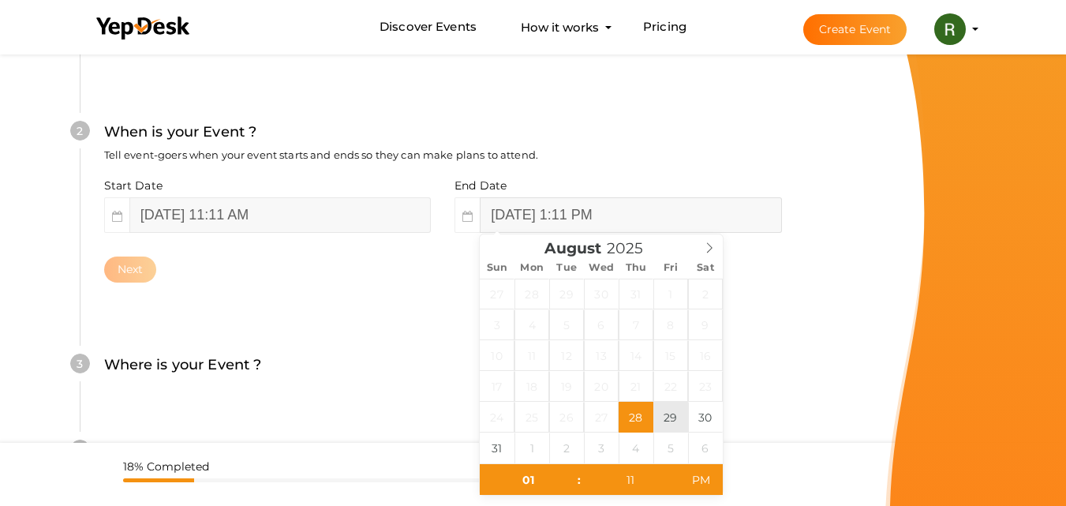
type input "[DATE] 1:11 PM"
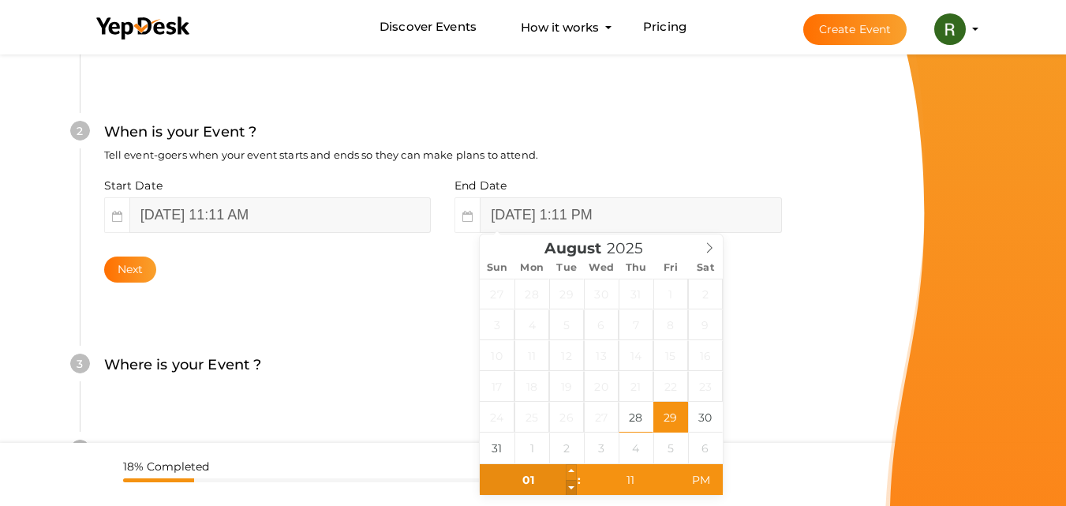
type input "12"
type input "[DATE] 12:11 PM"
click at [575, 489] on span at bounding box center [571, 488] width 11 height 16
type input "01"
type input "[DATE] 1:11 PM"
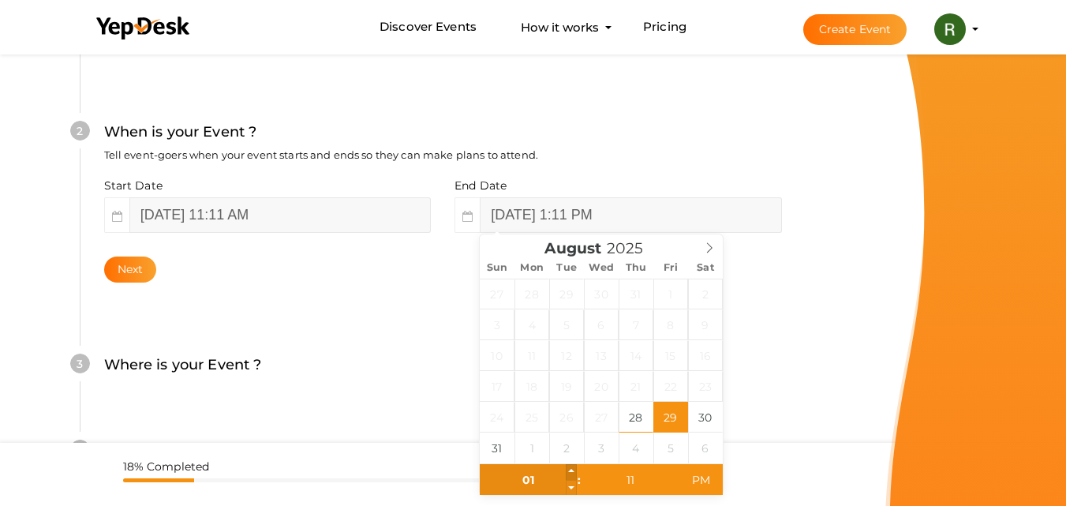
click at [572, 469] on span at bounding box center [571, 472] width 11 height 16
type input "02"
type input "[DATE] 2:11 PM"
click at [572, 469] on span at bounding box center [571, 472] width 11 height 16
type input "03"
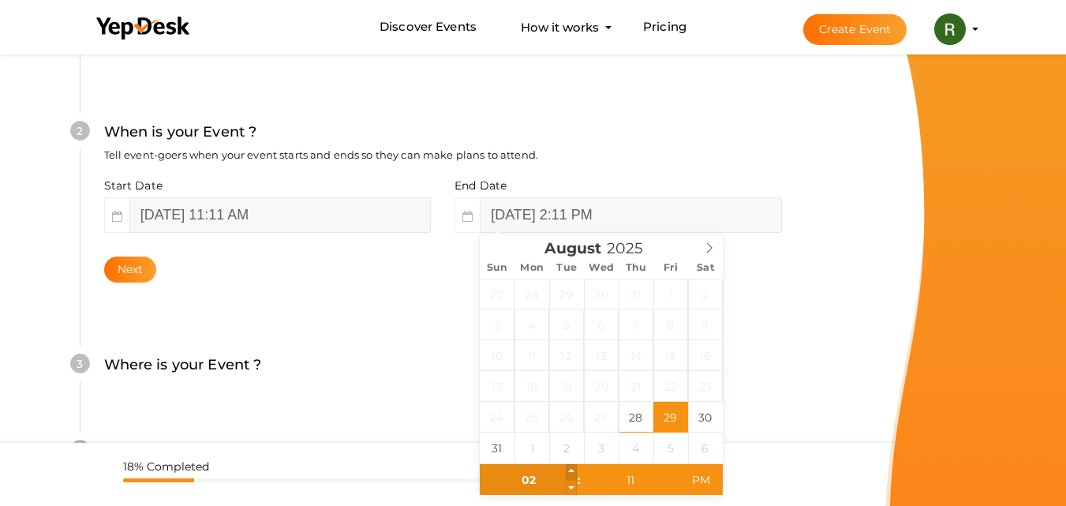
type input "[DATE] 3:11 PM"
click at [572, 469] on span at bounding box center [571, 472] width 11 height 16
type input "04"
type input "[DATE] 4:11 PM"
click at [572, 469] on span at bounding box center [571, 472] width 11 height 16
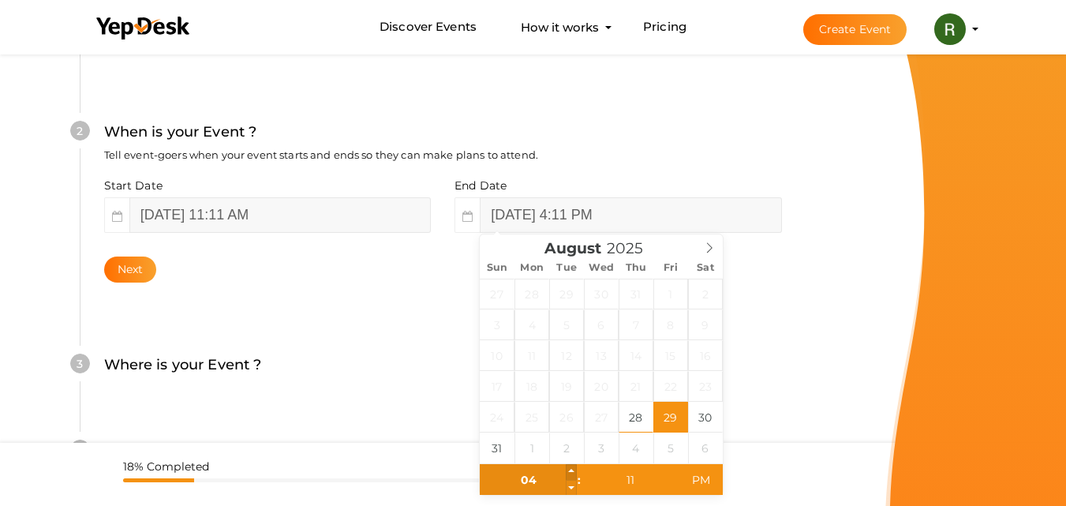
type input "05"
type input "[DATE] 5:11 PM"
click at [572, 469] on span at bounding box center [571, 472] width 11 height 16
type input "10"
type input "[DATE] 5:10 PM"
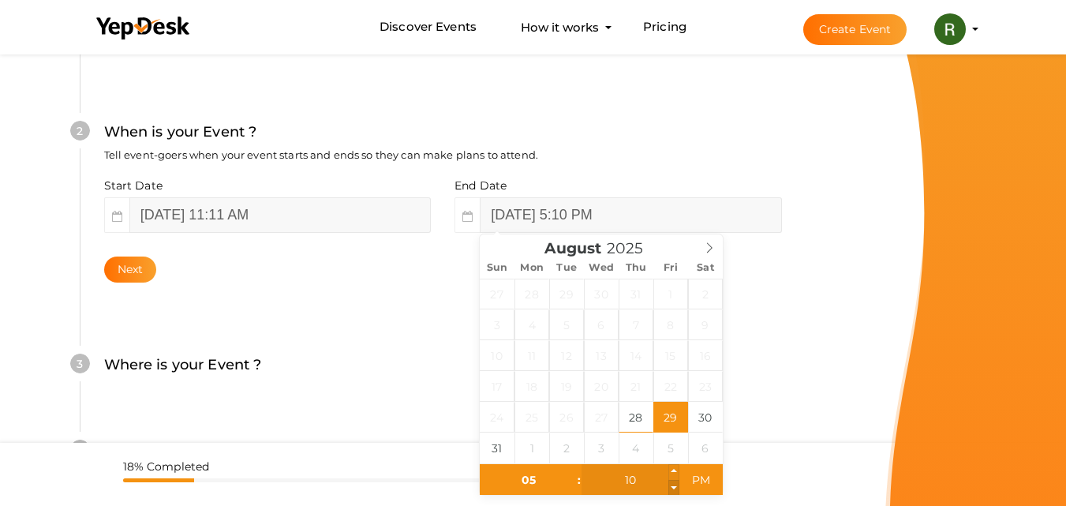
click at [672, 492] on span at bounding box center [674, 488] width 11 height 16
type input "09"
type input "[DATE] 5:09 PM"
click at [672, 492] on span at bounding box center [674, 488] width 11 height 16
type input "08"
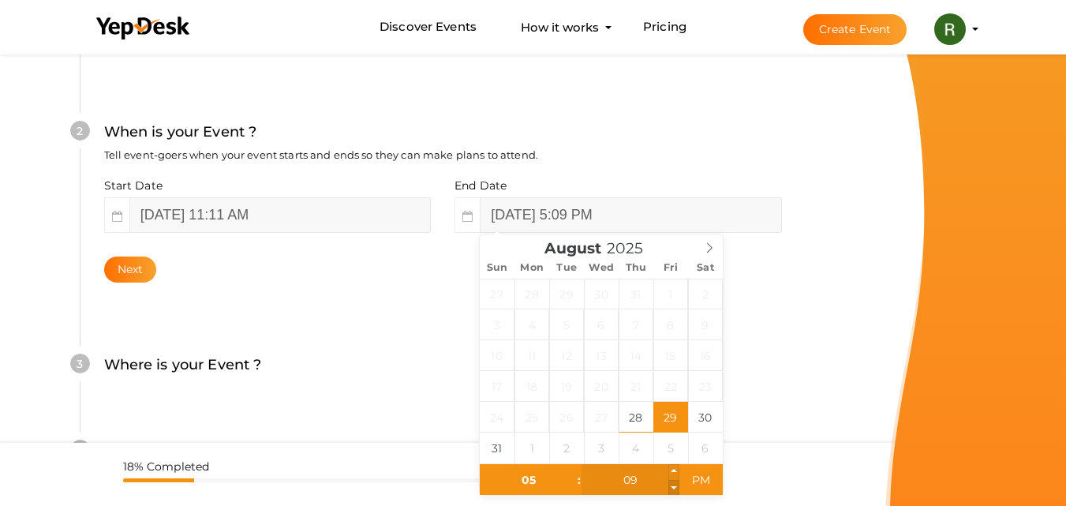
type input "[DATE] 5:08 PM"
click at [672, 492] on span at bounding box center [674, 488] width 11 height 16
type input "07"
type input "[DATE] 5:07 PM"
click at [672, 492] on span at bounding box center [674, 488] width 11 height 16
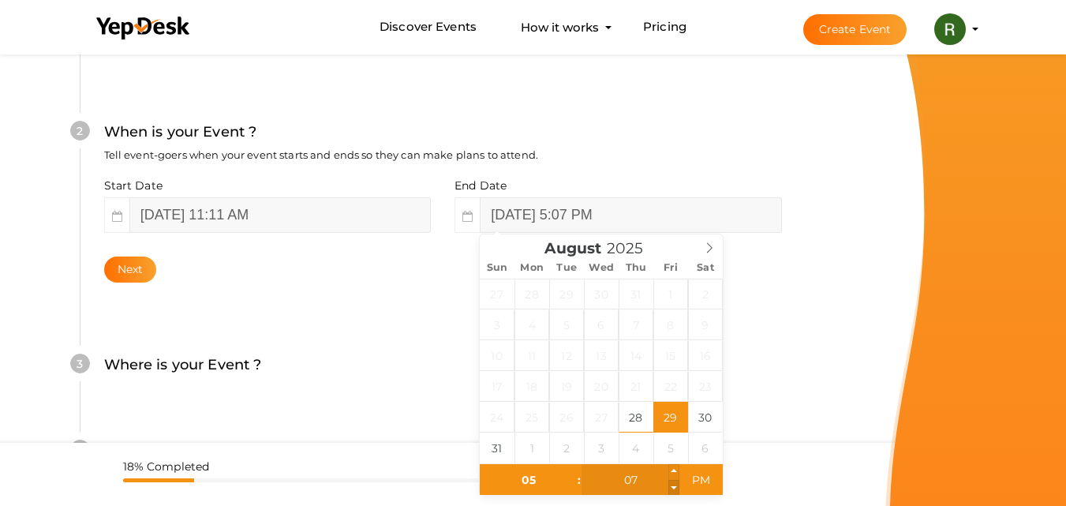
type input "06"
type input "[DATE] 5:06 PM"
click at [672, 492] on span at bounding box center [674, 488] width 11 height 16
type input "05"
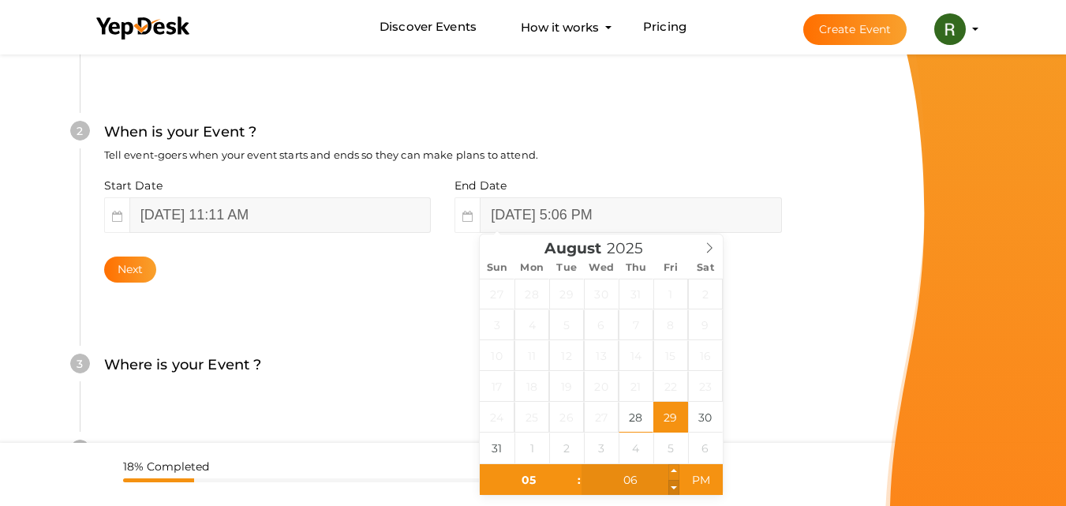
type input "[DATE] 5:05 PM"
type input "04"
type input "[DATE] 5:04 PM"
click at [672, 492] on span at bounding box center [674, 488] width 11 height 16
type input "03"
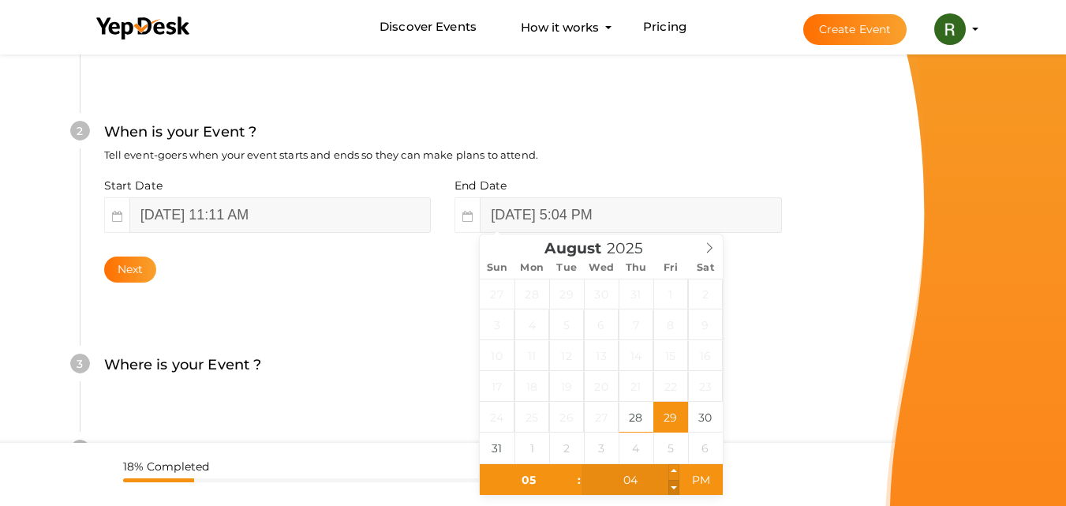
type input "[DATE] 5:03 PM"
click at [672, 492] on span at bounding box center [674, 488] width 11 height 16
type input "02"
type input "[DATE] 5:02 PM"
click at [672, 492] on span at bounding box center [674, 488] width 11 height 16
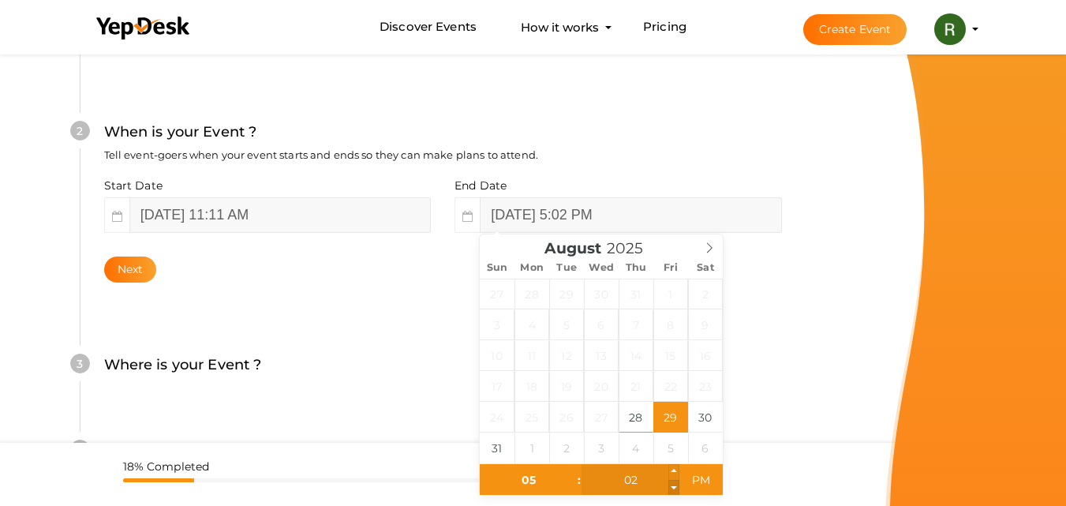
type input "01"
type input "[DATE] 5:01 PM"
click at [672, 492] on span at bounding box center [674, 488] width 11 height 16
type input "00"
type input "[DATE] 5:00 PM"
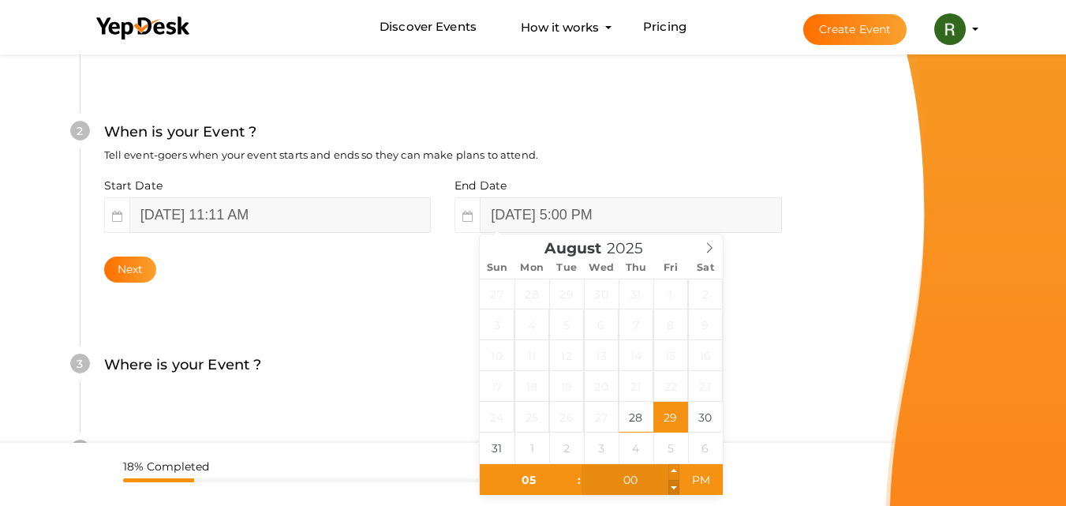
click at [672, 492] on span at bounding box center [674, 488] width 11 height 16
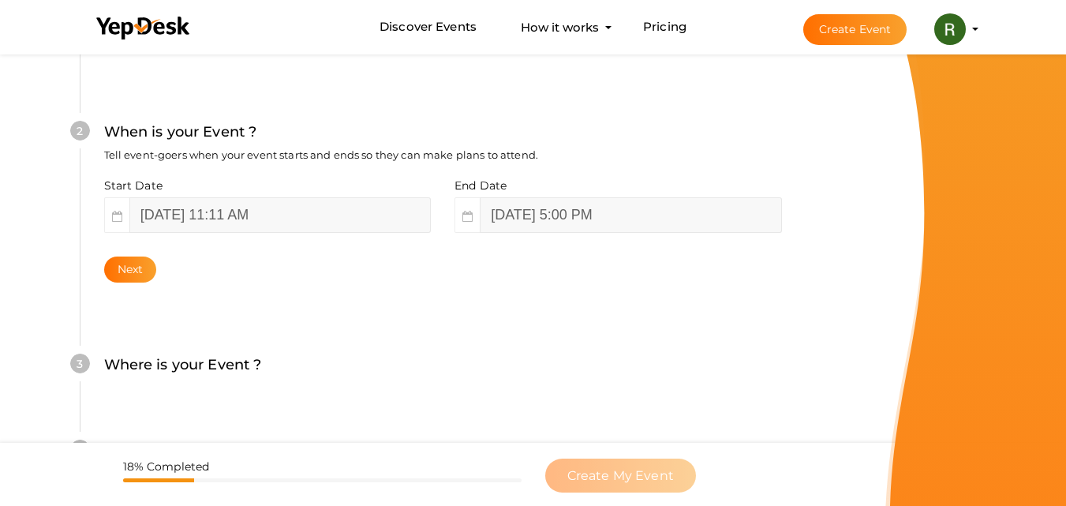
click at [382, 368] on div "Where is your Event ? Tell event-goers where your event location is." at bounding box center [443, 373] width 678 height 39
click at [140, 264] on button "Next" at bounding box center [130, 270] width 53 height 26
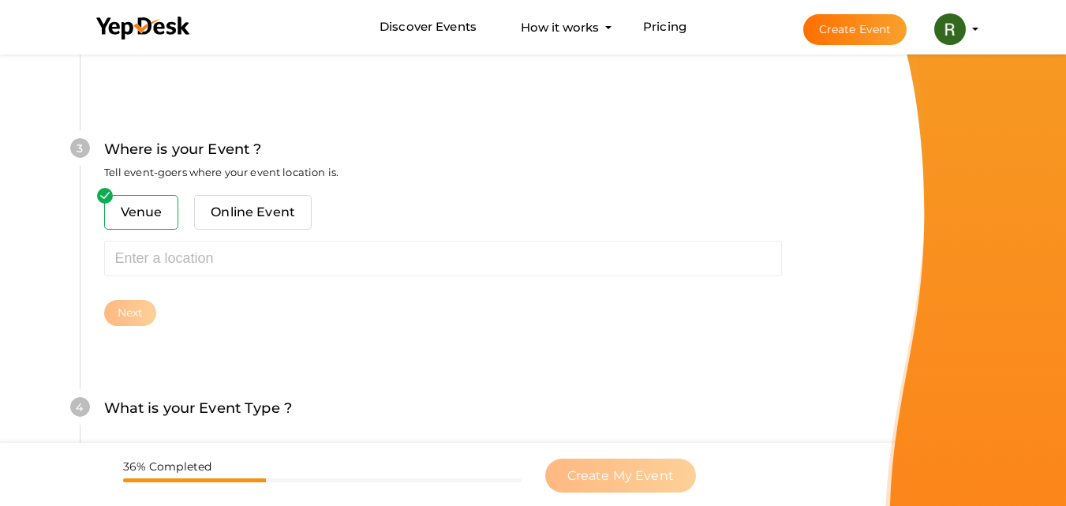
scroll to position [620, 0]
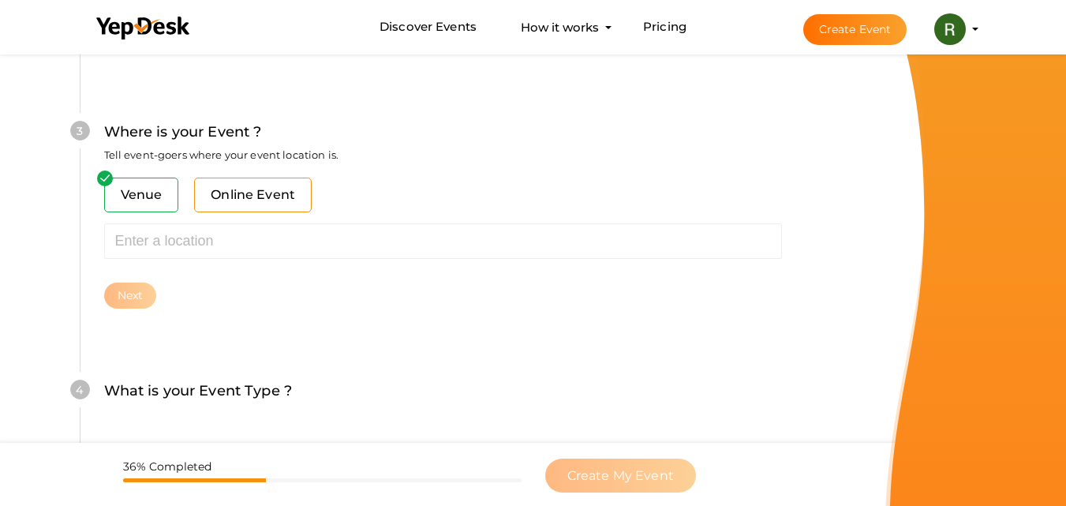
click at [252, 194] on span "Online Event" at bounding box center [253, 195] width 118 height 35
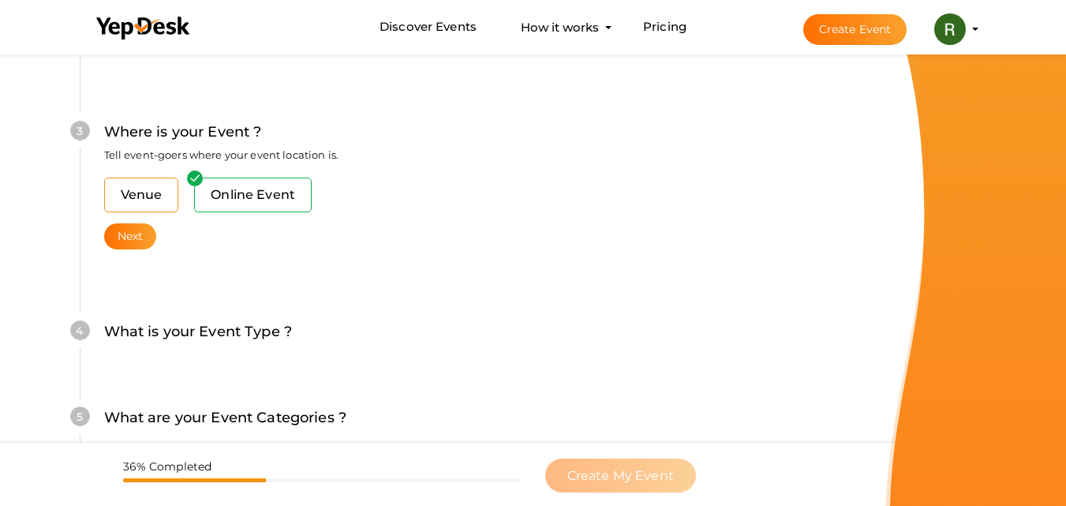
click at [150, 195] on span "Venue" at bounding box center [141, 195] width 75 height 35
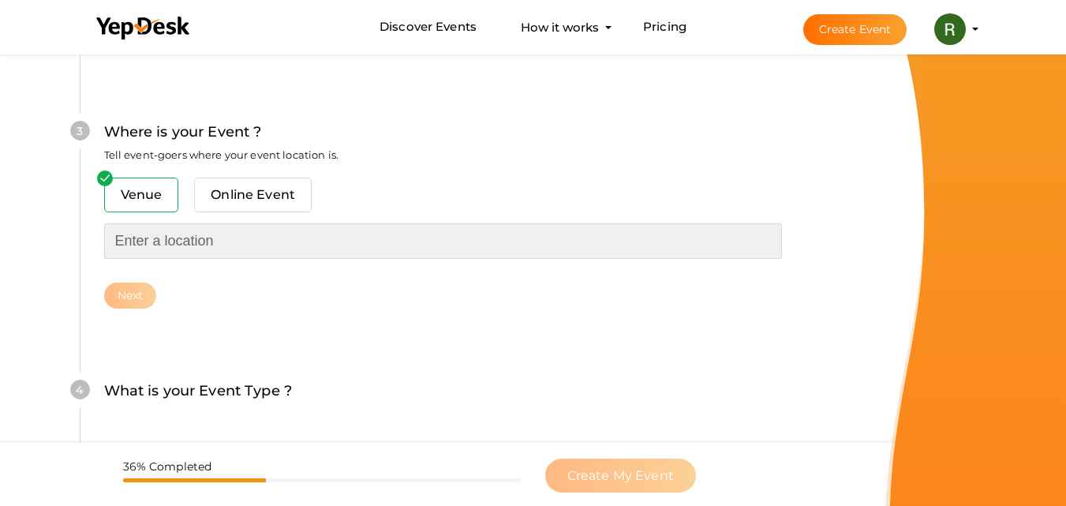
click at [149, 250] on input "text" at bounding box center [443, 241] width 678 height 36
paste input "[GEOGRAPHIC_DATA], [GEOGRAPHIC_DATA]"
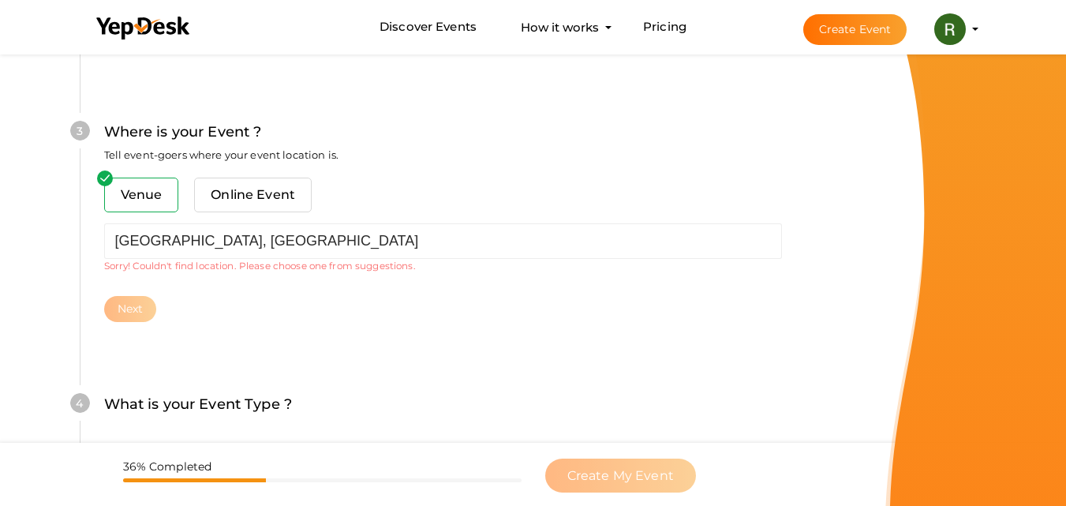
type input "[GEOGRAPHIC_DATA]-[GEOGRAPHIC_DATA], [GEOGRAPHIC_DATA]"
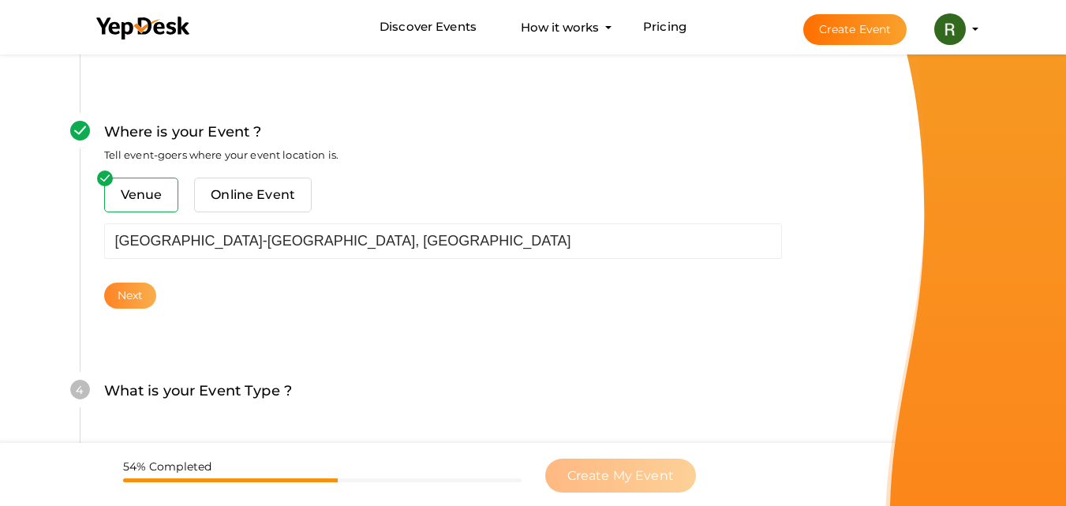
click at [126, 303] on button "Next" at bounding box center [130, 296] width 53 height 26
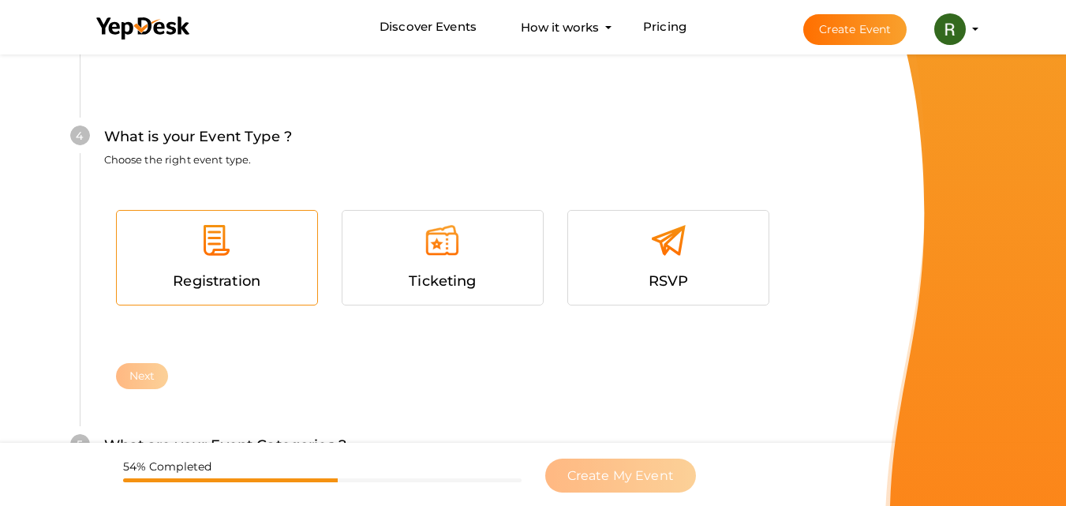
scroll to position [902, 0]
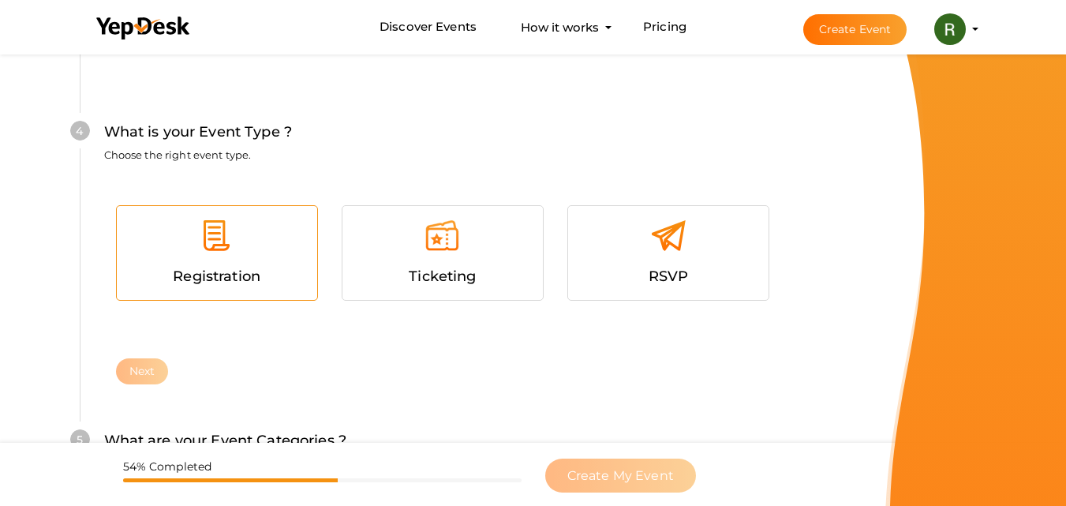
click at [217, 262] on div at bounding box center [217, 241] width 177 height 47
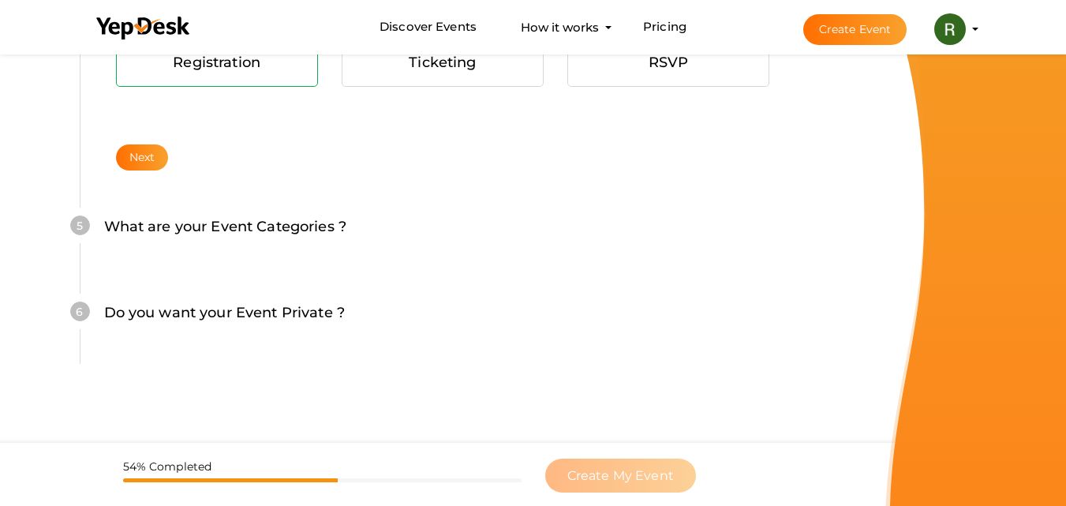
scroll to position [1122, 0]
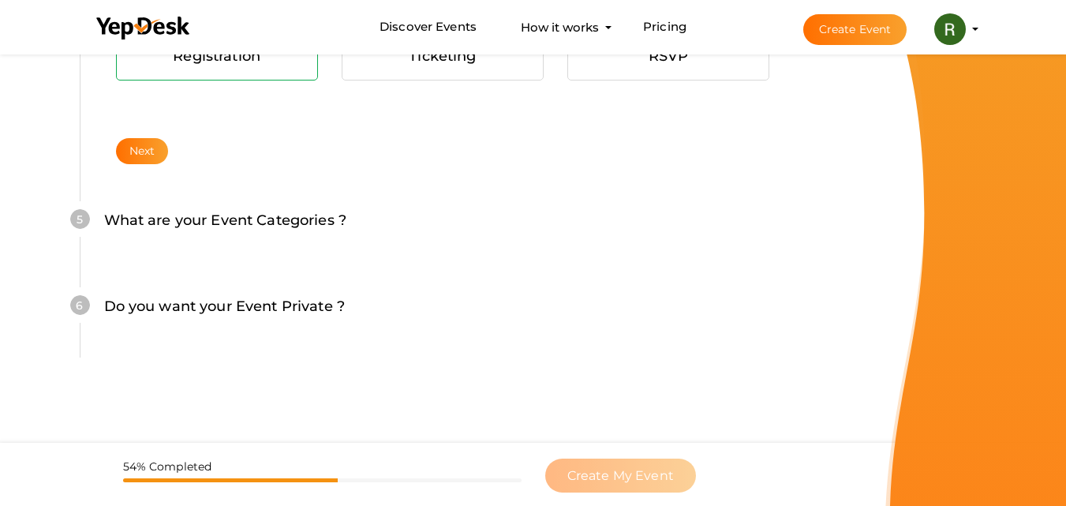
click at [146, 169] on div "4 What is your Event Type ? Choose the right event type. Registration Ticketing…" at bounding box center [443, 19] width 726 height 332
click at [146, 161] on button "Next" at bounding box center [142, 151] width 53 height 26
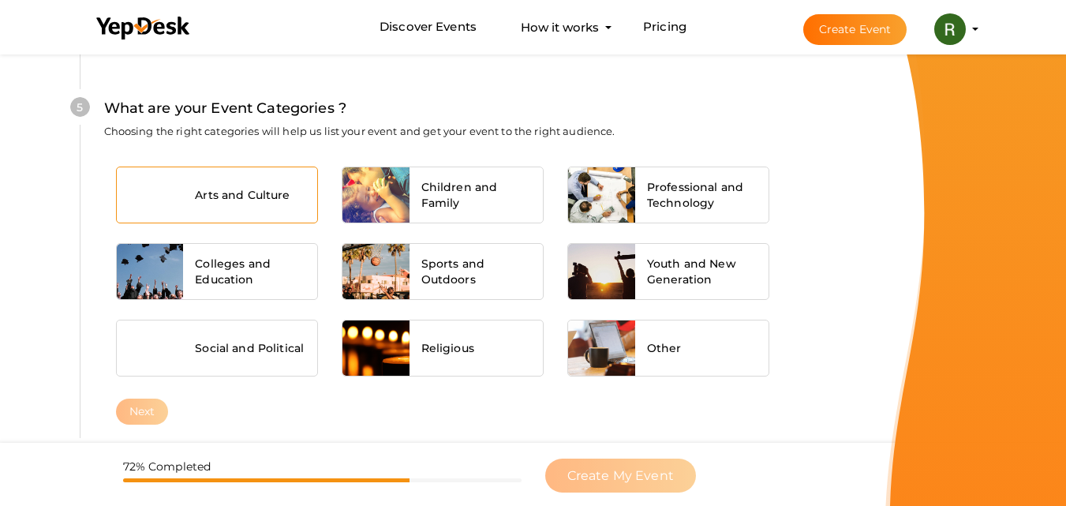
click at [242, 197] on span "Arts and Culture" at bounding box center [242, 195] width 95 height 16
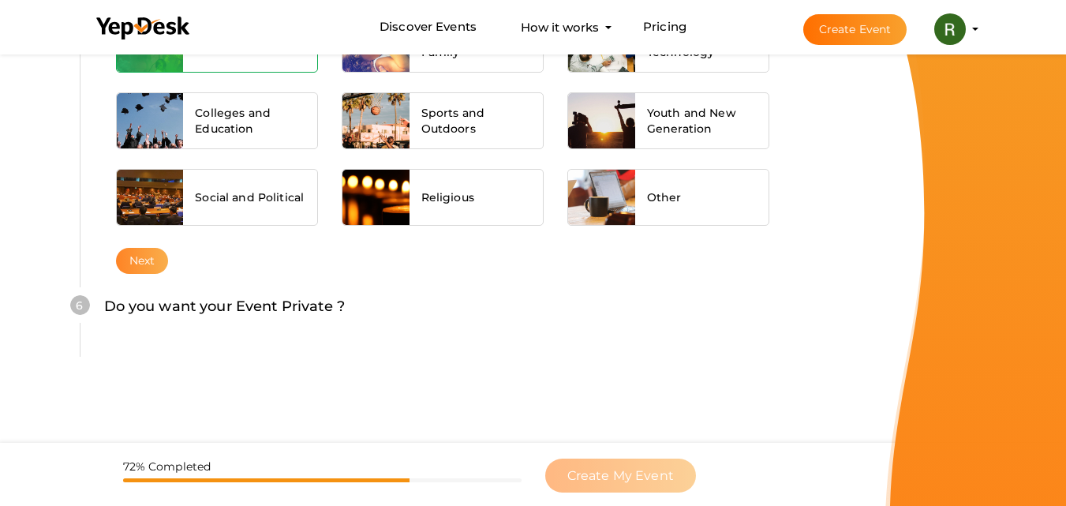
click at [151, 268] on button "Next" at bounding box center [142, 261] width 53 height 26
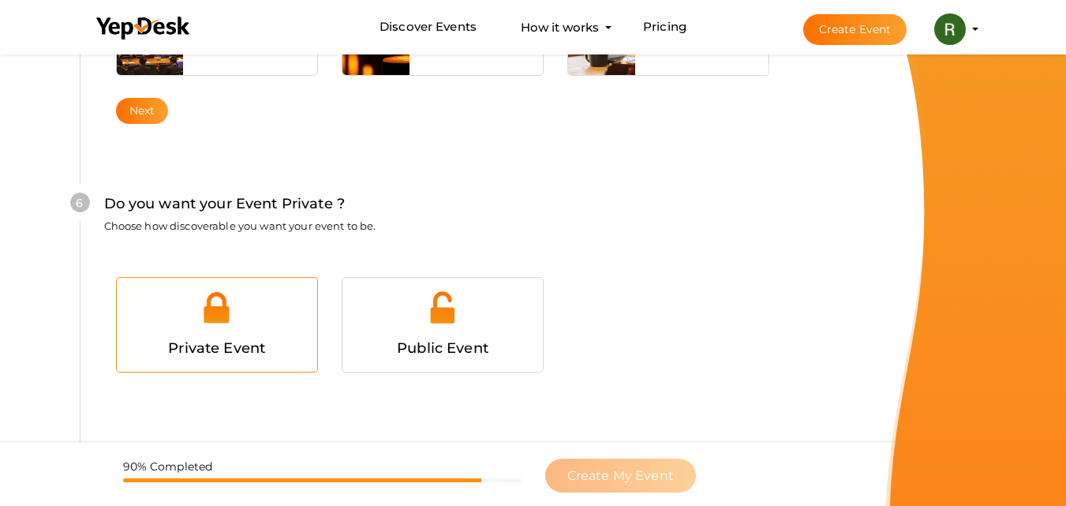
scroll to position [1583, 0]
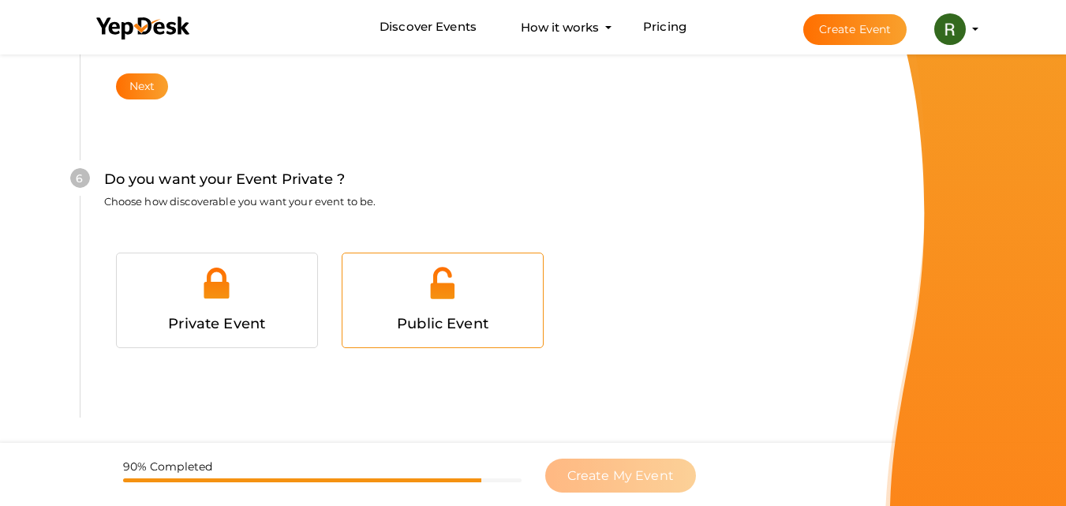
drag, startPoint x: 410, startPoint y: 318, endPoint x: 500, endPoint y: 380, distance: 109.0
click at [411, 318] on span "Public Event" at bounding box center [443, 323] width 92 height 17
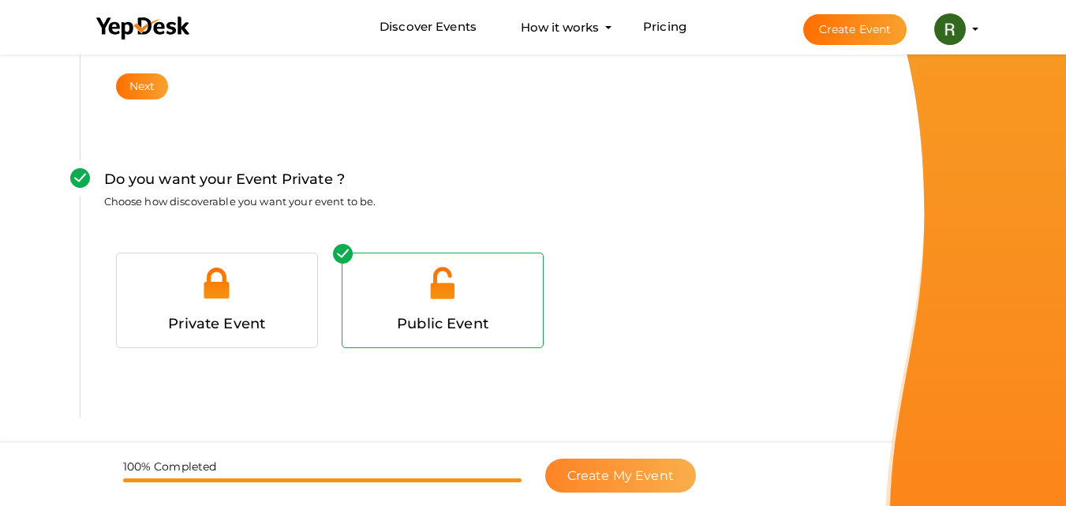
click at [657, 474] on span "Create My Event" at bounding box center [621, 475] width 107 height 15
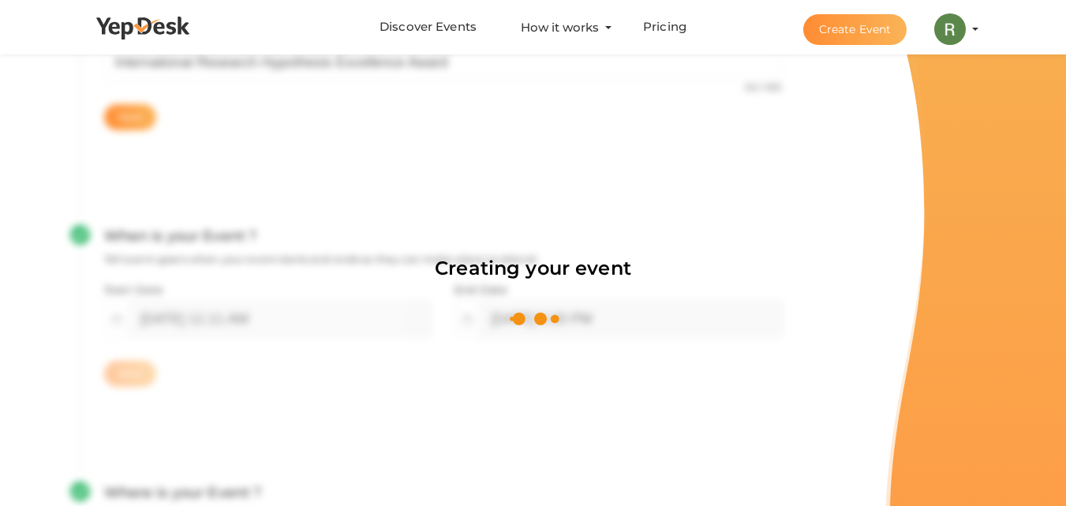
scroll to position [237, 0]
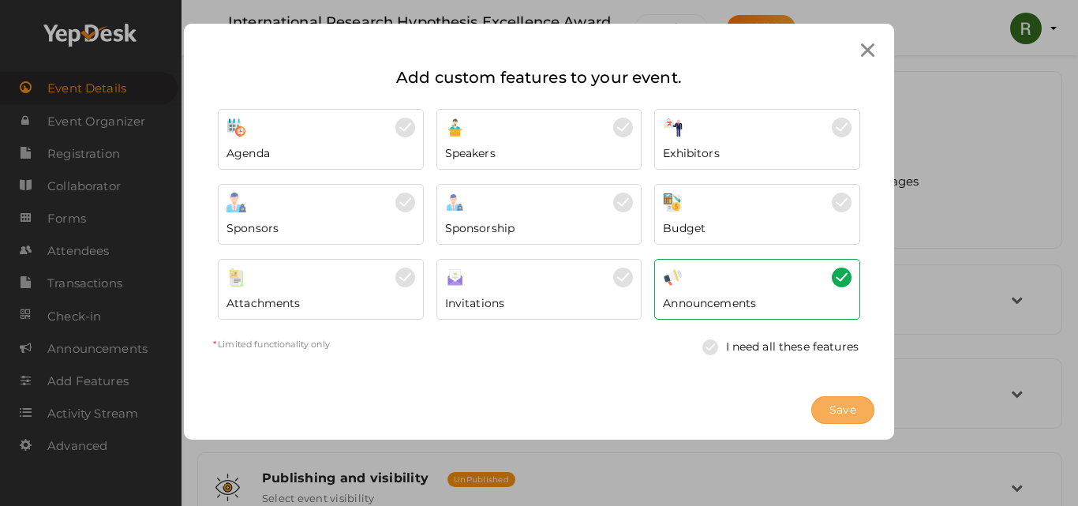
click at [847, 414] on span "Save" at bounding box center [843, 410] width 27 height 17
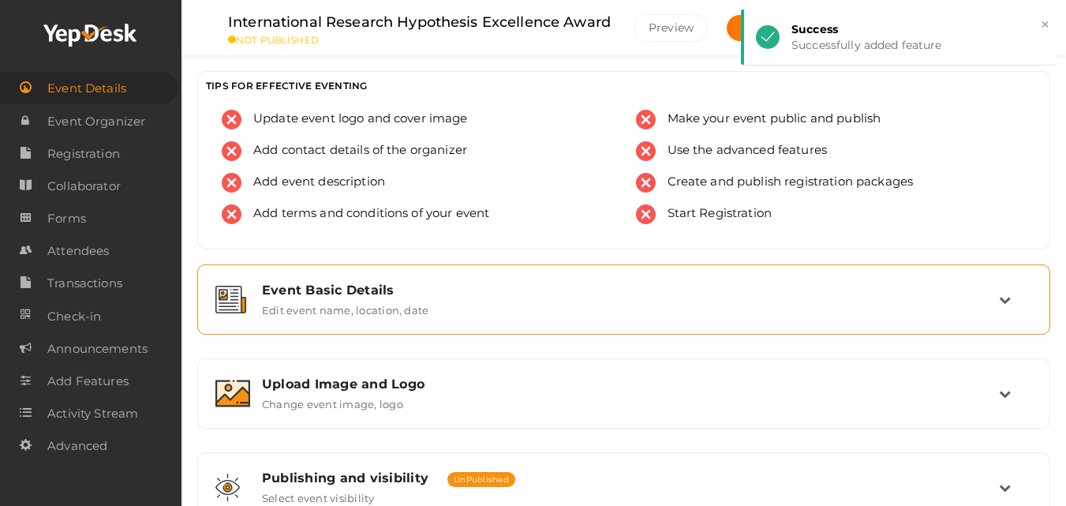
scroll to position [237, 0]
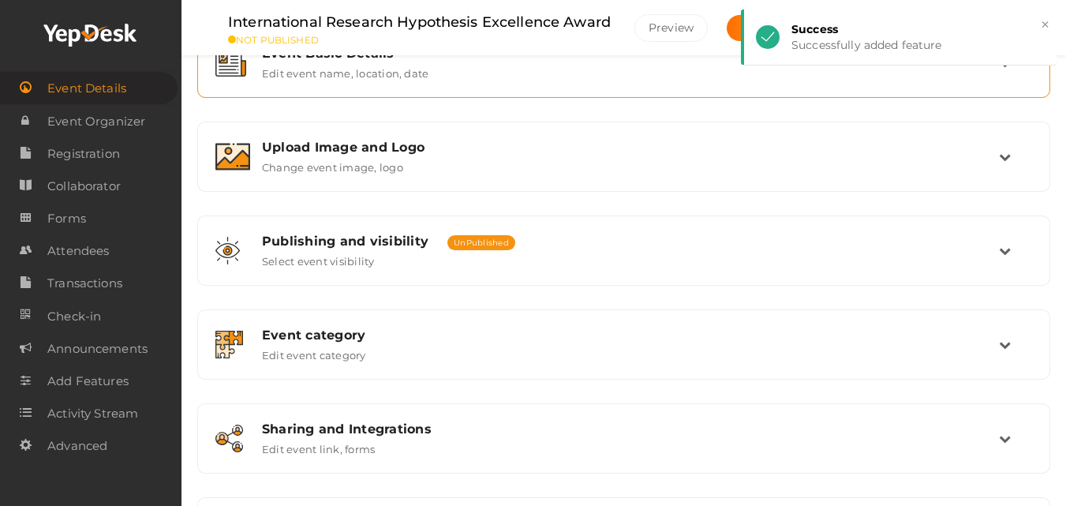
click at [378, 76] on label "Edit event name, location, date" at bounding box center [345, 70] width 167 height 19
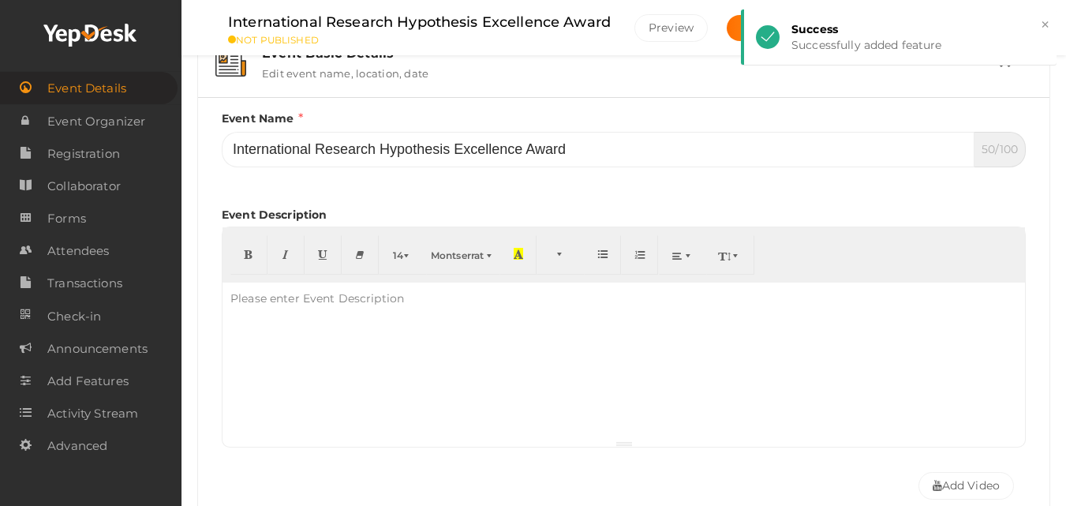
click at [335, 343] on div at bounding box center [624, 362] width 803 height 158
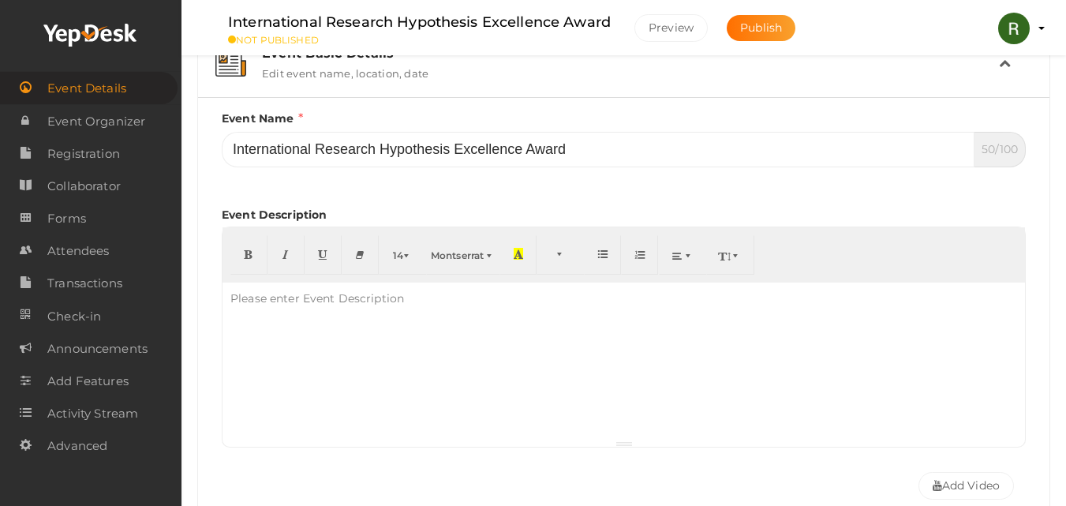
paste div
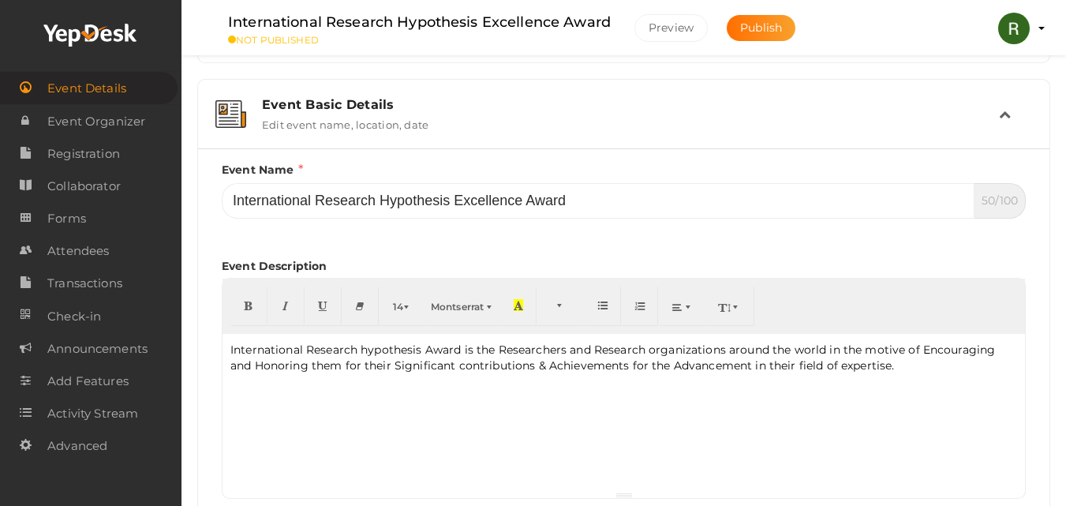
scroll to position [158, 0]
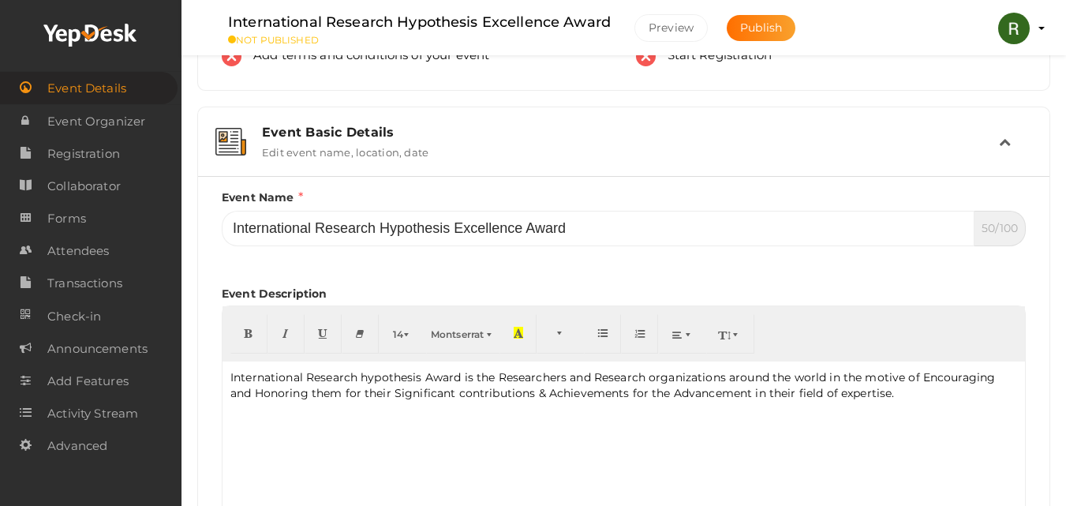
click at [513, 148] on div "Event Basic Details Edit event name, location, date" at bounding box center [624, 142] width 749 height 34
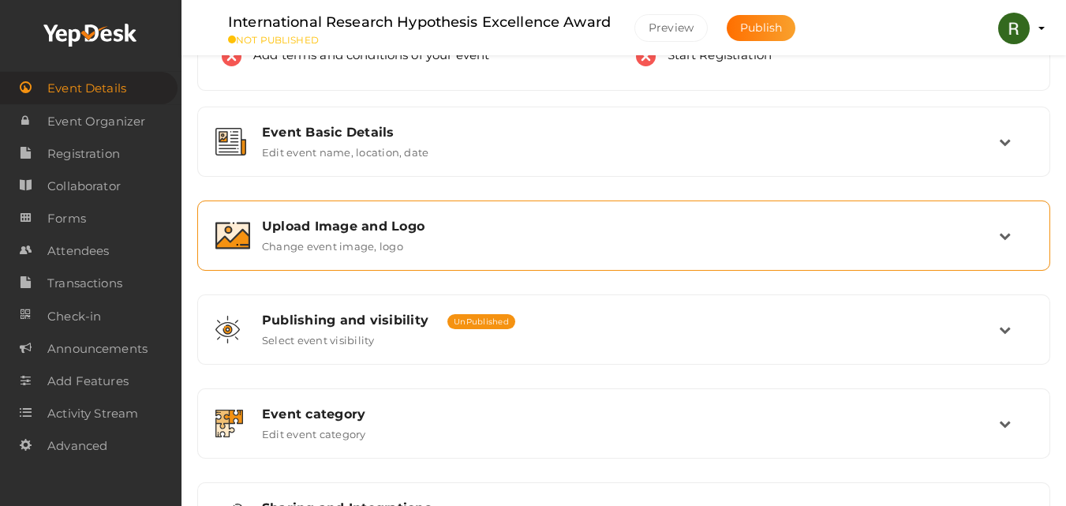
click at [457, 235] on div "Upload Image and Logo Change event image, logo" at bounding box center [624, 236] width 749 height 34
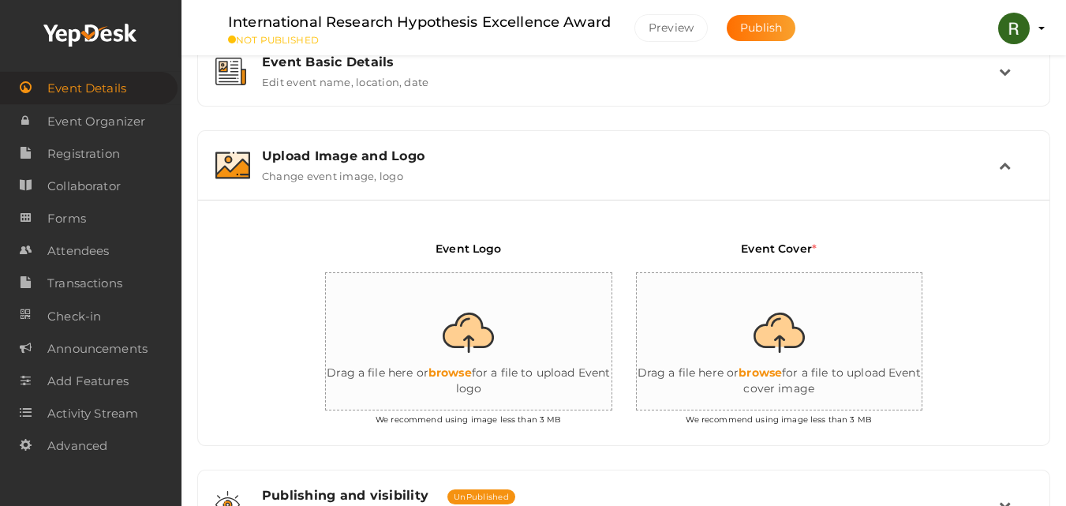
scroll to position [316, 0]
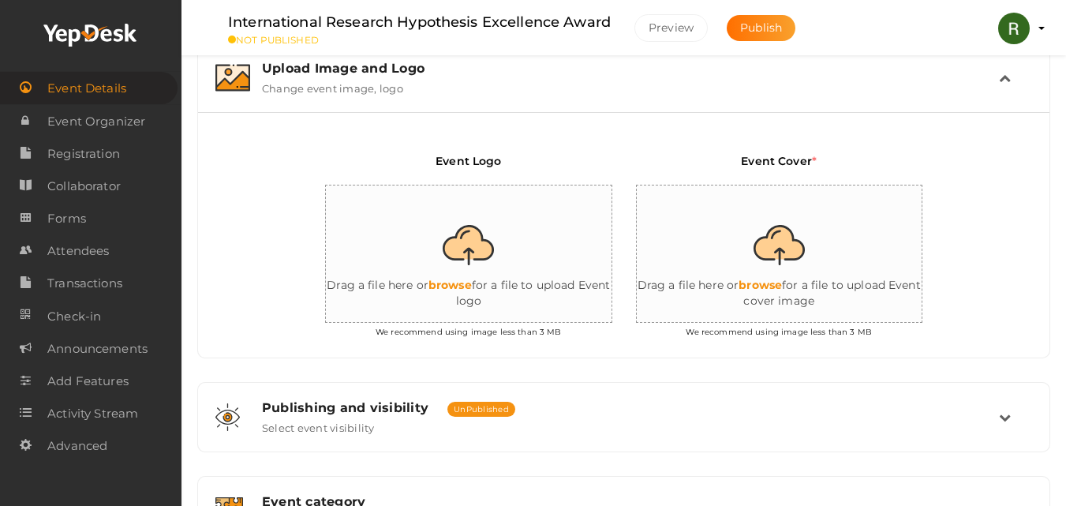
click at [513, 92] on div "Upload Image and Logo Change event image, logo" at bounding box center [624, 78] width 749 height 34
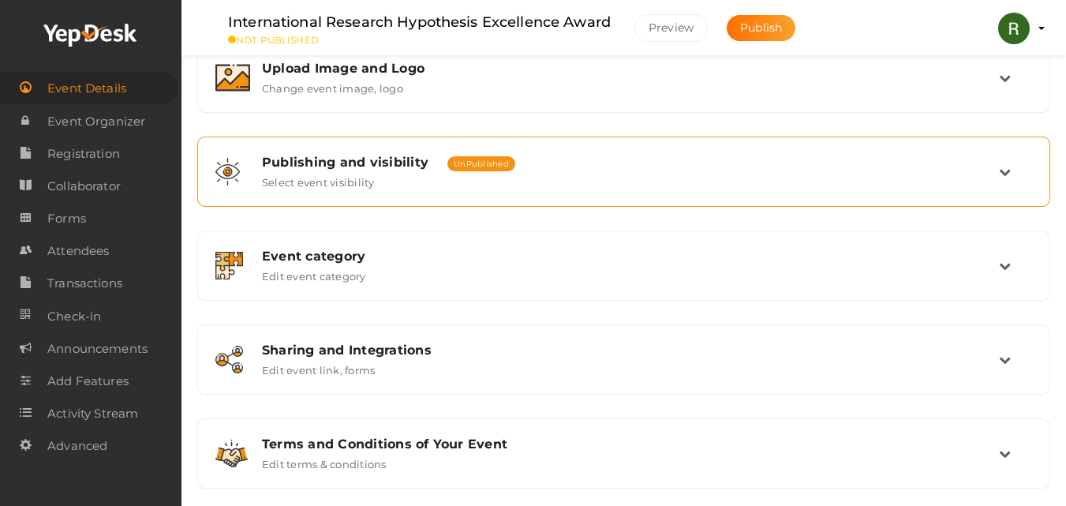
scroll to position [338, 0]
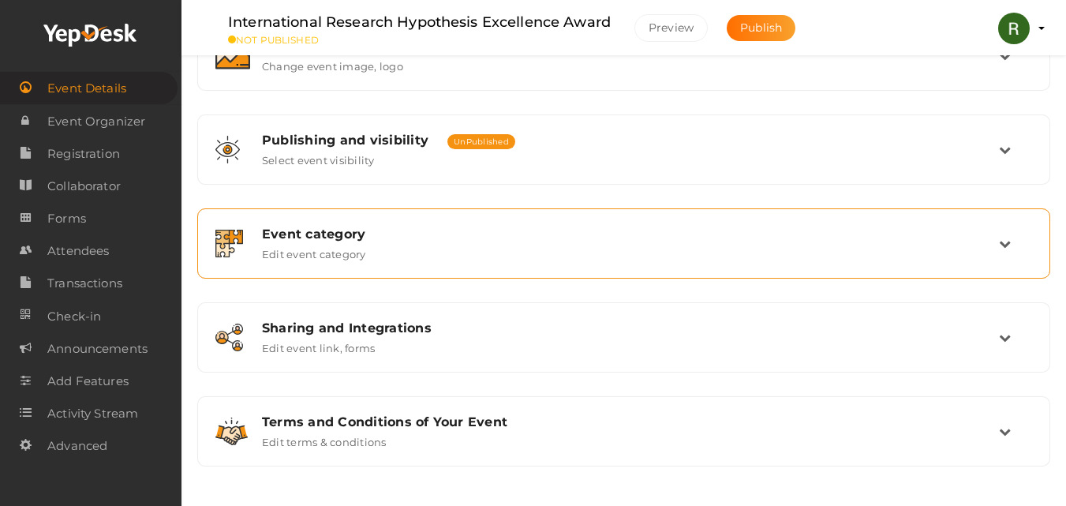
click at [411, 232] on div "Event category" at bounding box center [630, 234] width 737 height 15
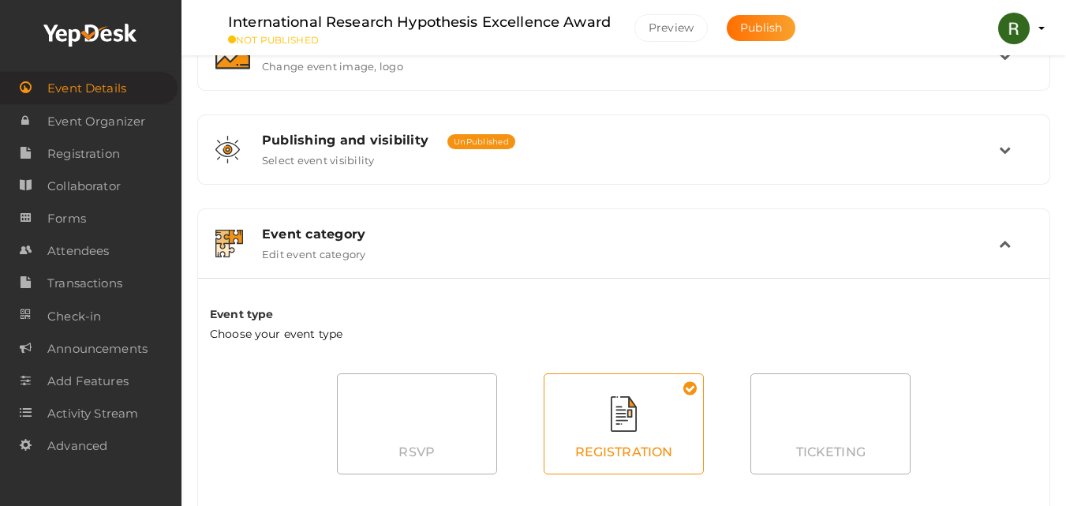
click at [621, 400] on div at bounding box center [624, 414] width 159 height 36
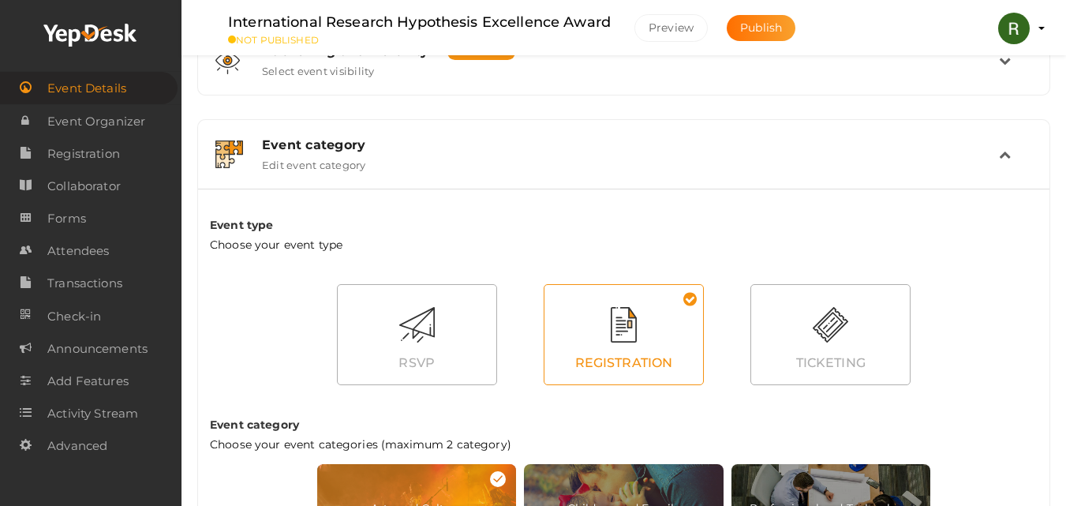
scroll to position [417, 0]
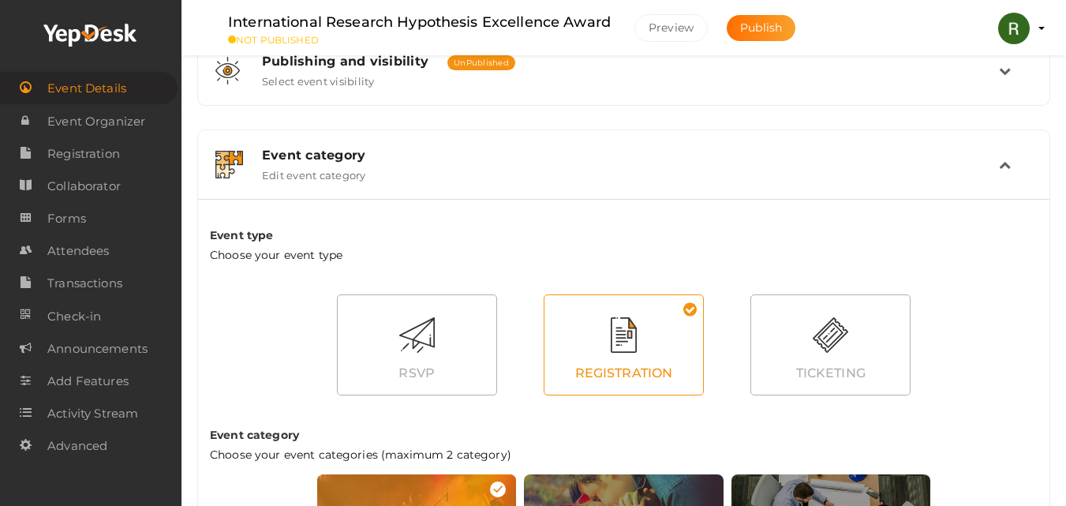
click at [436, 200] on div "Event type Choose your event type RSVP REGISTRATION TICKETING Event category Ch…" at bounding box center [624, 485] width 852 height 572
click at [450, 185] on div "Event category Edit event category" at bounding box center [624, 164] width 836 height 53
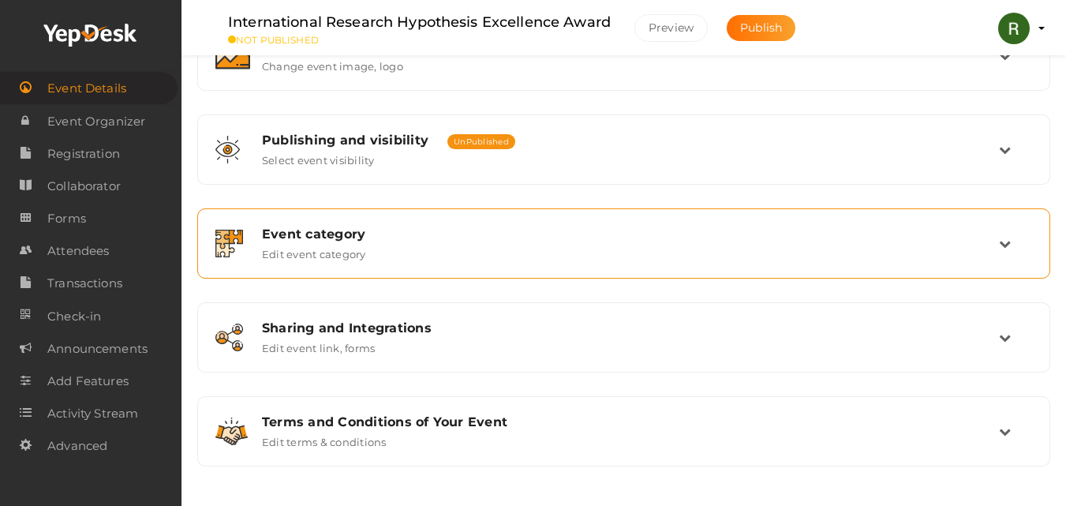
scroll to position [338, 0]
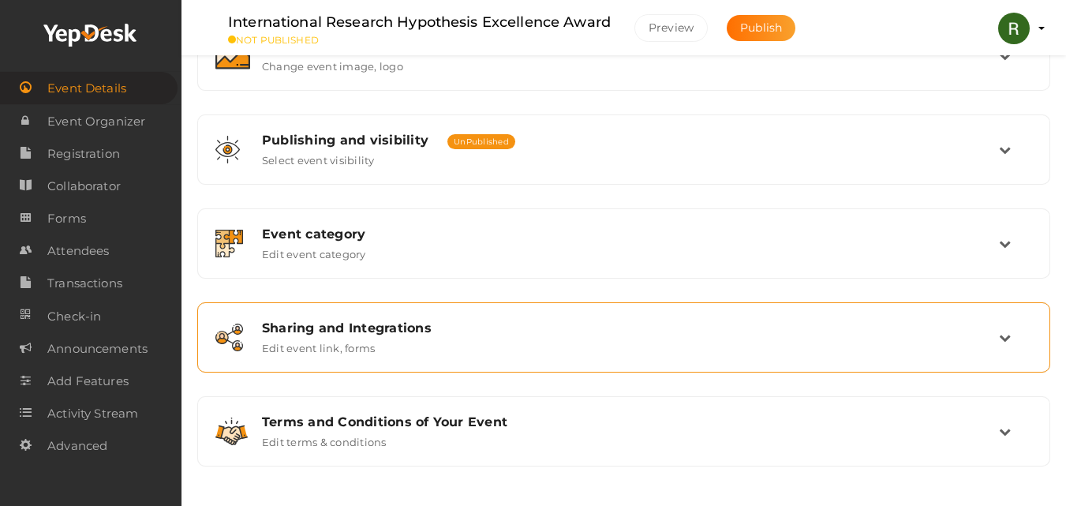
click at [458, 339] on div "Sharing and Integrations Edit event link, forms" at bounding box center [624, 337] width 749 height 34
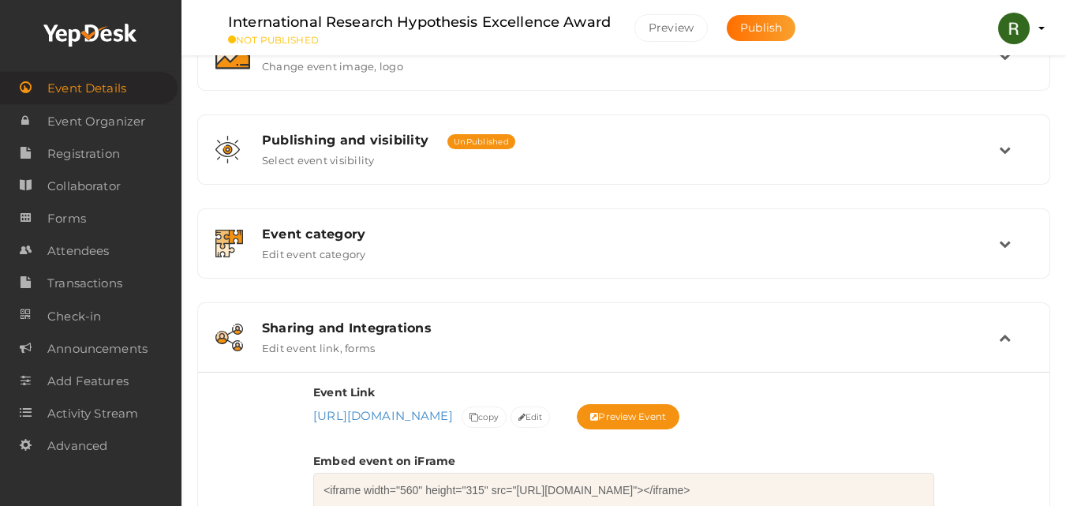
click at [492, 312] on div "Sharing and Integrations Edit event link, forms" at bounding box center [624, 337] width 836 height 53
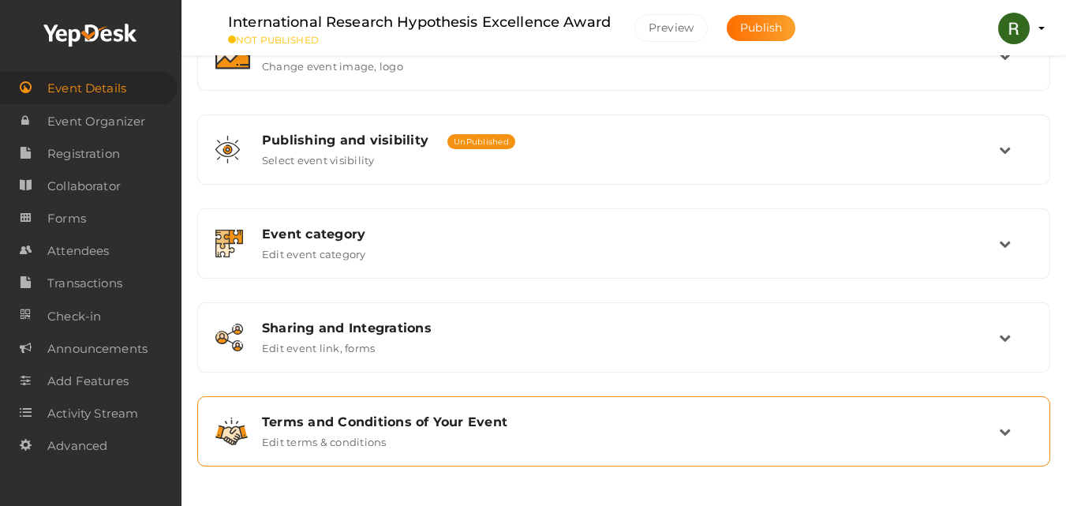
drag, startPoint x: 447, startPoint y: 437, endPoint x: 450, endPoint y: 428, distance: 10.0
click at [446, 437] on div "Terms and Conditions of Your Event Edit terms & conditions" at bounding box center [624, 431] width 749 height 34
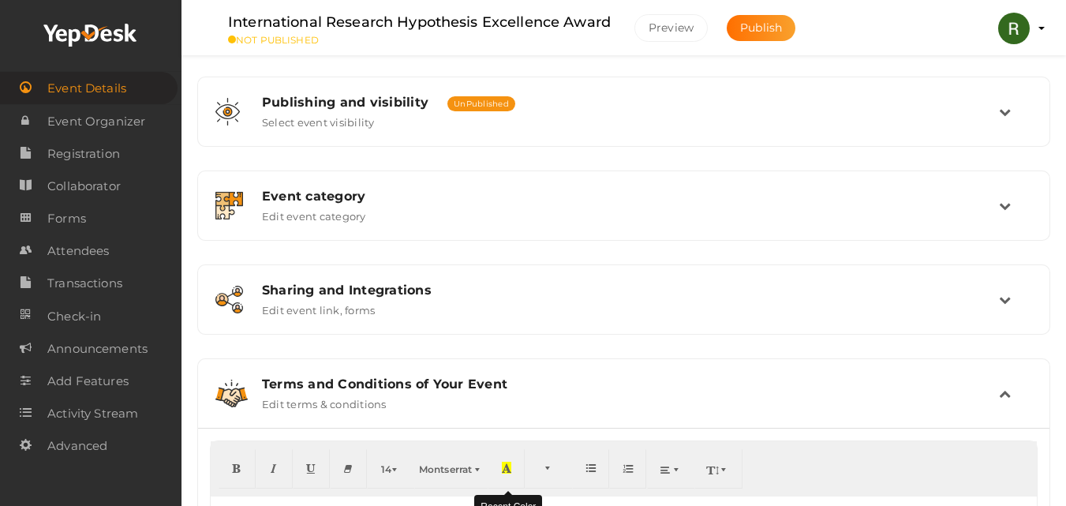
scroll to position [536, 0]
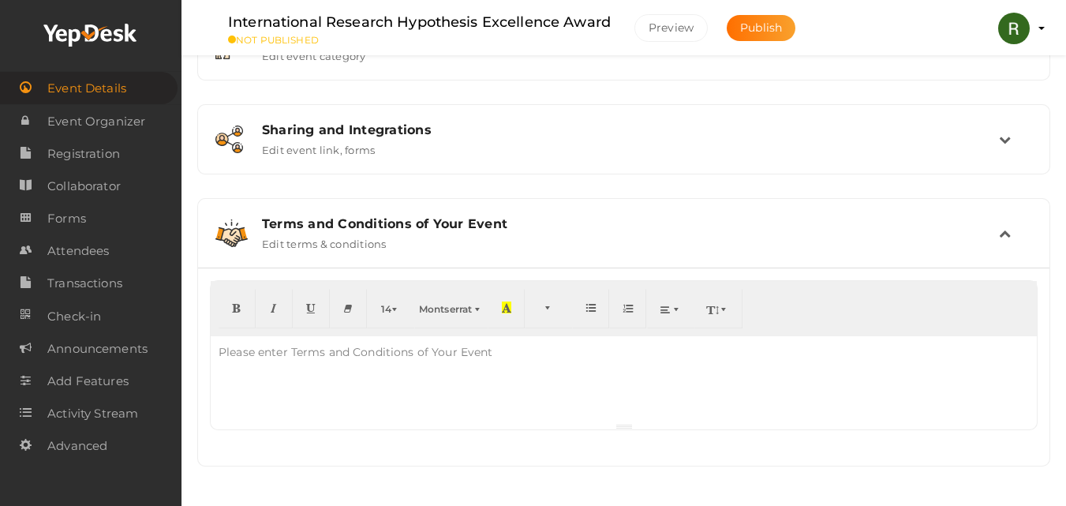
click at [426, 395] on div at bounding box center [624, 379] width 826 height 87
click at [523, 209] on div "Terms and Conditions of Your Event Edit terms & conditions" at bounding box center [624, 233] width 836 height 53
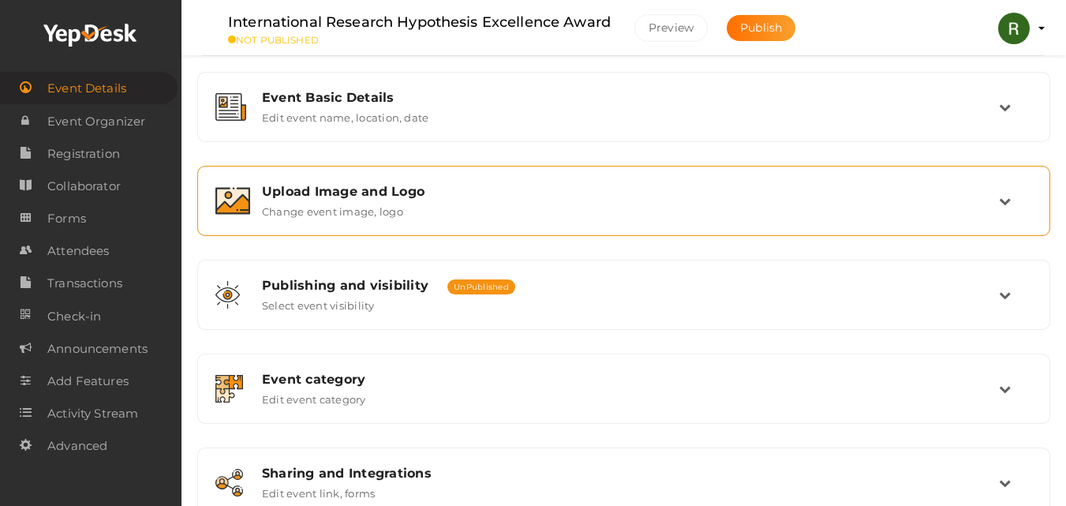
scroll to position [180, 0]
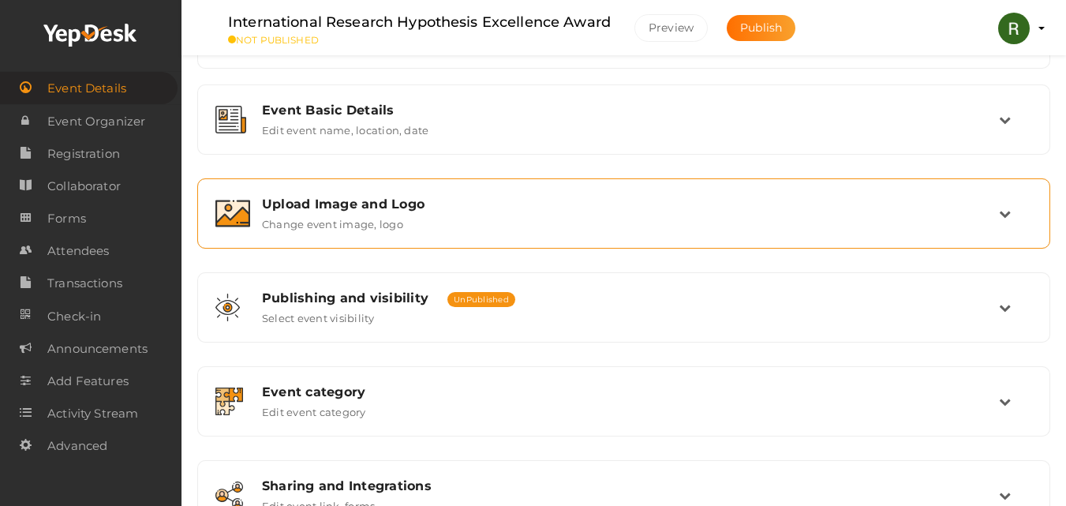
click at [519, 234] on div "Upload Image and Logo Change event image, logo" at bounding box center [624, 213] width 836 height 53
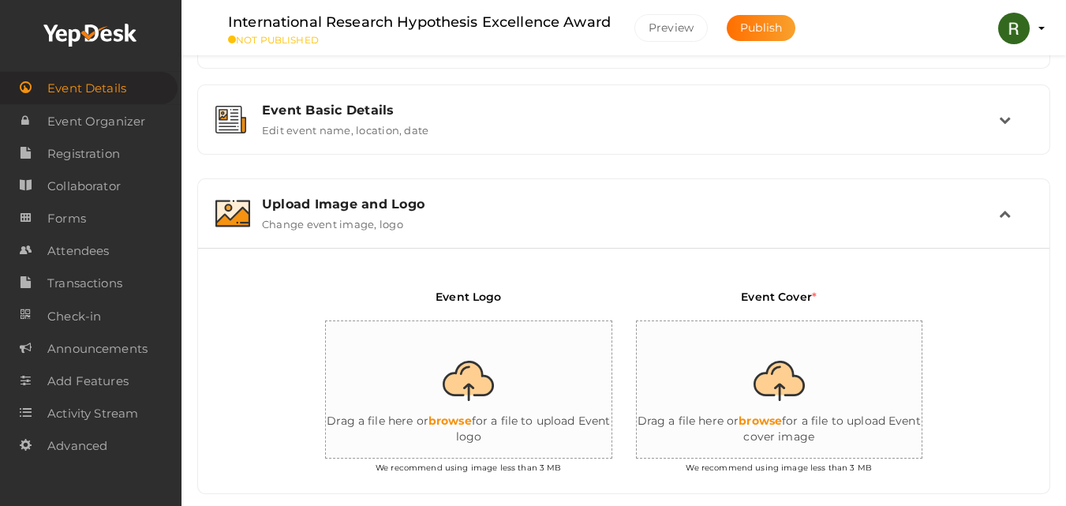
click at [478, 376] on input "file" at bounding box center [484, 390] width 316 height 138
type input "C:\fakepath\Research-Hypothesis-logo.jpg"
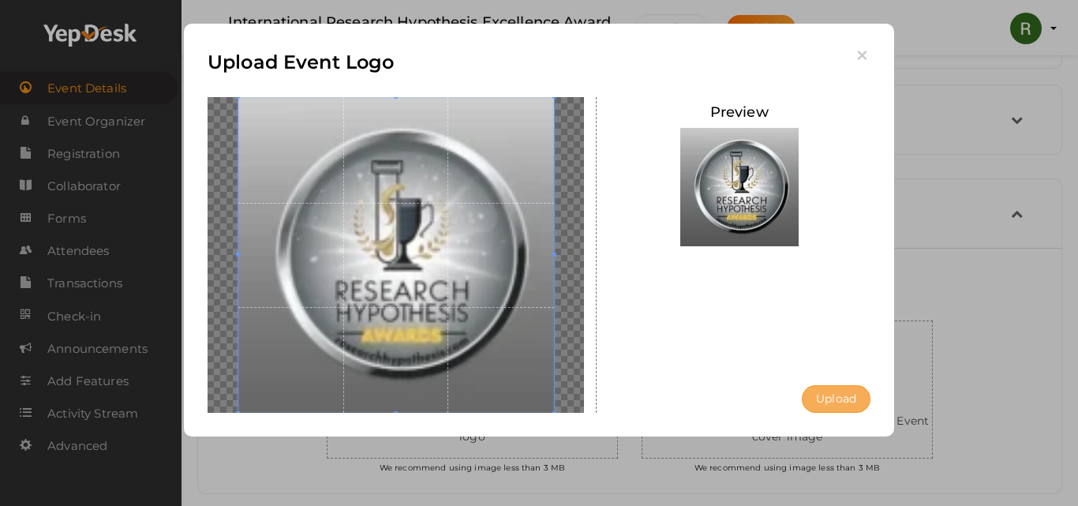
click at [813, 399] on button "Upload" at bounding box center [836, 399] width 69 height 28
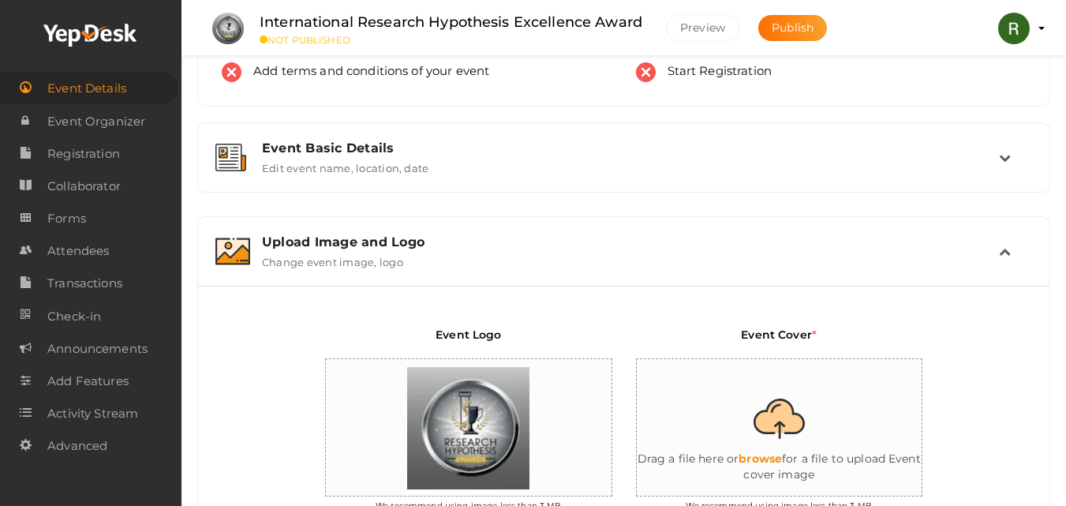
scroll to position [0, 0]
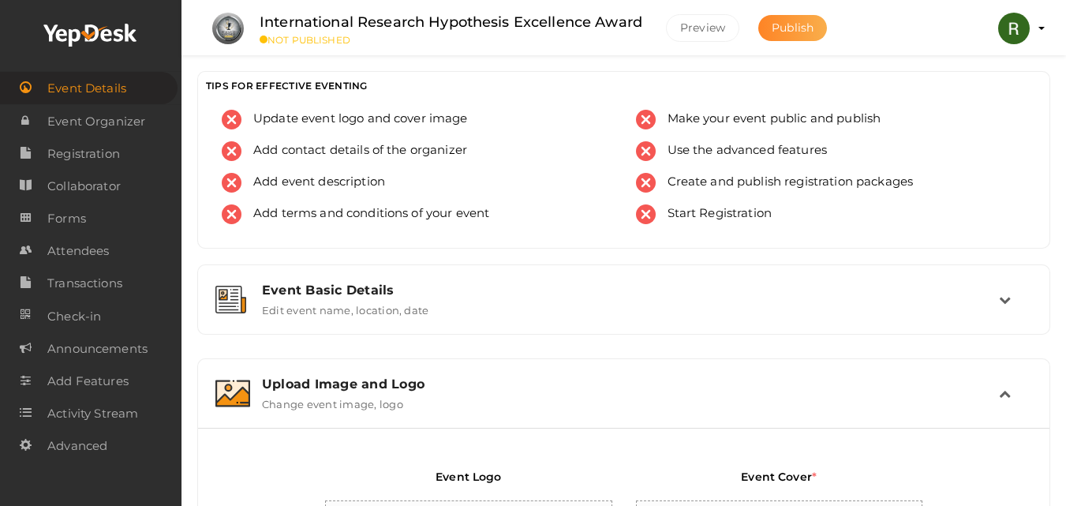
click at [781, 26] on span "Publish" at bounding box center [793, 28] width 42 height 14
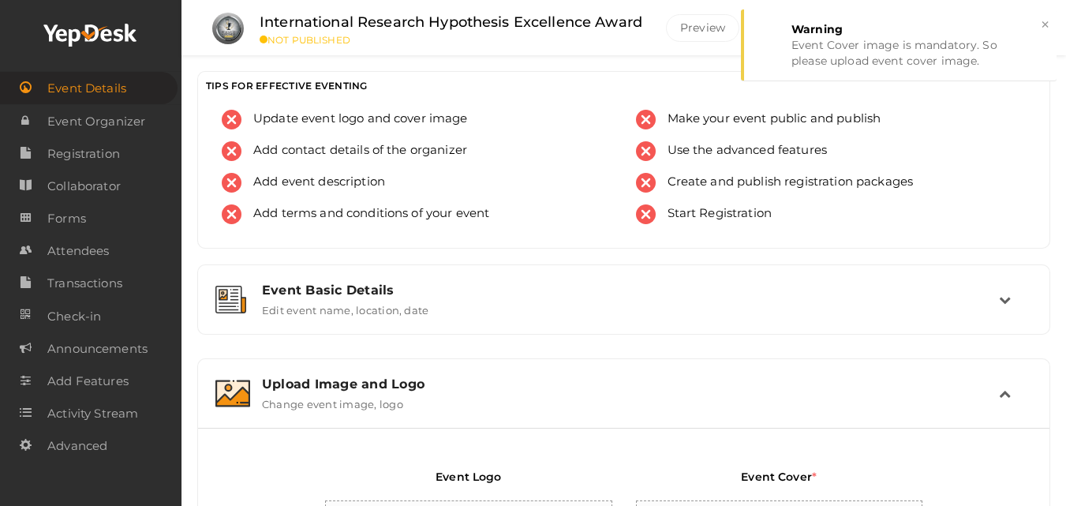
scroll to position [358, 0]
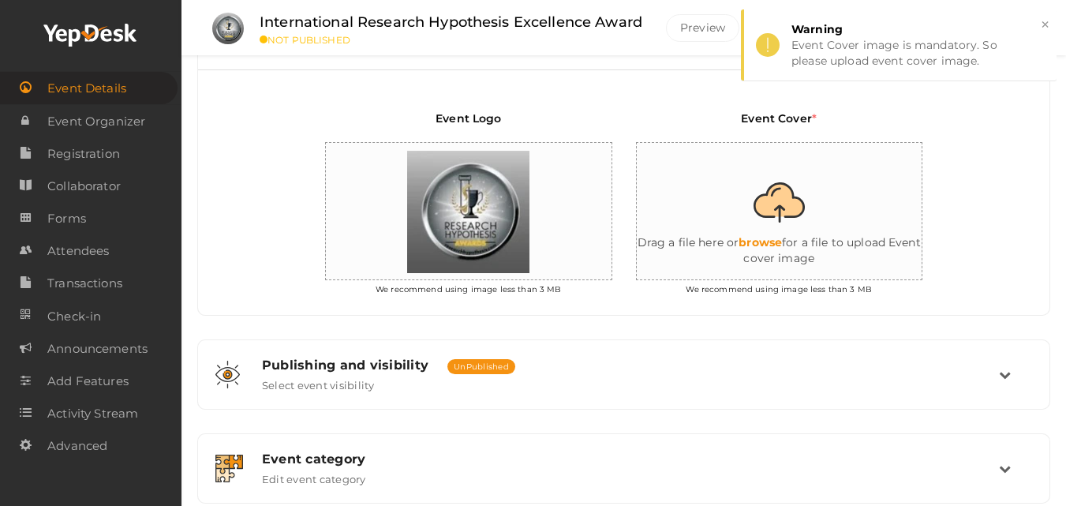
click at [790, 245] on input "file" at bounding box center [795, 212] width 316 height 138
